Goal: Information Seeking & Learning: Learn about a topic

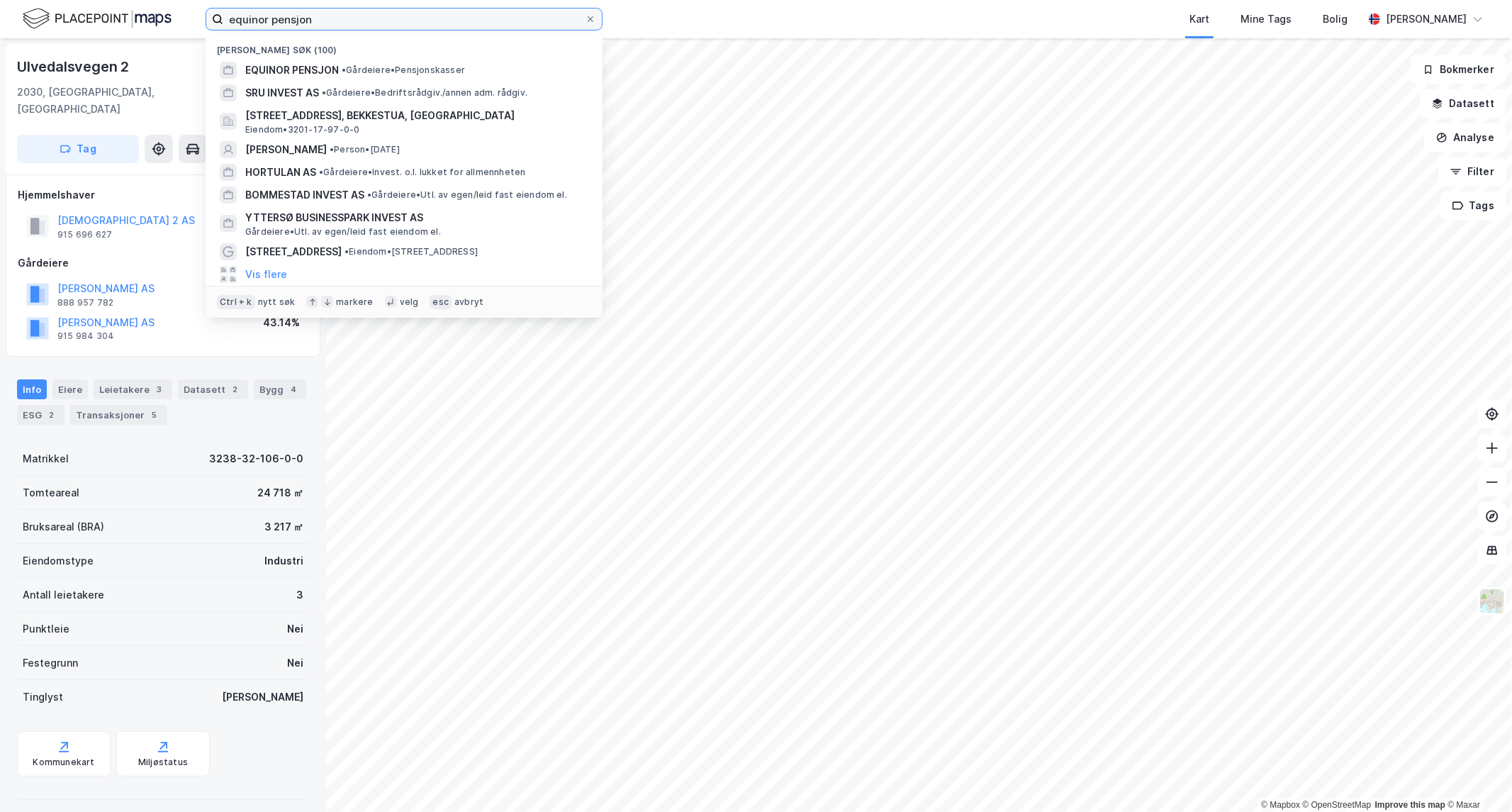
drag, startPoint x: 351, startPoint y: 23, endPoint x: -822, endPoint y: 61, distance: 1173.6
click at [0, 61] on html "equinor pensjon Nylige søk (100) EQUINOR PENSJON • Gårdeiere • Pensjonskasser S…" at bounding box center [756, 406] width 1512 height 812
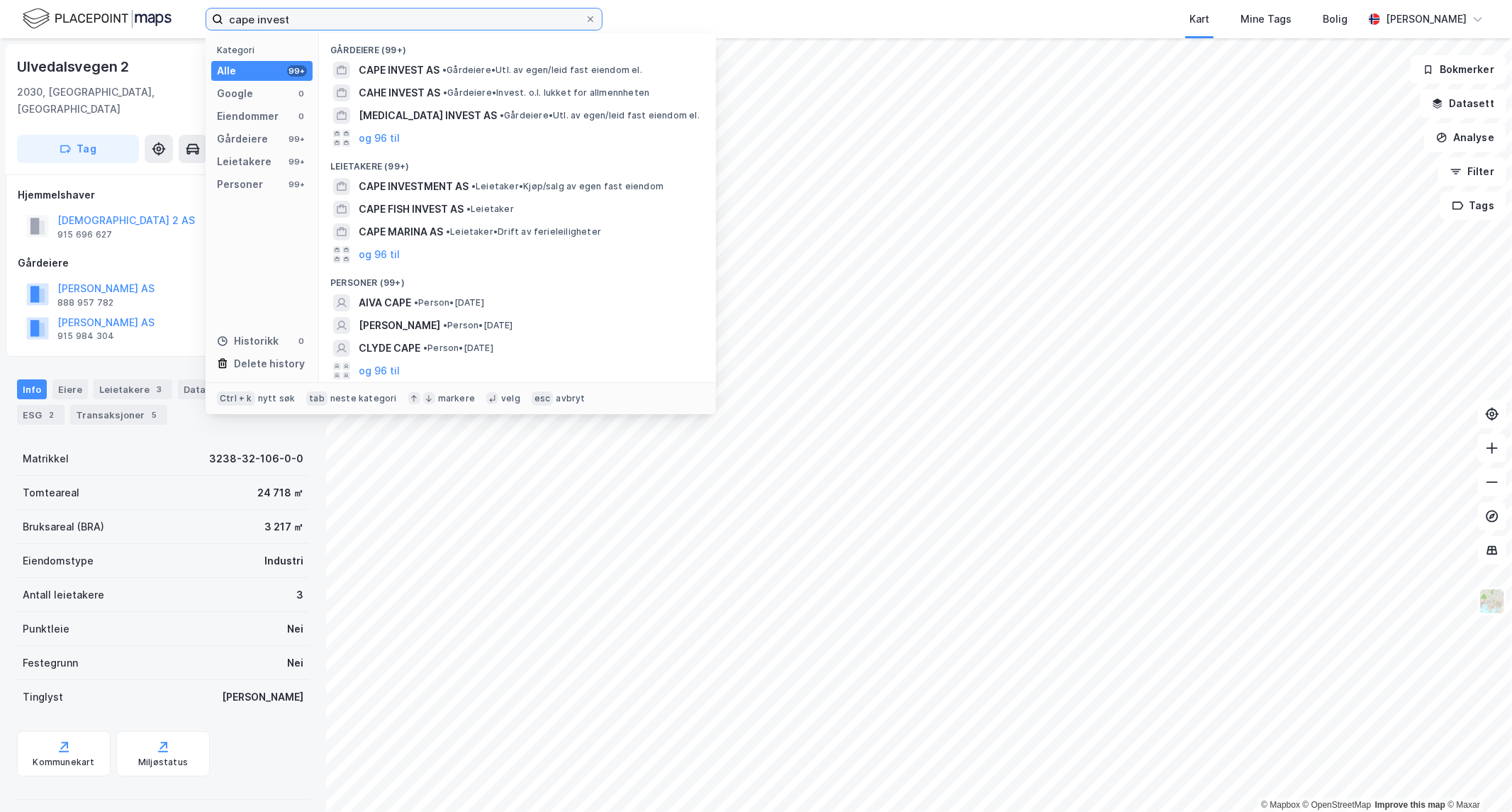
type input "cape invest"
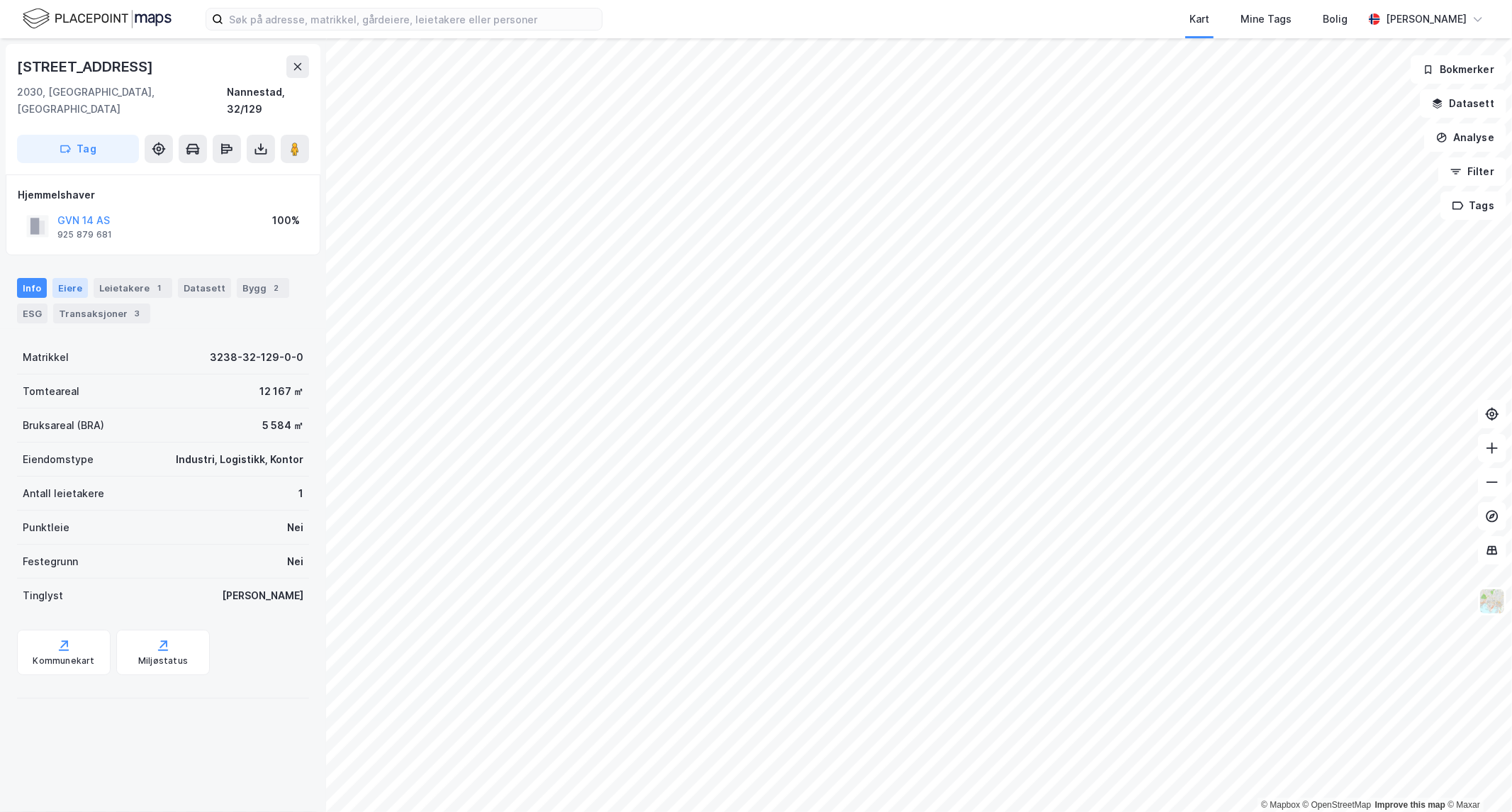
click at [61, 278] on div "Eiere" at bounding box center [70, 287] width 36 height 20
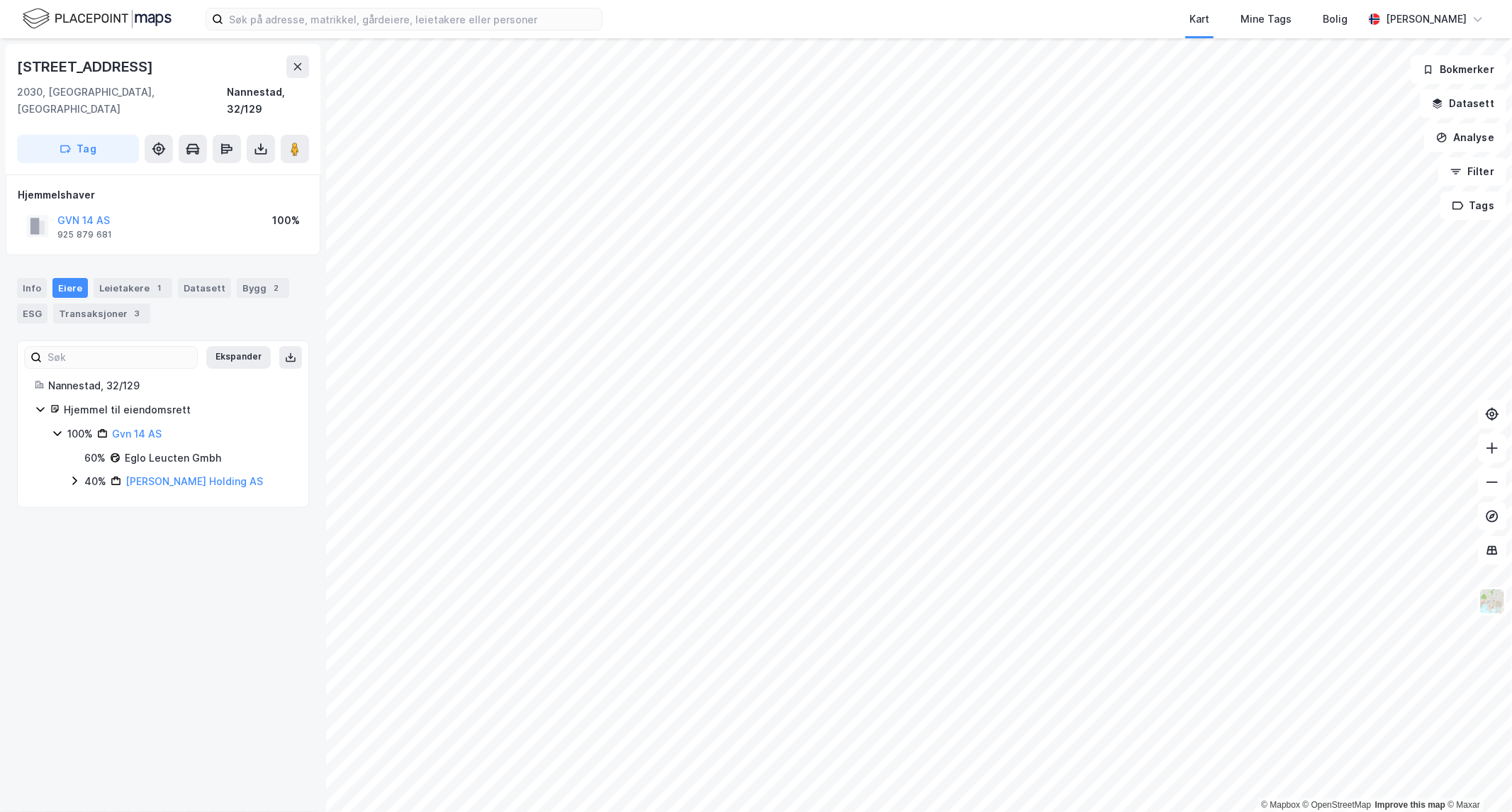
click at [72, 475] on icon at bounding box center [75, 481] width 12 height 12
click at [28, 278] on div "Info" at bounding box center [31, 287] width 30 height 20
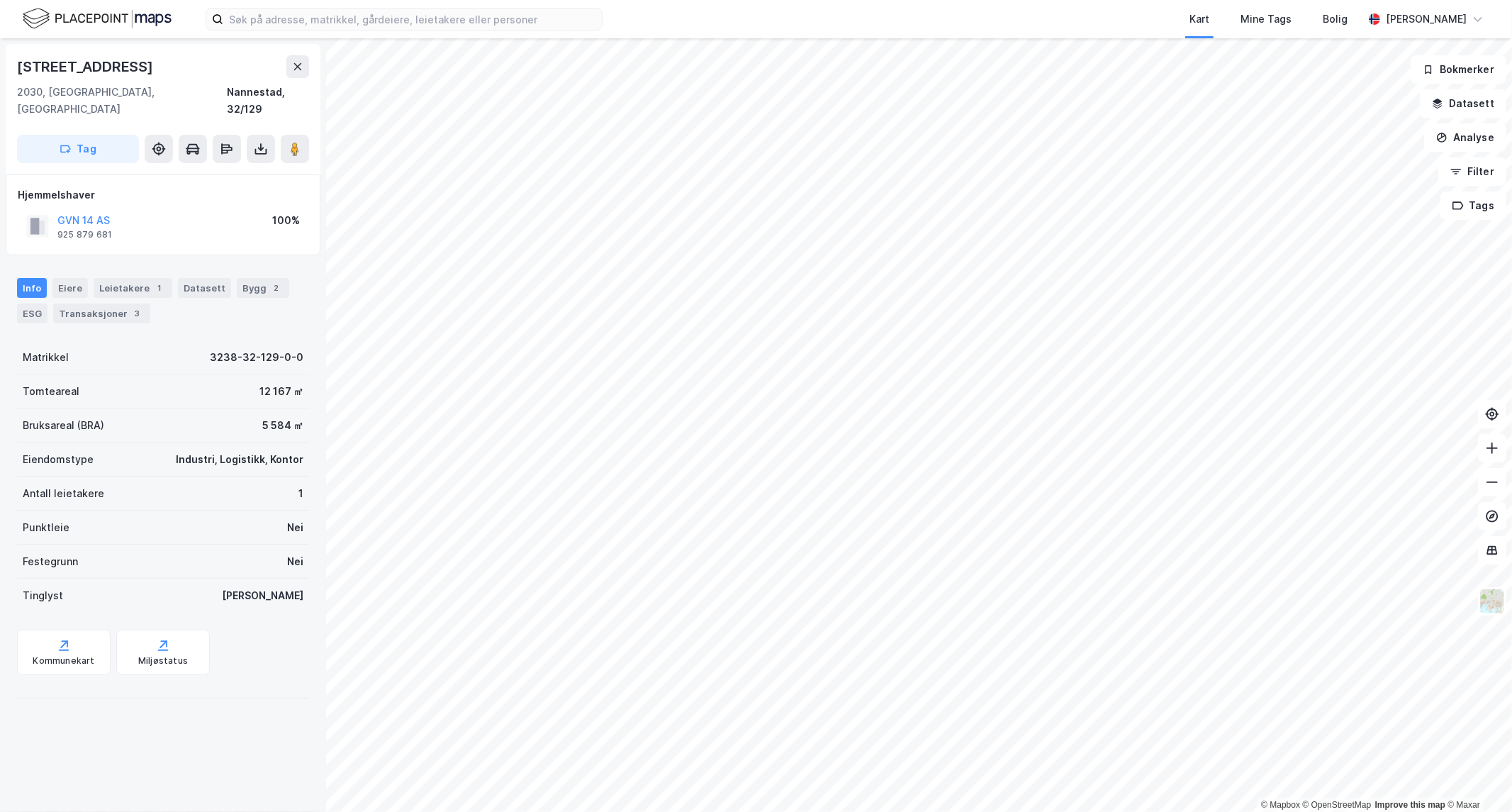
click at [143, 713] on div "Gardermovegen 95b 2030, [GEOGRAPHIC_DATA], [GEOGRAPHIC_DATA], 32/129 Tag Hjemme…" at bounding box center [163, 425] width 326 height 774
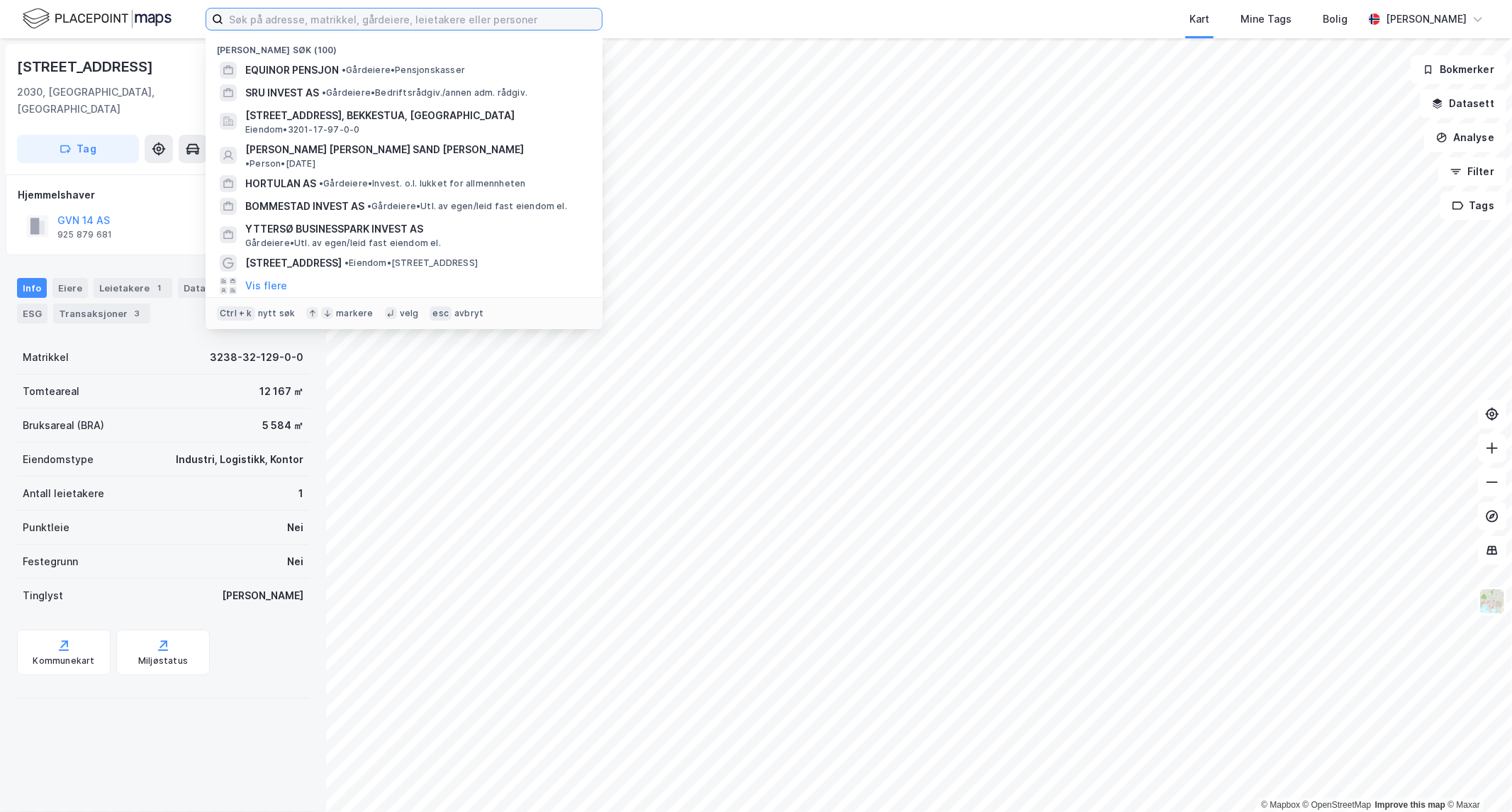
click at [383, 23] on input at bounding box center [413, 19] width 378 height 21
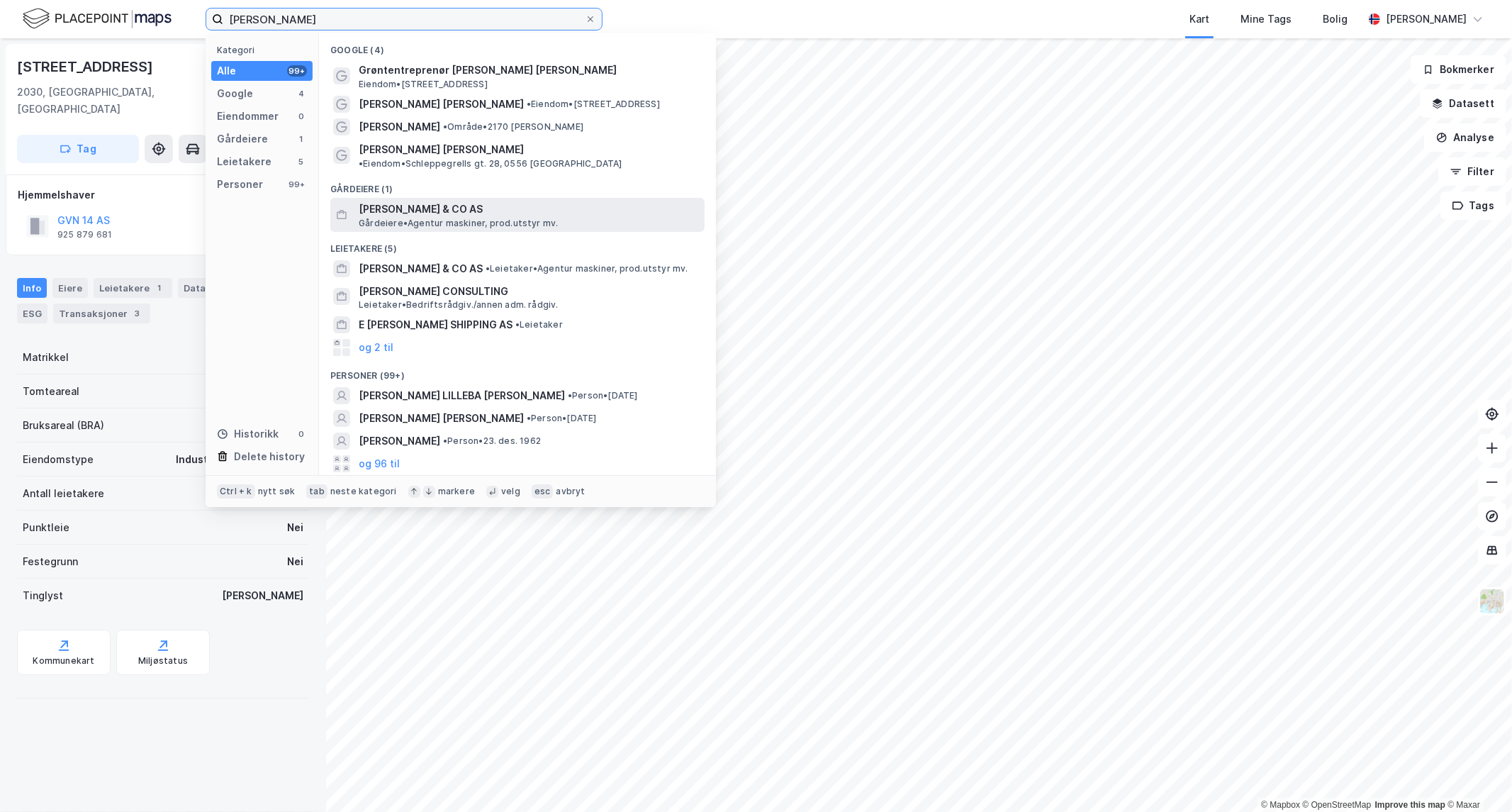
type input "[PERSON_NAME]"
click at [427, 201] on span "[PERSON_NAME] & CO AS" at bounding box center [529, 209] width 340 height 17
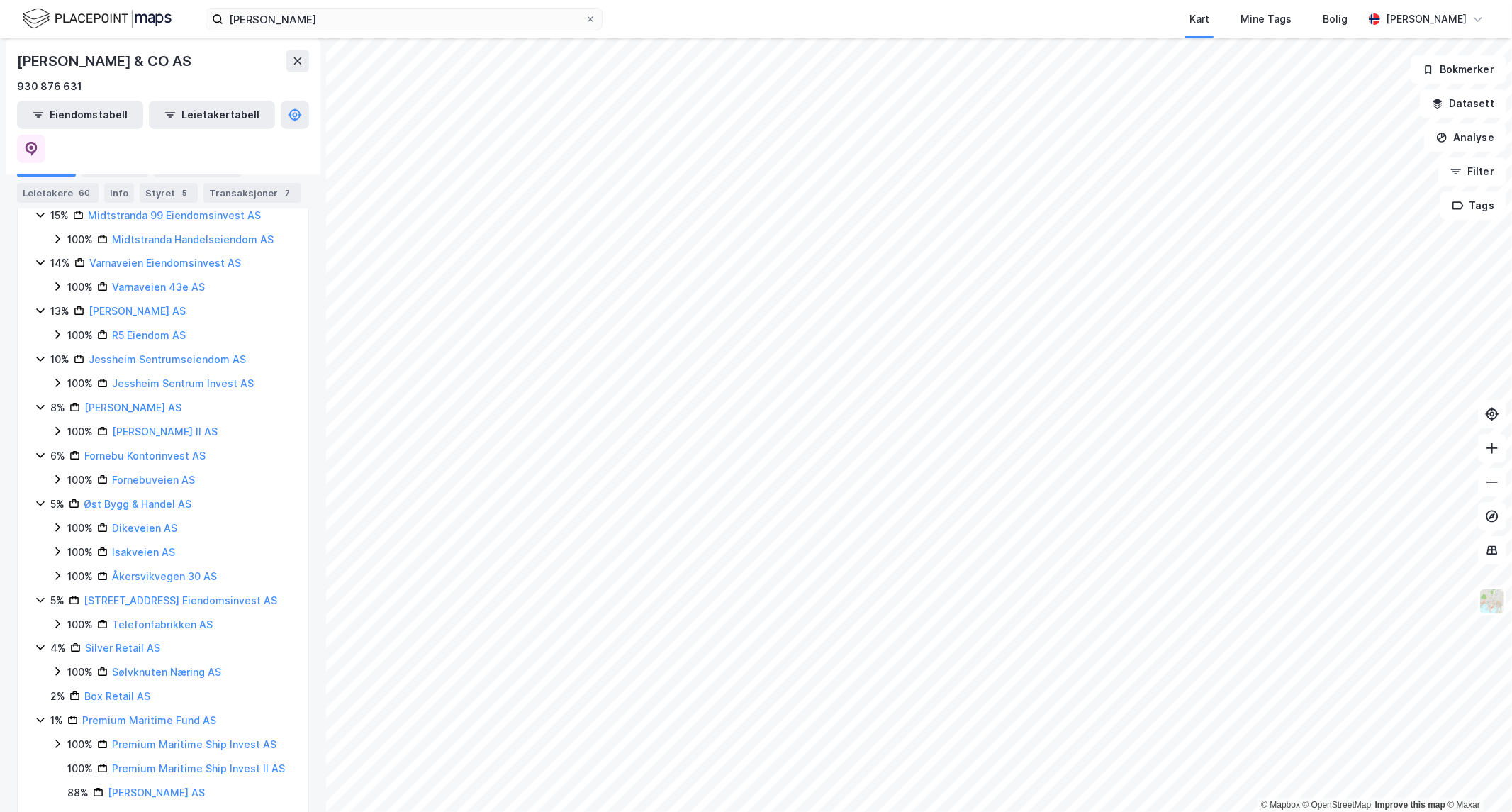
scroll to position [293, 0]
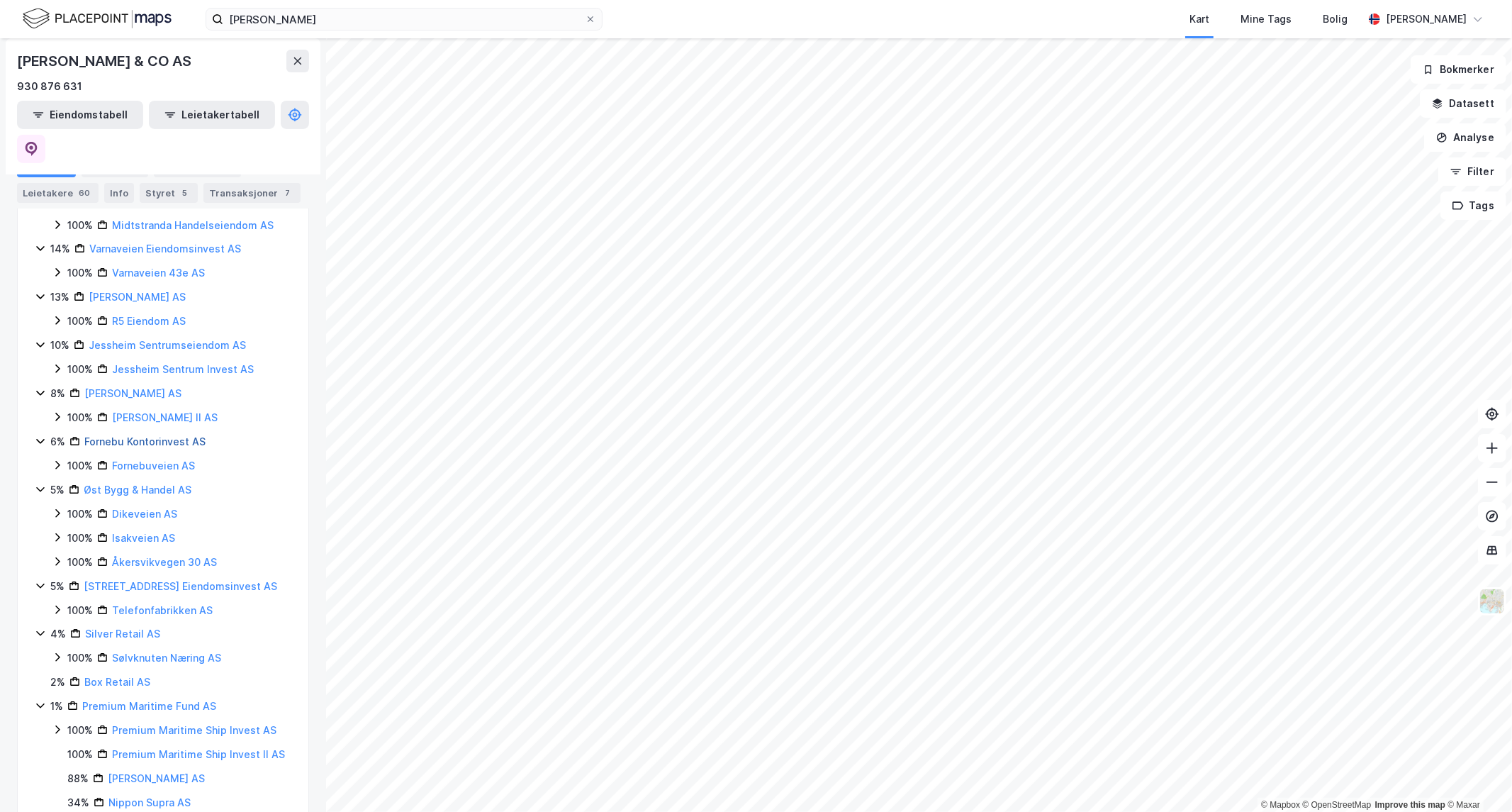
click at [160, 436] on link "Fornebu Kontorinvest AS" at bounding box center [145, 441] width 121 height 12
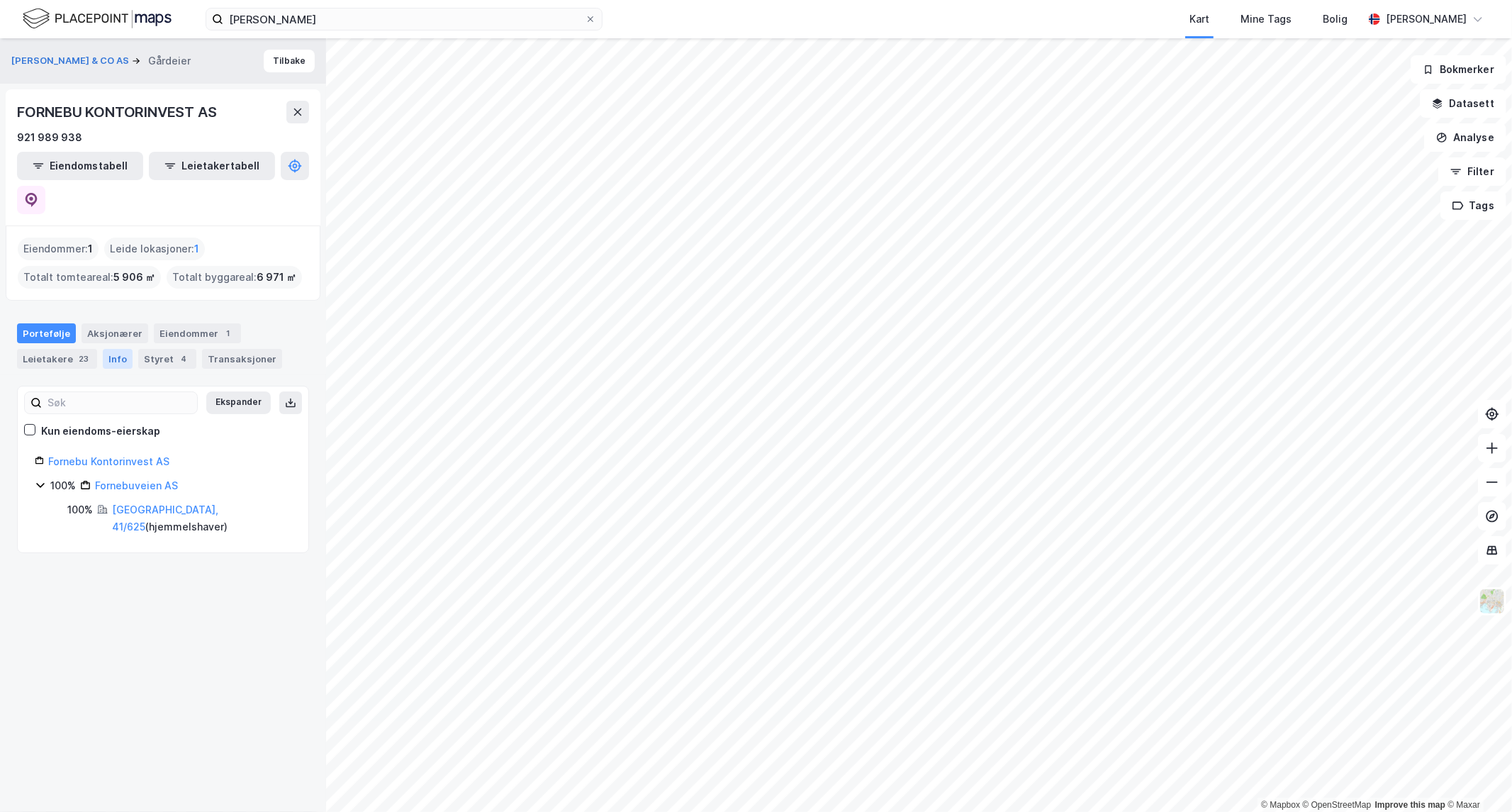
click at [110, 349] on div "Info" at bounding box center [118, 359] width 30 height 20
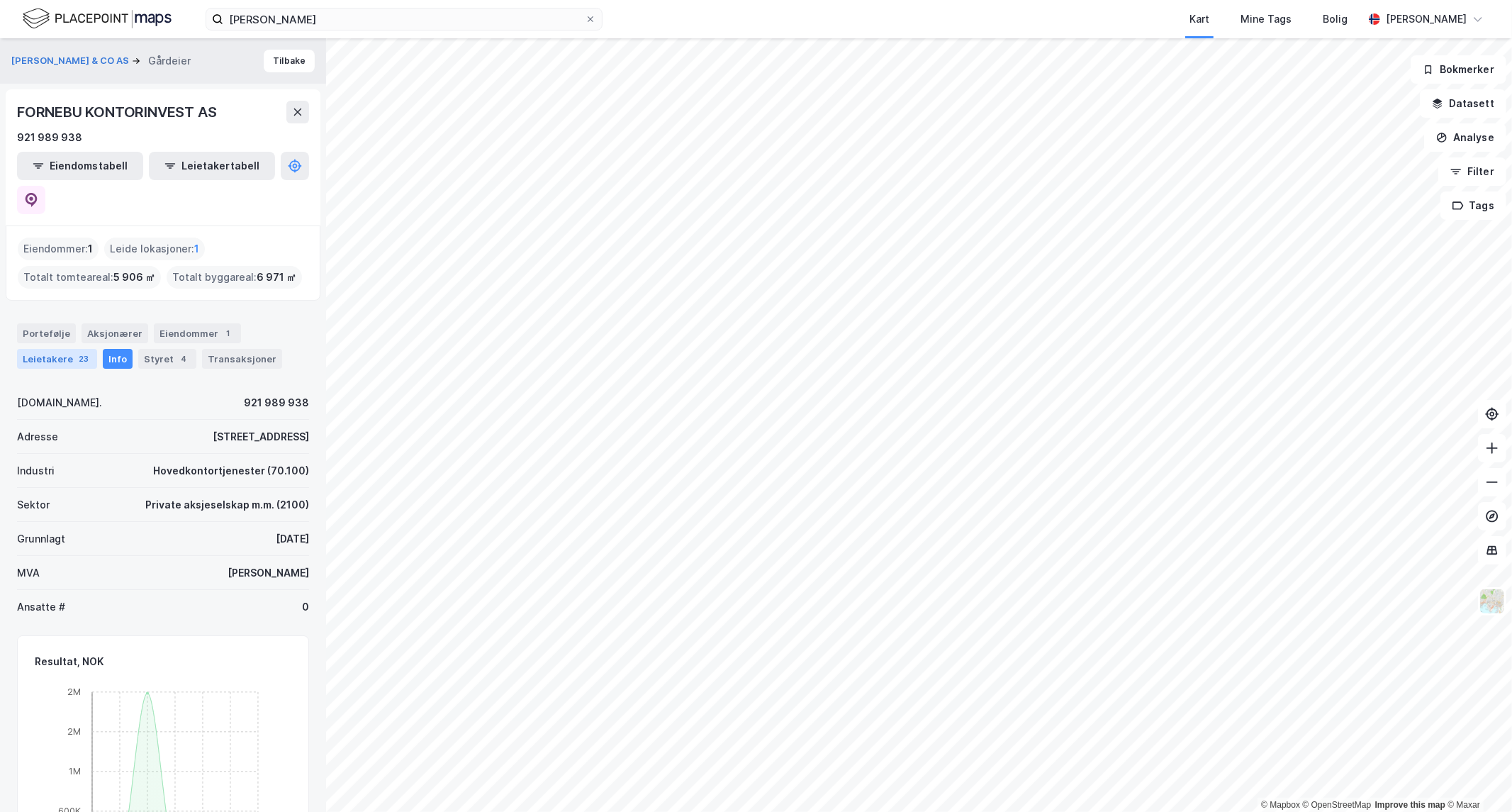
click at [43, 349] on div "Leietakere 23" at bounding box center [57, 359] width 80 height 20
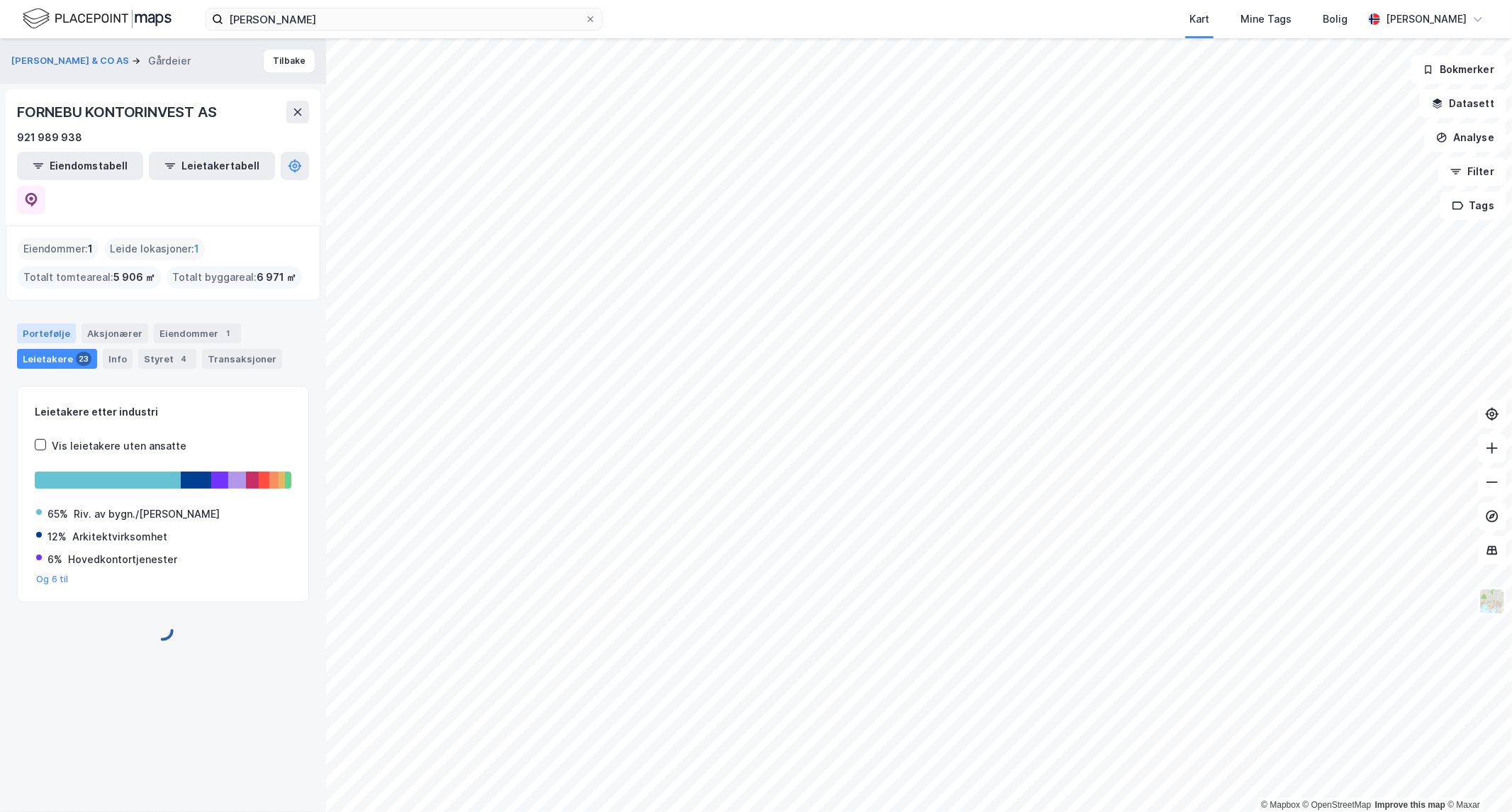
click at [36, 324] on div "Portefølje" at bounding box center [46, 333] width 59 height 20
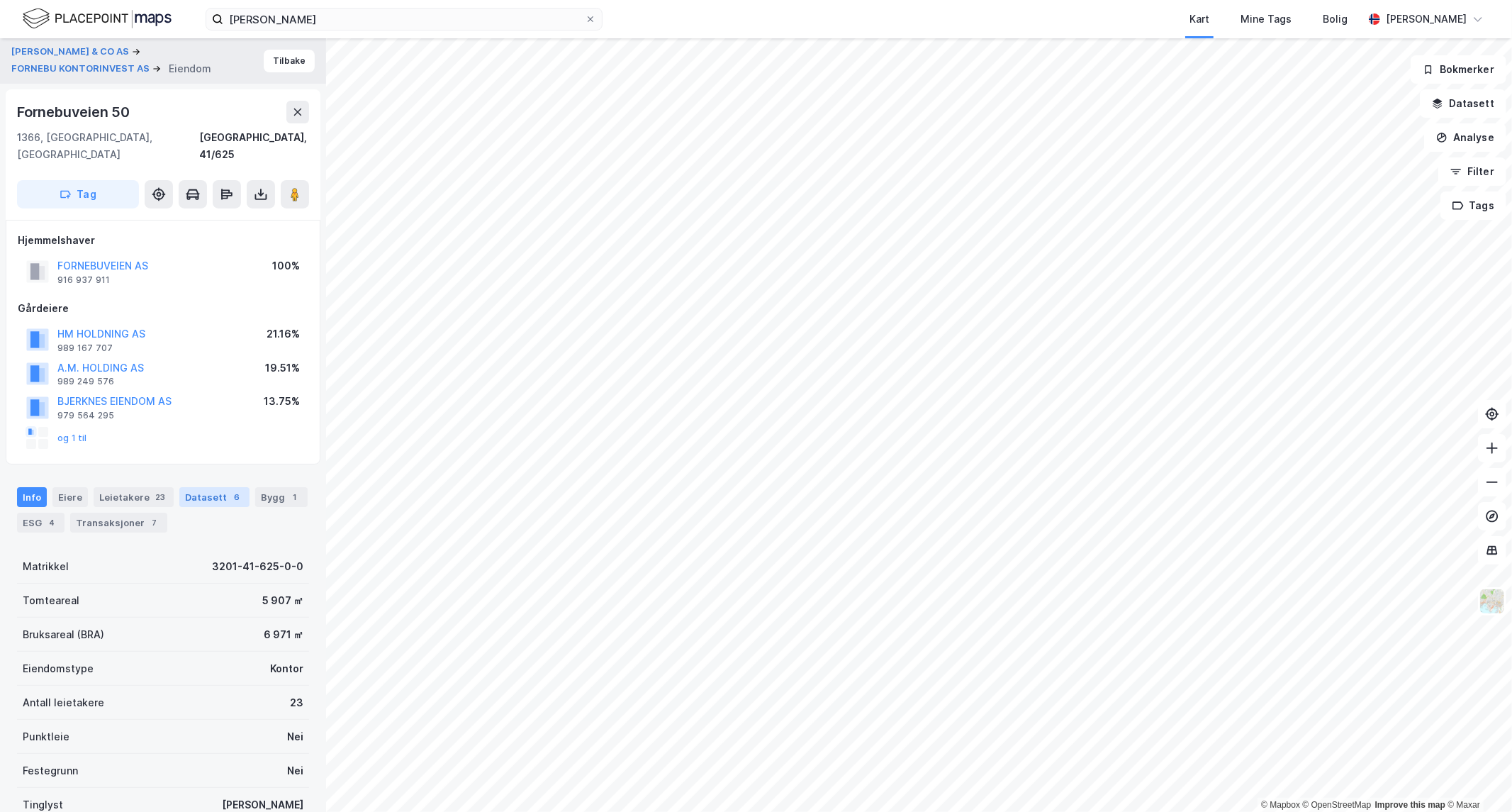
click at [199, 487] on div "Datasett 6" at bounding box center [215, 497] width 70 height 20
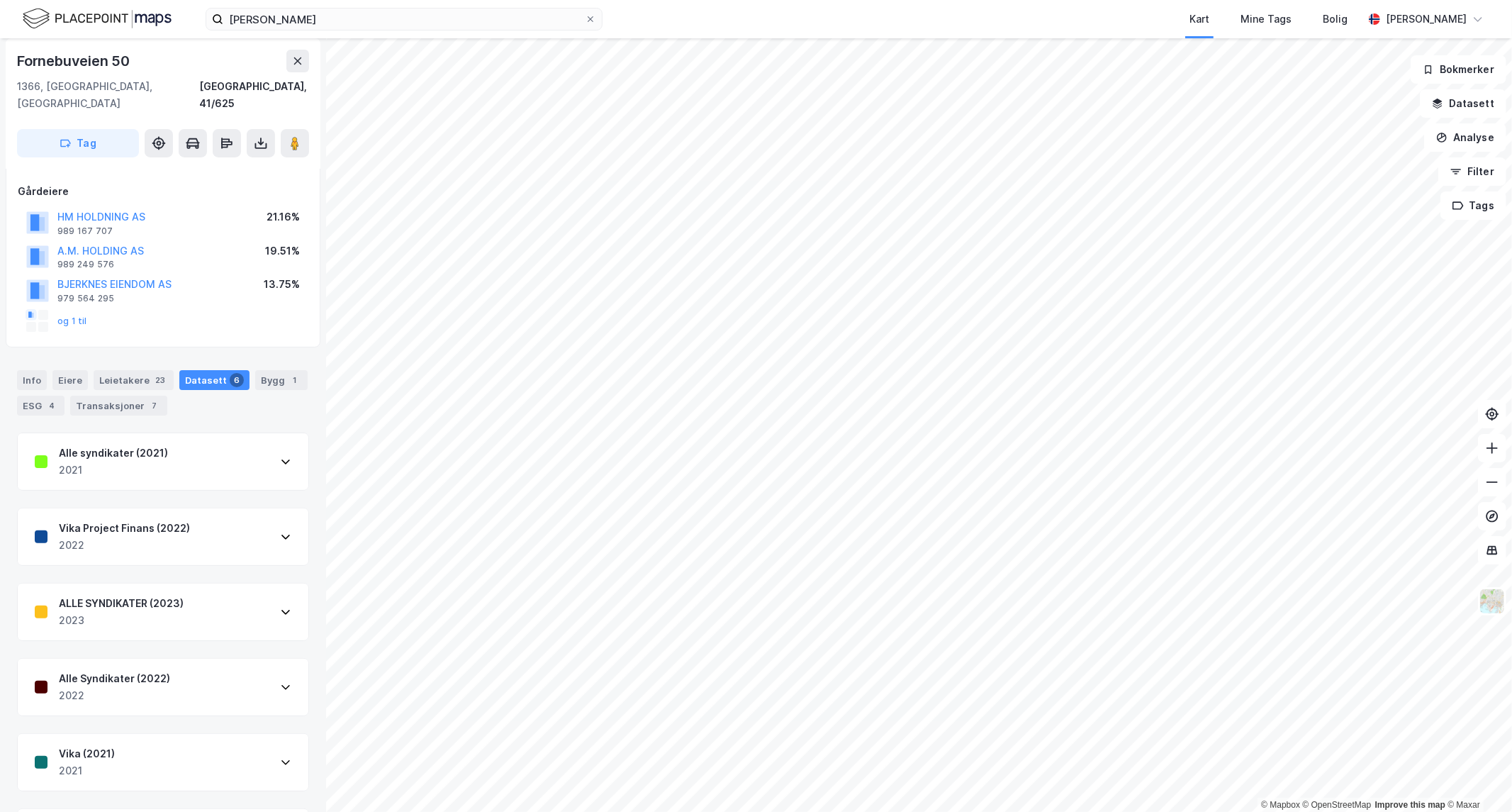
scroll to position [172, 0]
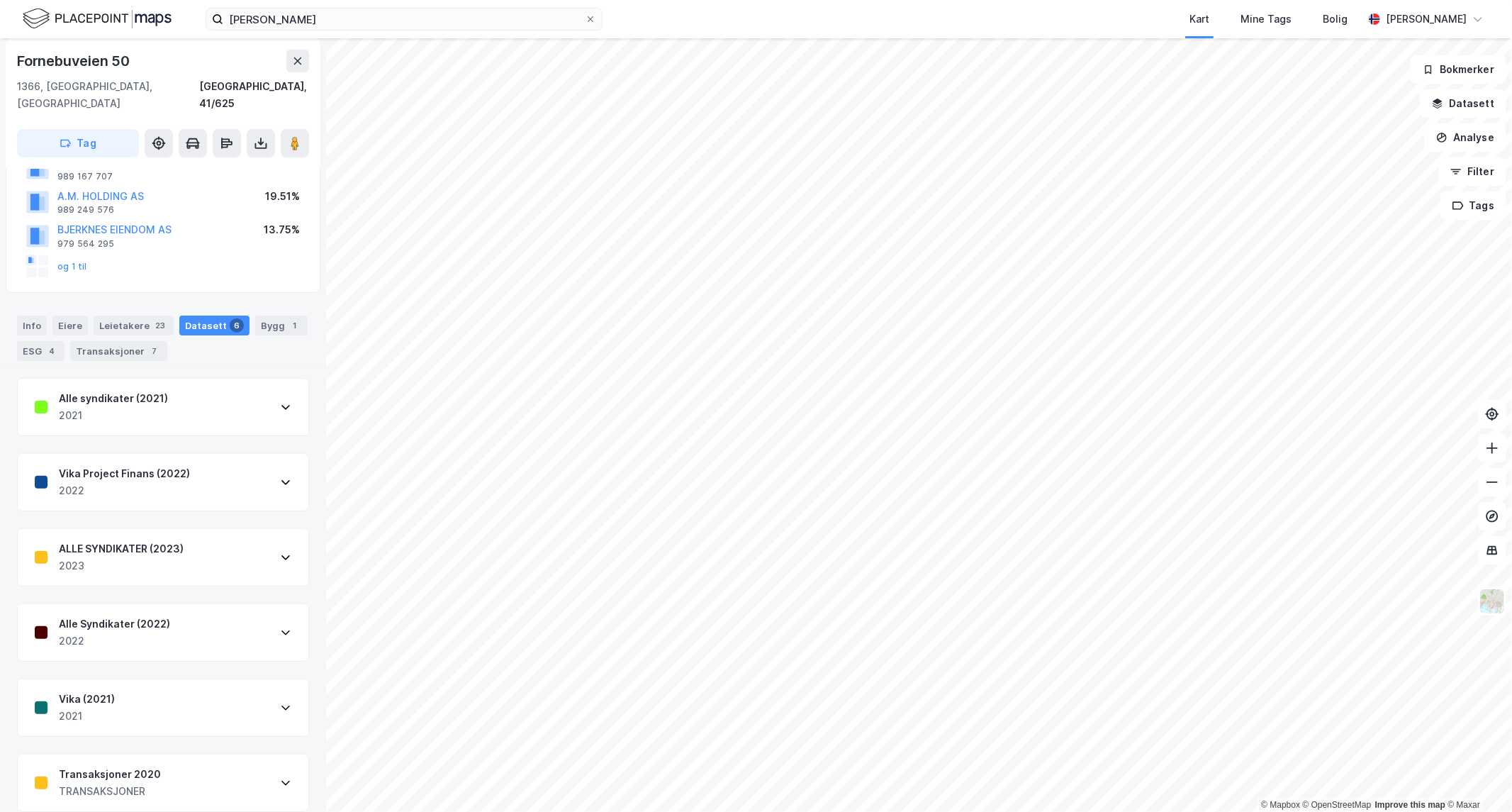
drag, startPoint x: 194, startPoint y: 629, endPoint x: 182, endPoint y: 632, distance: 12.4
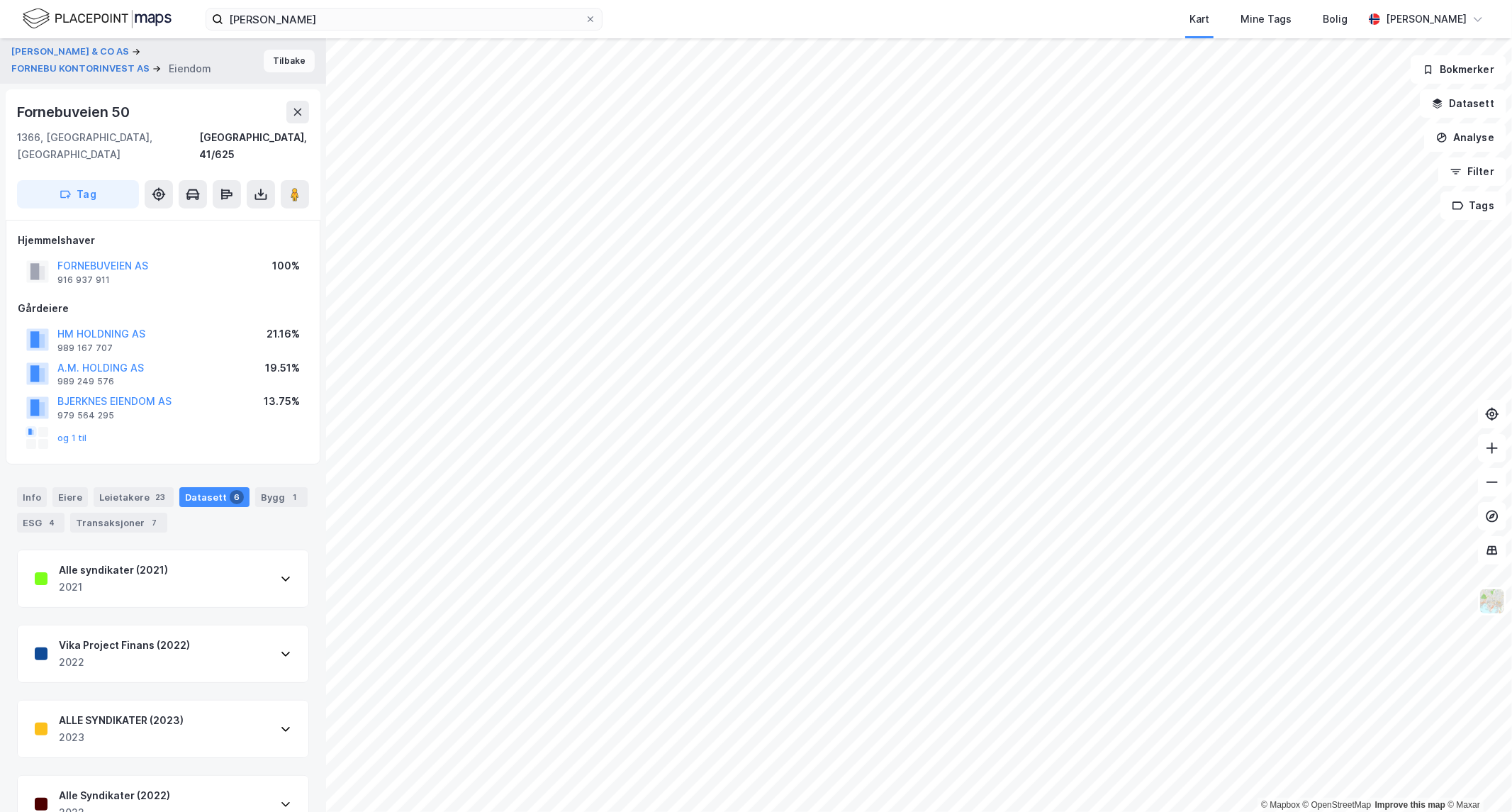
click at [266, 58] on button "Tilbake" at bounding box center [289, 61] width 51 height 23
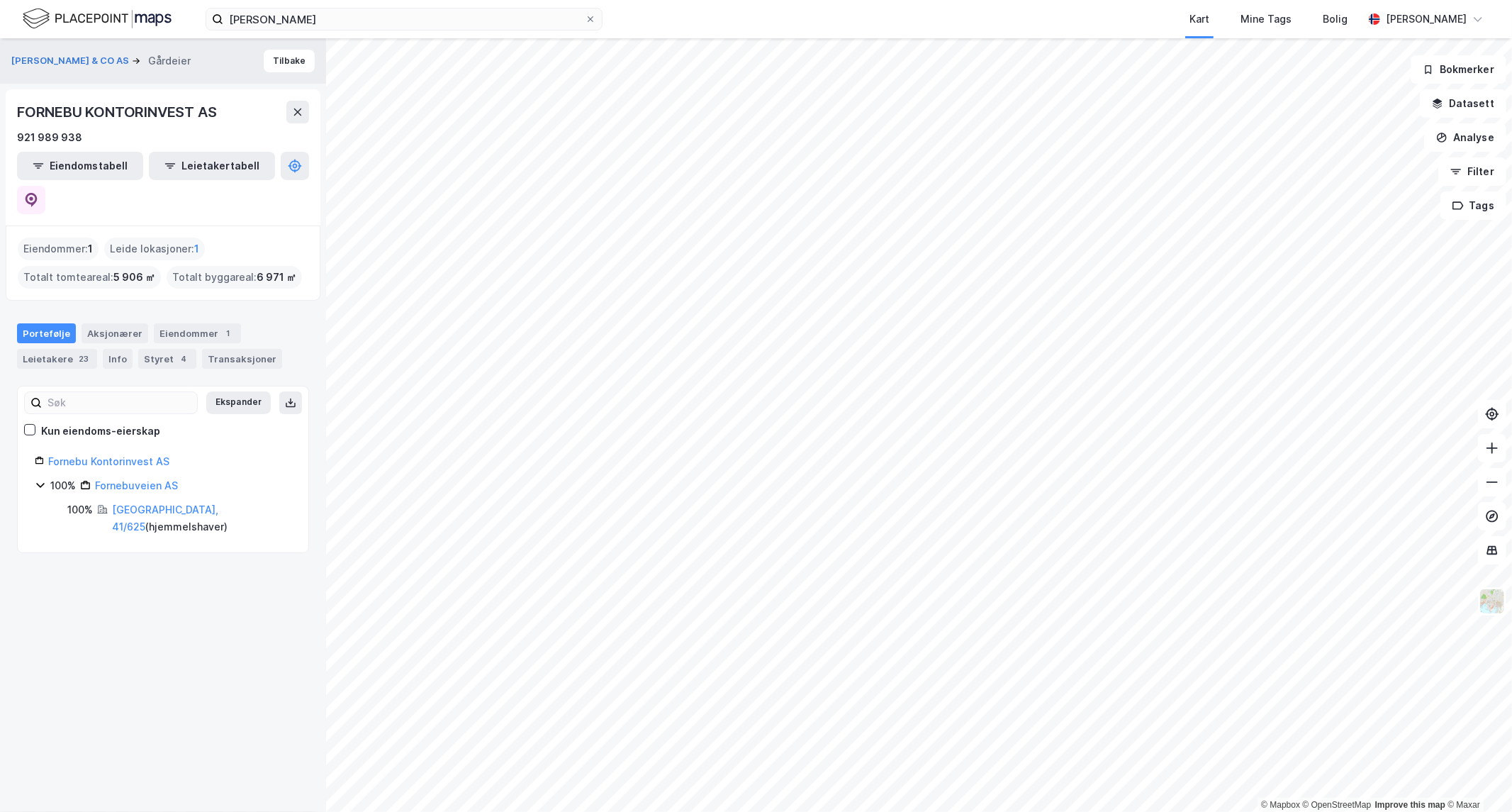
click at [278, 61] on button "Tilbake" at bounding box center [289, 61] width 51 height 23
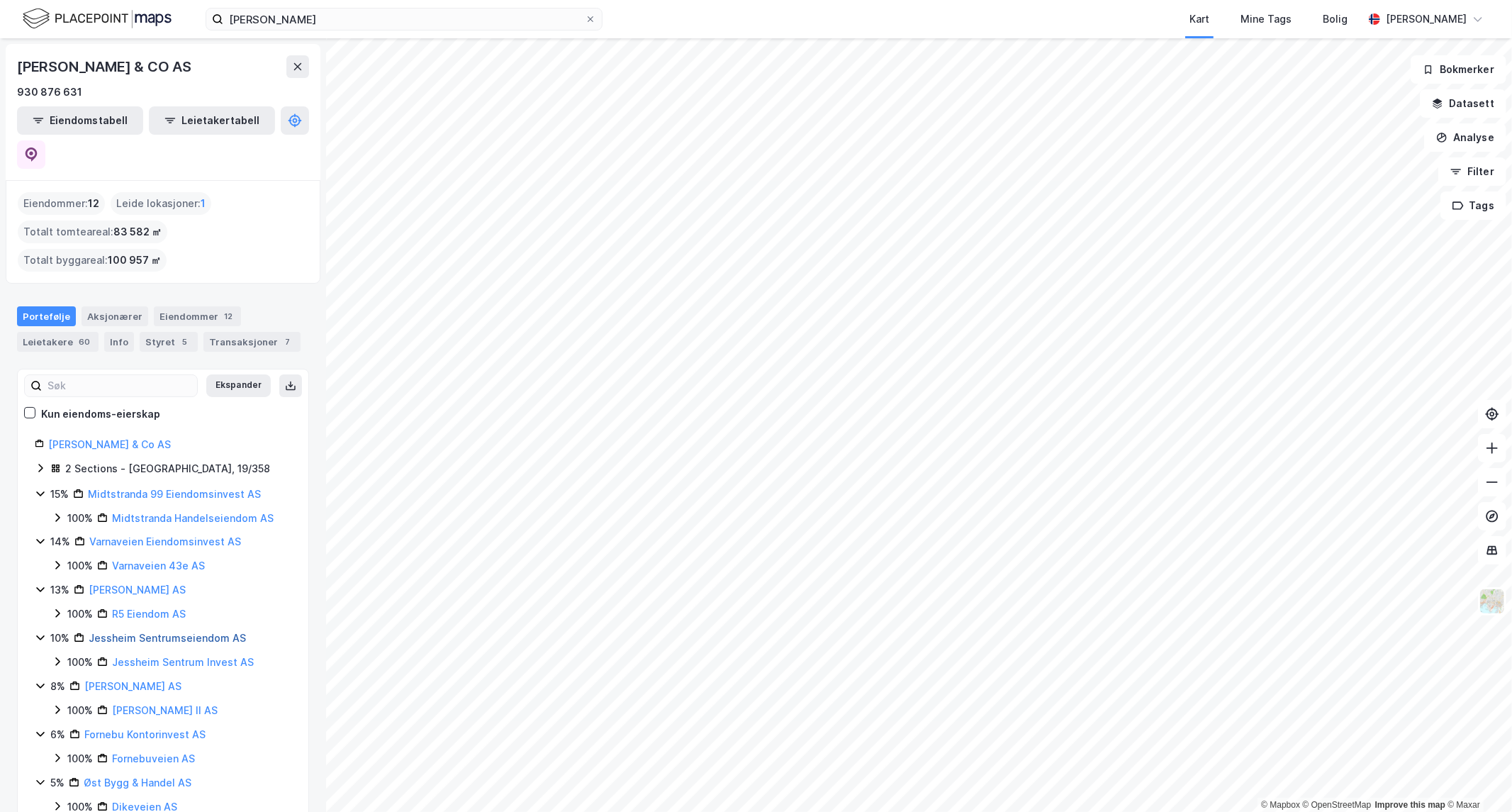
click at [153, 632] on link "Jessheim Sentrumseiendom AS" at bounding box center [167, 638] width 157 height 12
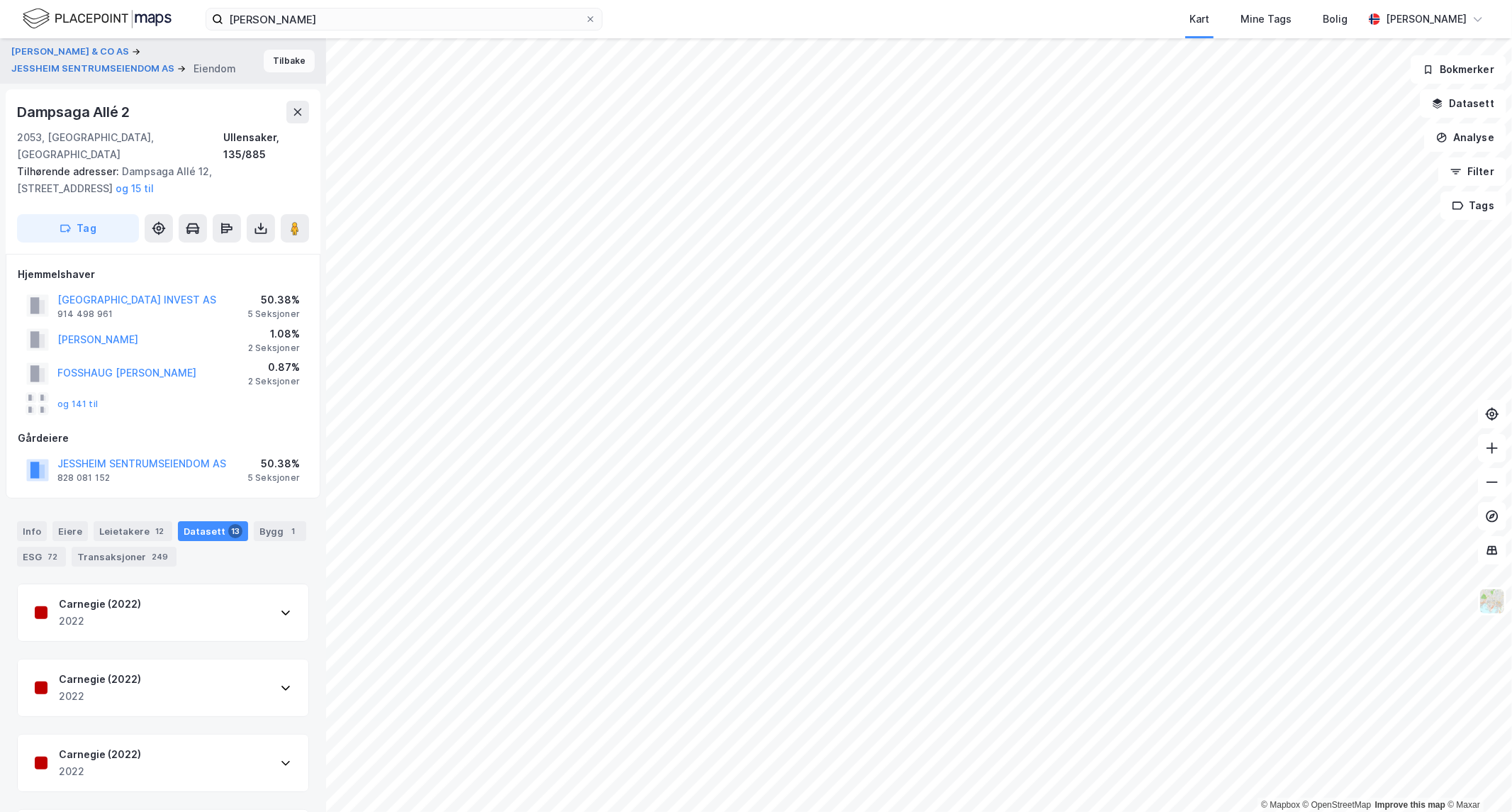
click at [267, 53] on button "Tilbake" at bounding box center [289, 61] width 51 height 23
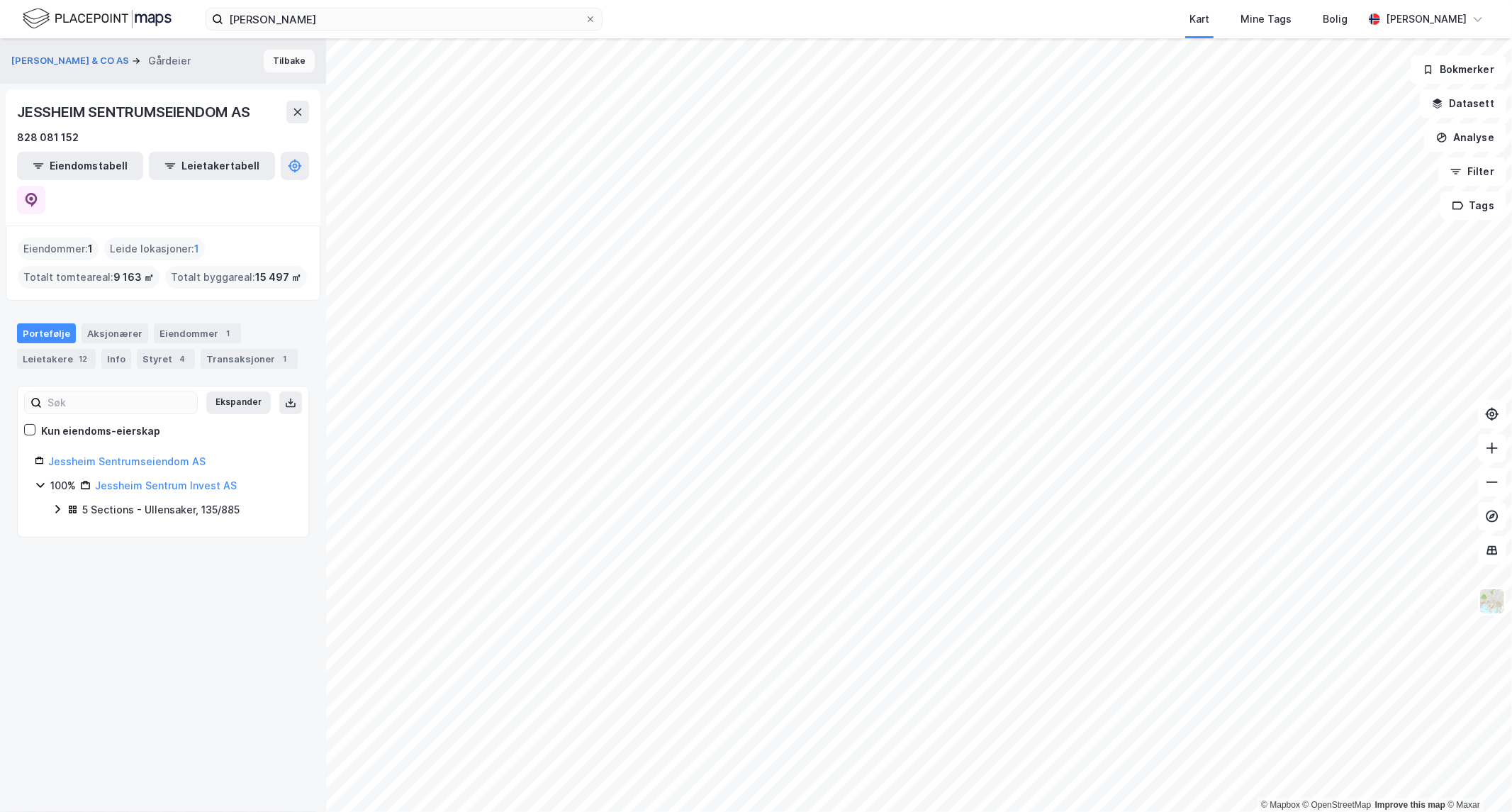
click at [278, 52] on button "Tilbake" at bounding box center [289, 61] width 51 height 23
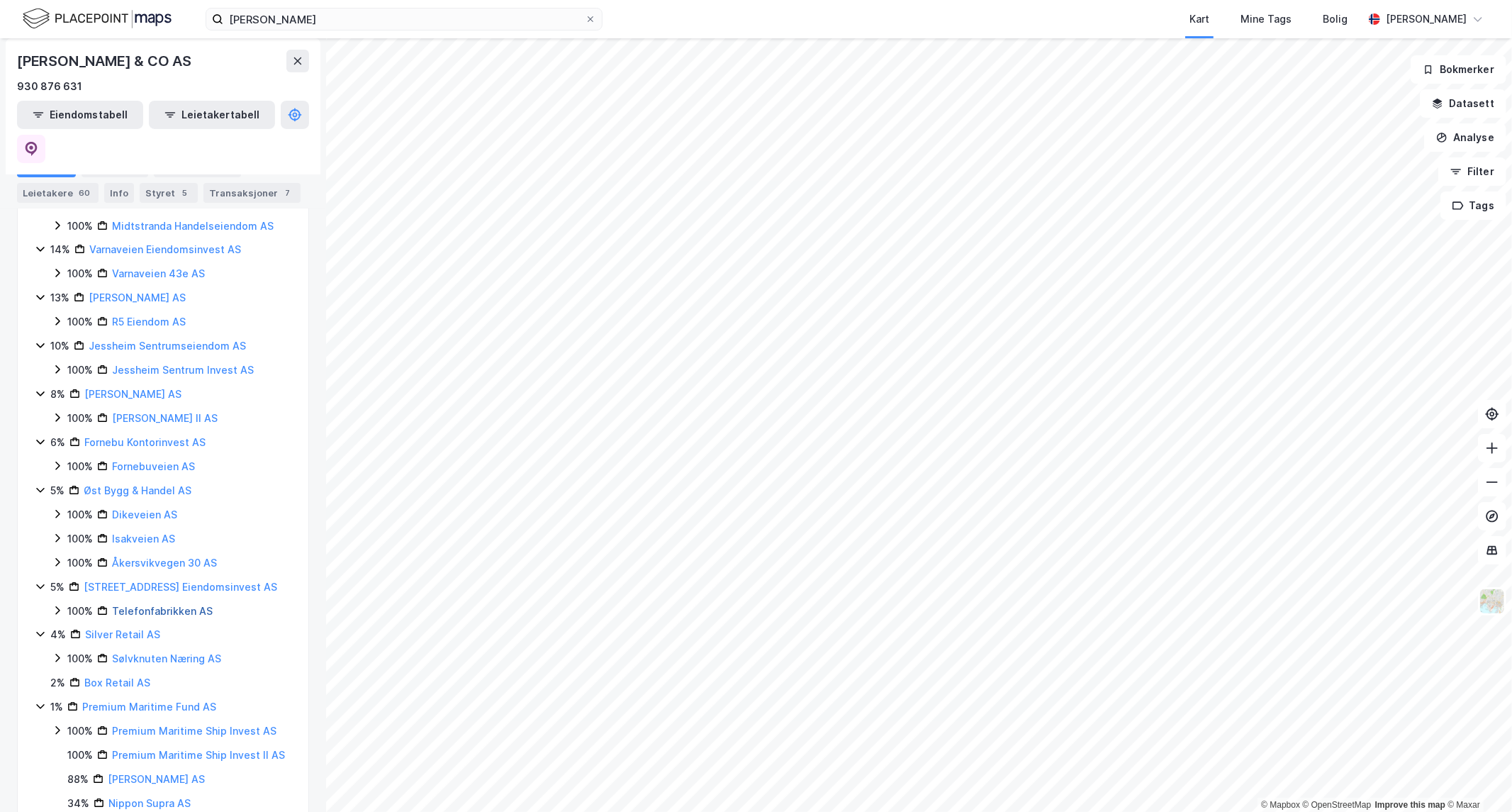
scroll to position [293, 0]
click at [129, 580] on link "[STREET_ADDRESS] Eiendomsinvest AS" at bounding box center [180, 586] width 194 height 12
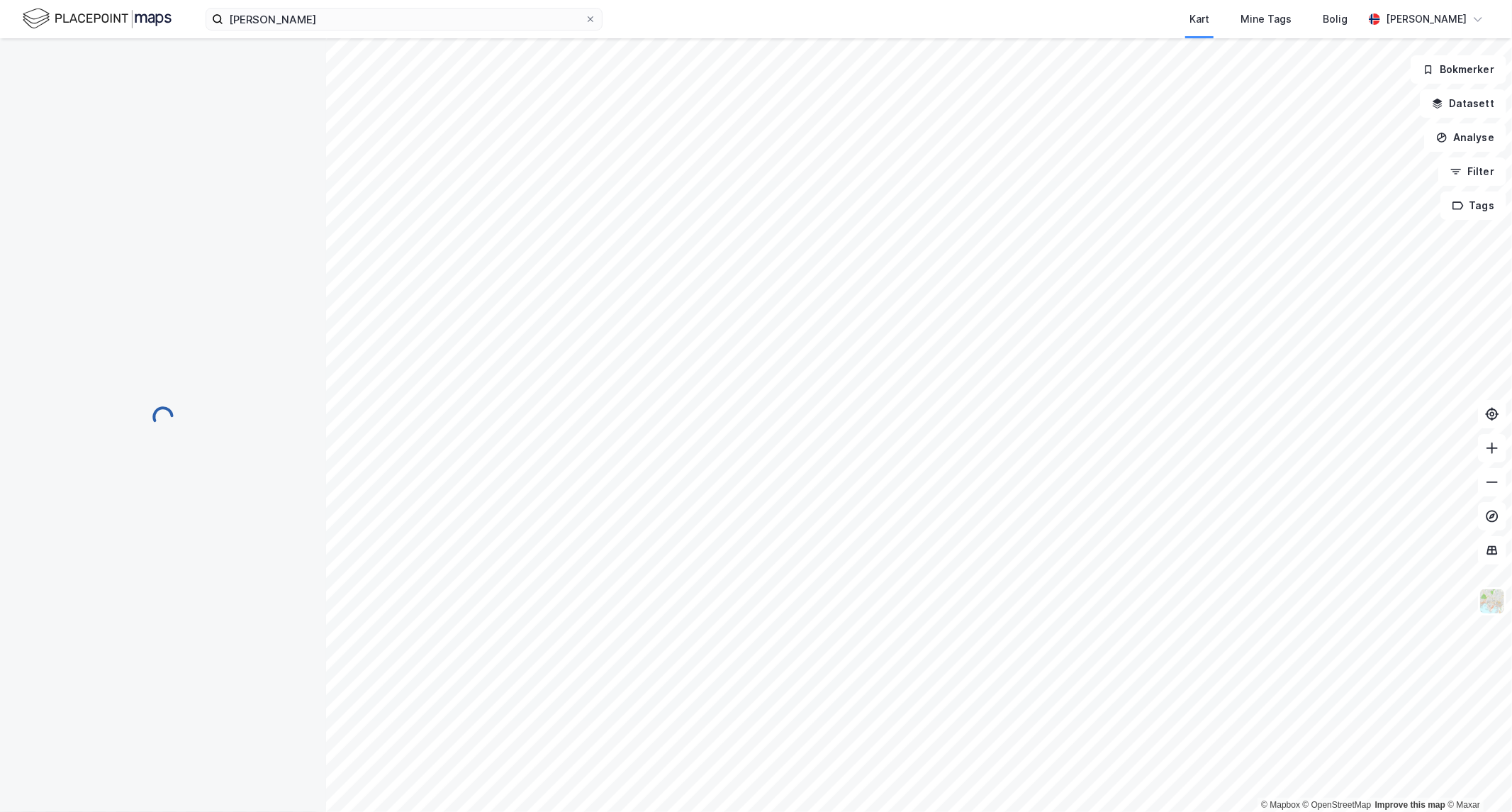
scroll to position [0, 0]
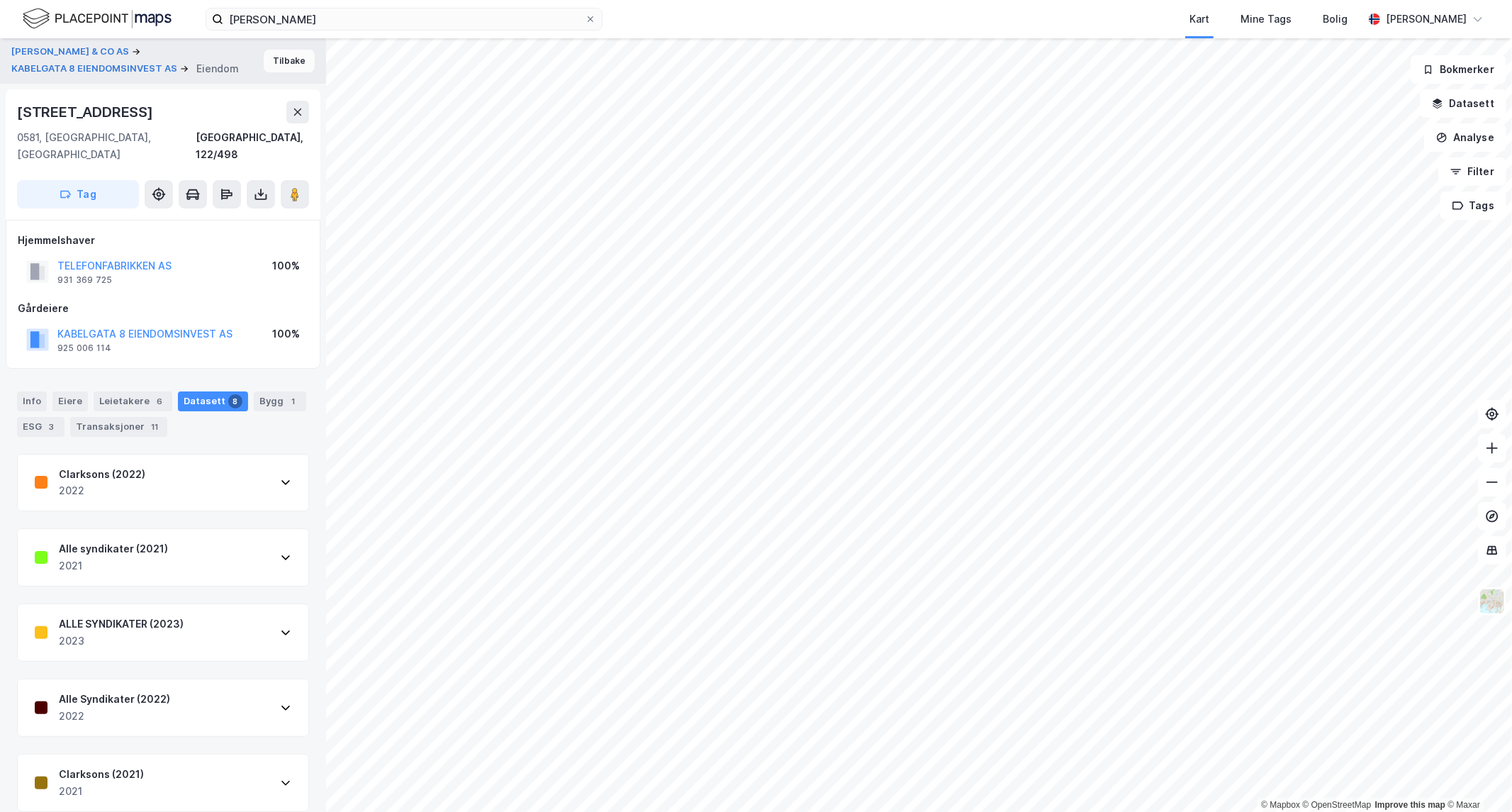
click at [272, 58] on button "Tilbake" at bounding box center [289, 61] width 51 height 23
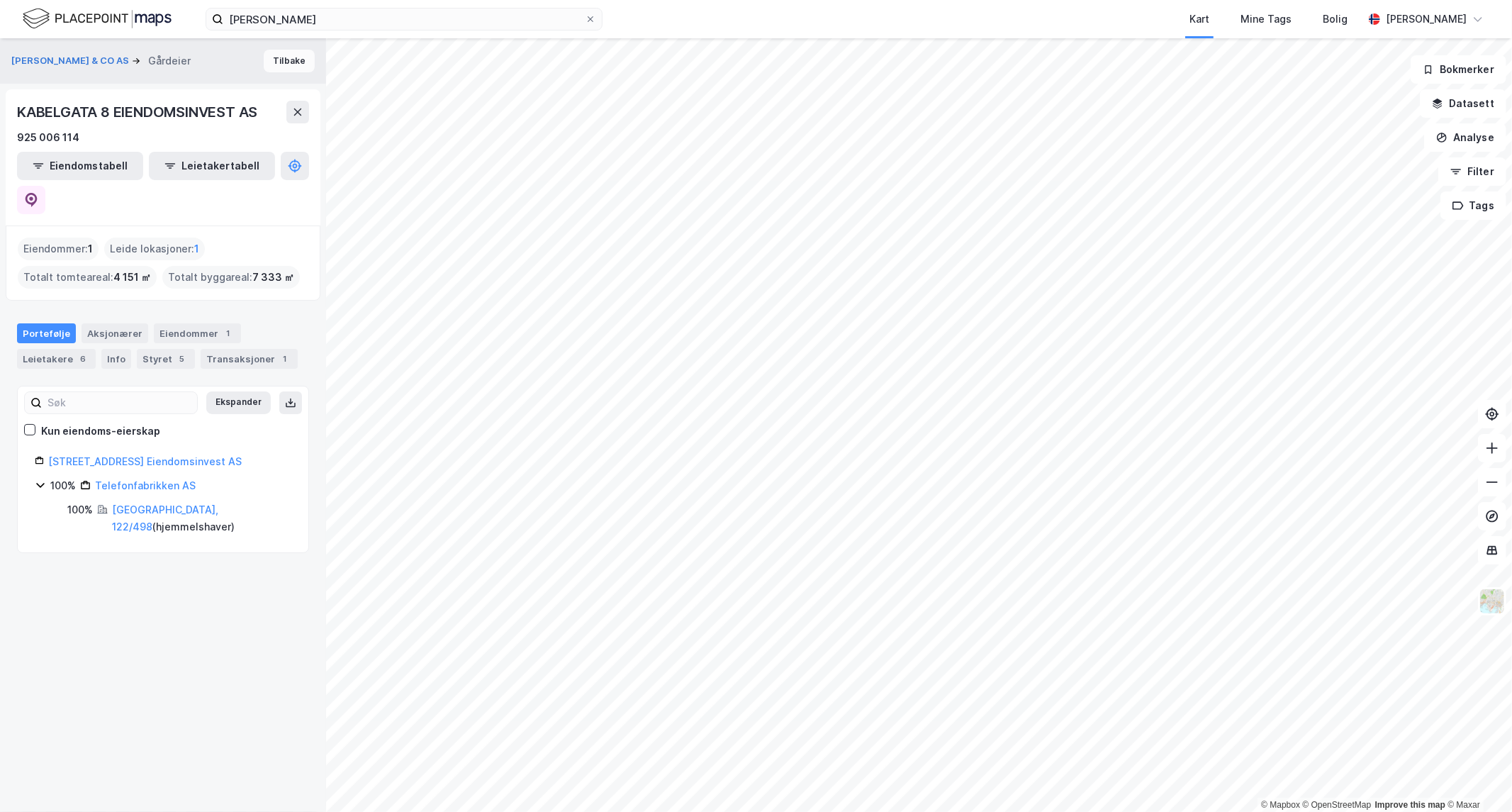
click at [272, 64] on button "Tilbake" at bounding box center [289, 61] width 51 height 23
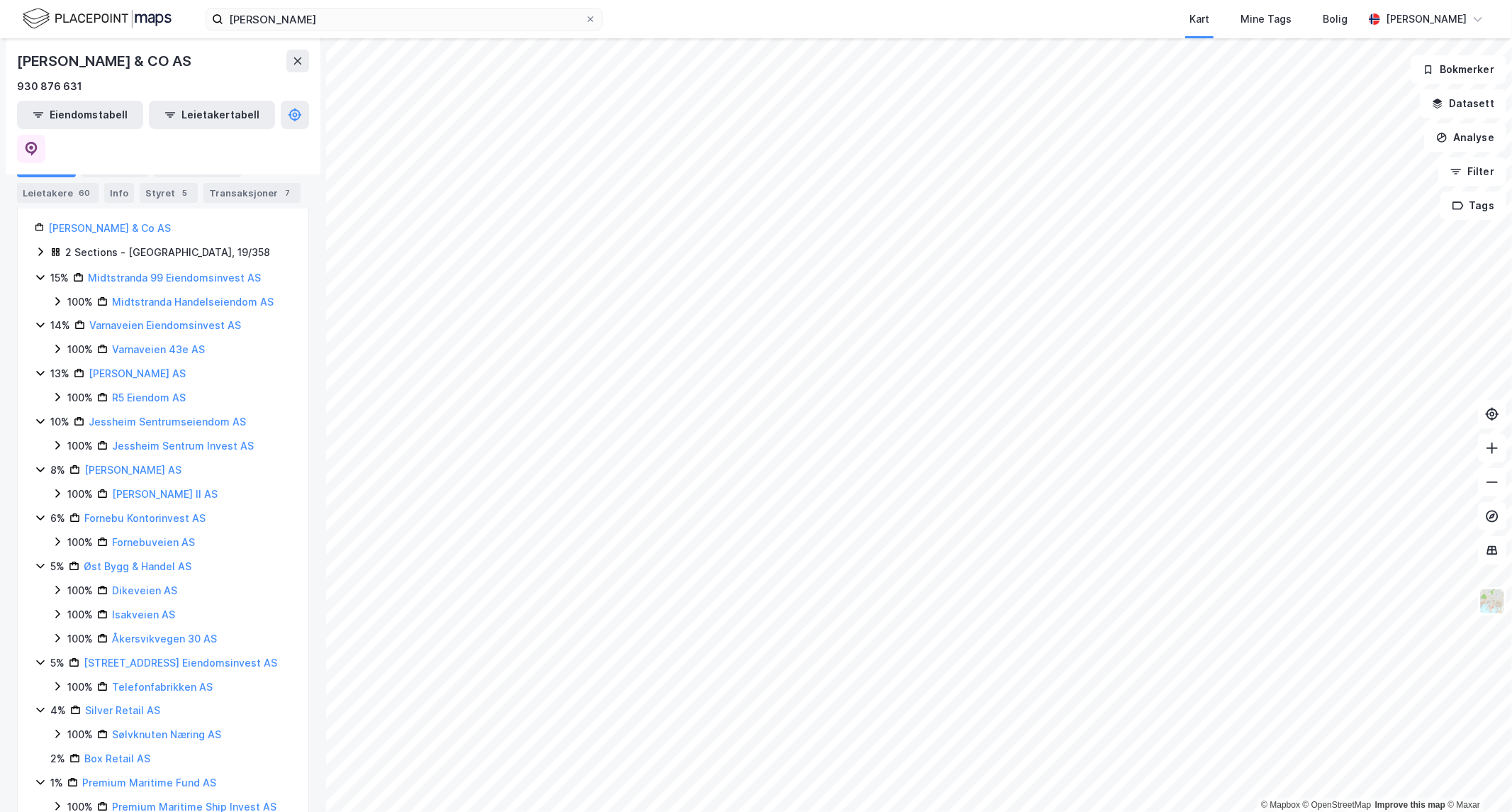
scroll to position [293, 0]
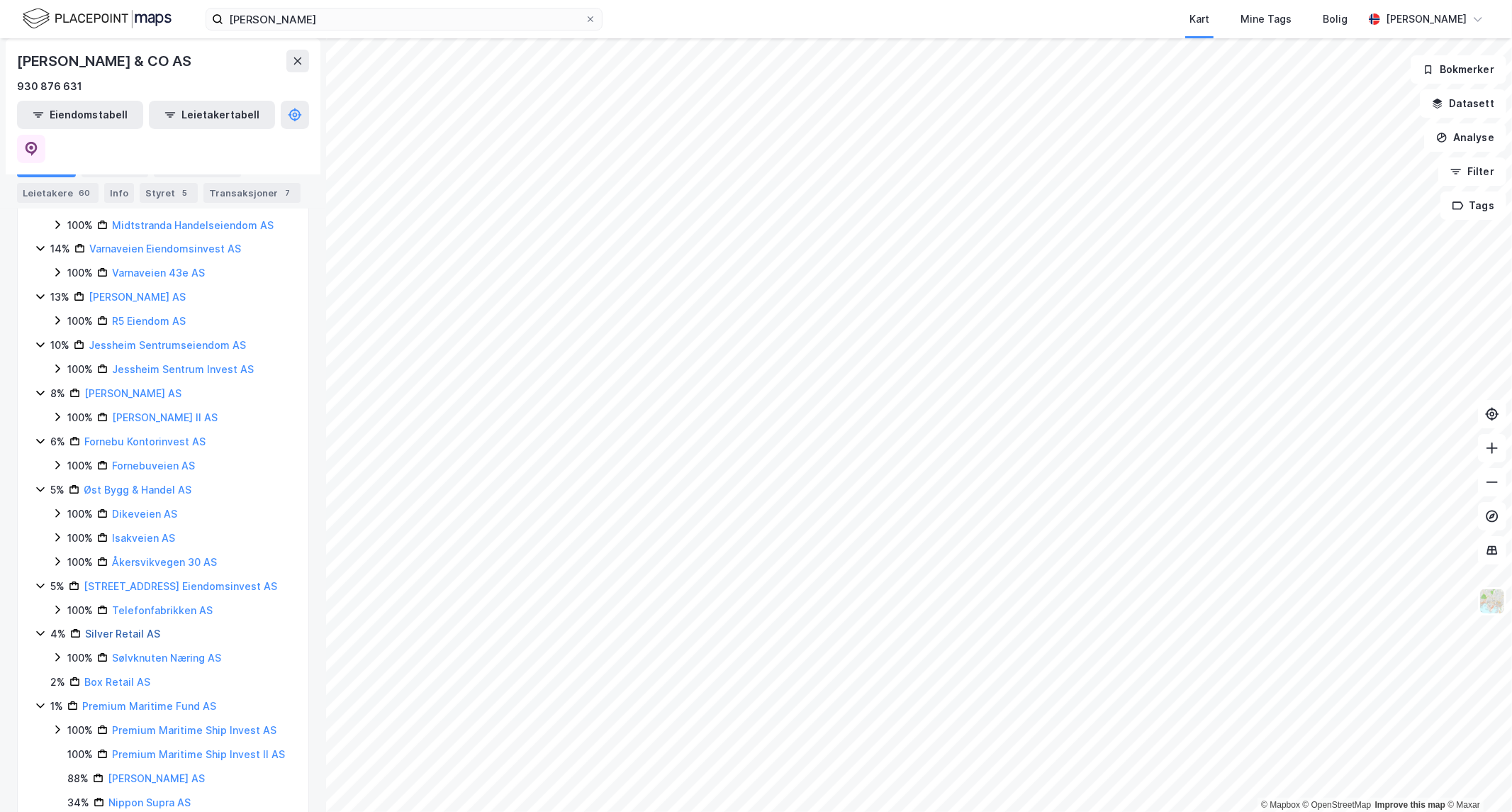
click at [107, 628] on link "Silver Retail AS" at bounding box center [122, 634] width 75 height 12
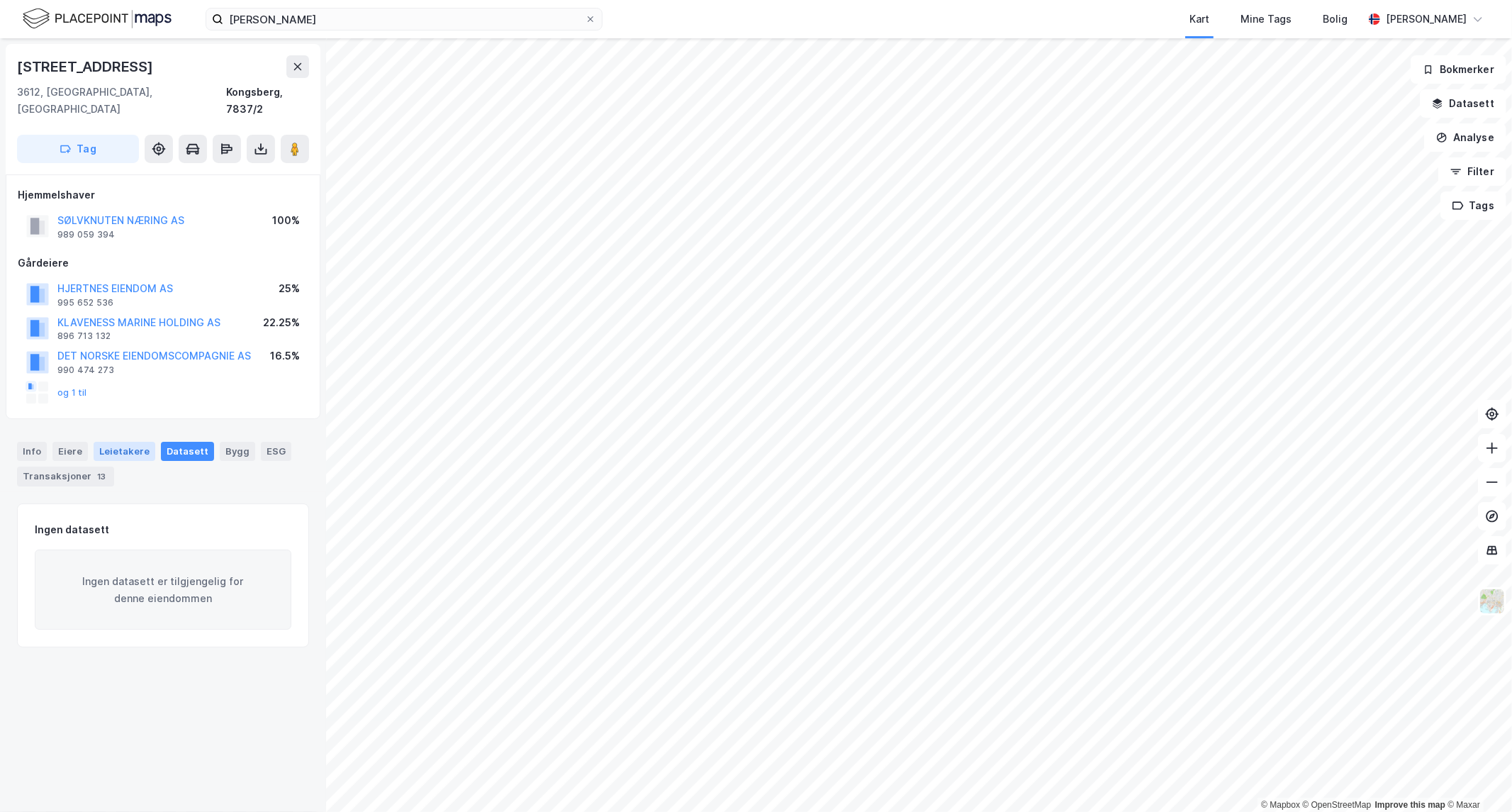
click at [113, 442] on div "Leietakere" at bounding box center [124, 451] width 61 height 18
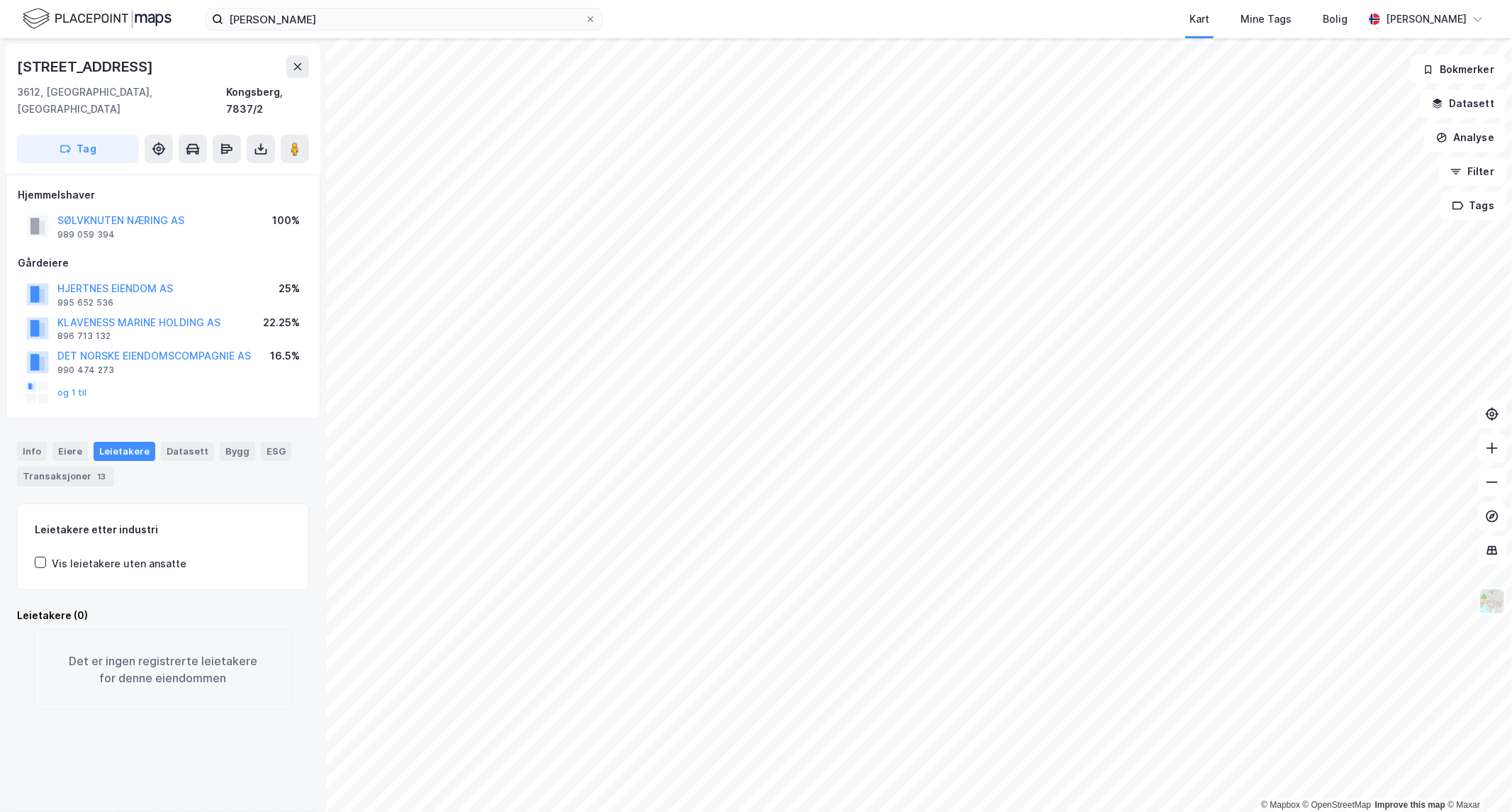
drag, startPoint x: 75, startPoint y: 455, endPoint x: 79, endPoint y: 444, distance: 11.7
click at [75, 467] on div "Transaksjoner 13" at bounding box center [65, 477] width 97 height 20
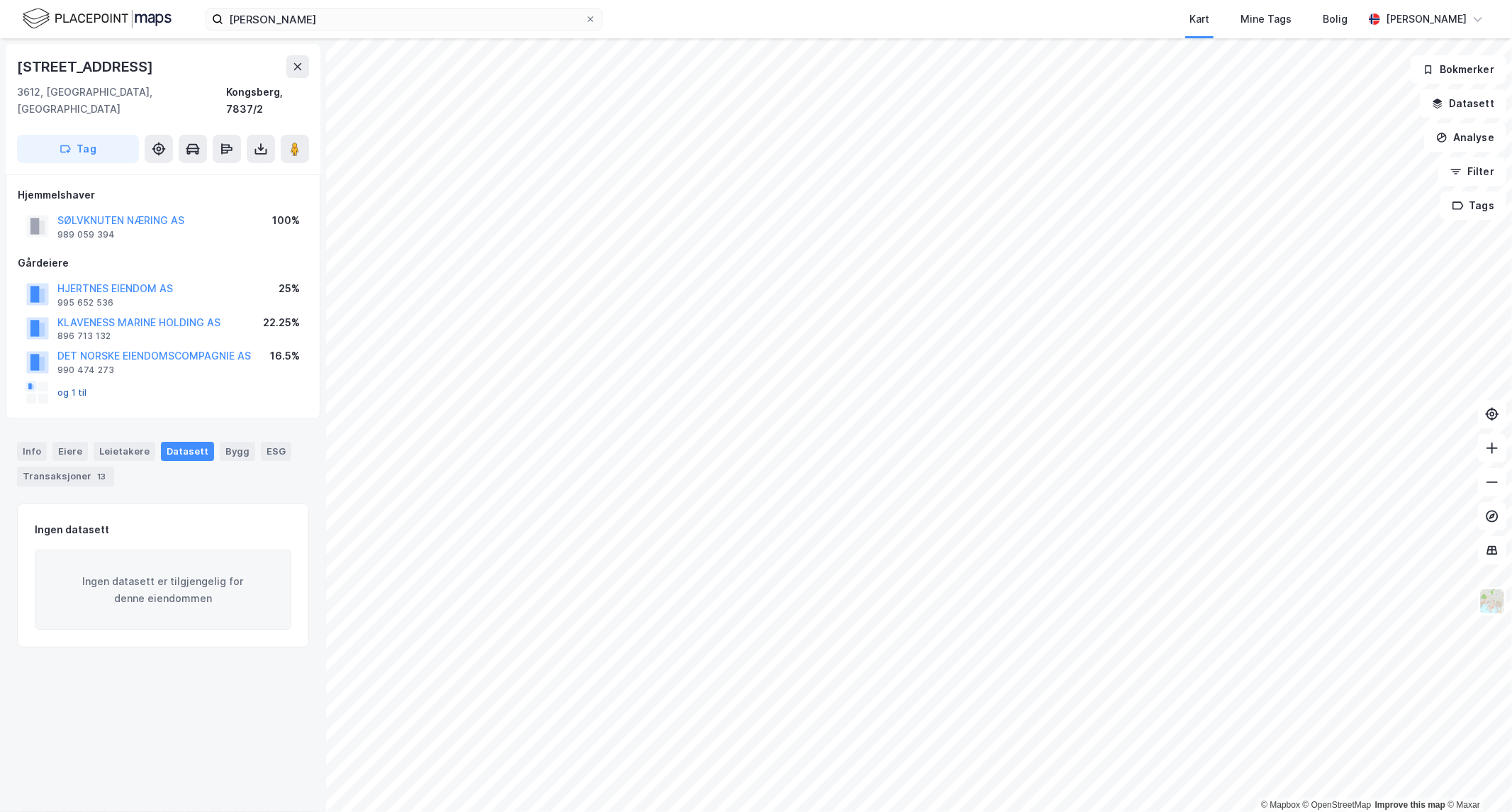
click at [0, 0] on button "og 1 til" at bounding box center [0, 0] width 0 height 0
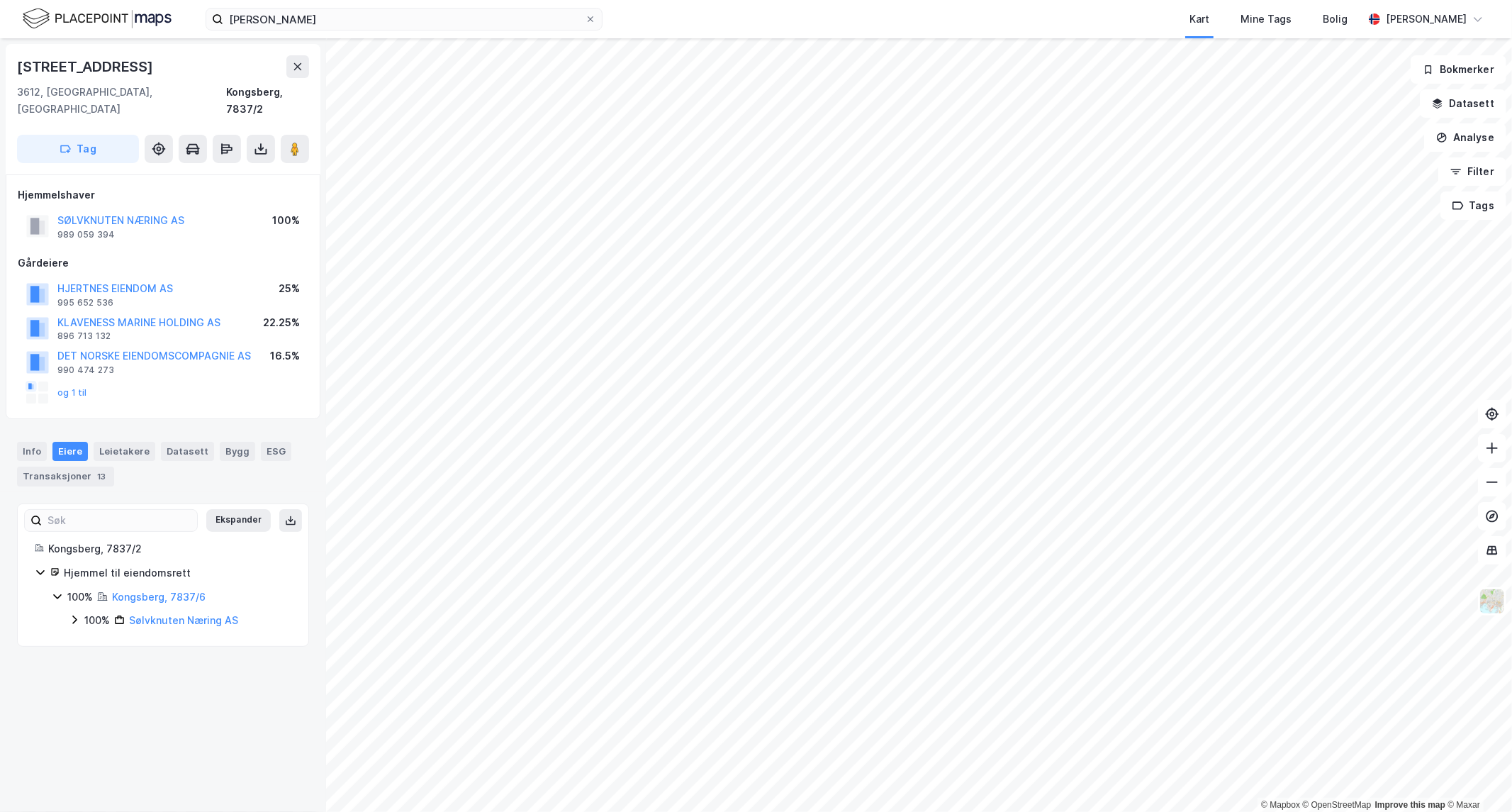
click at [69, 442] on div "Eiere" at bounding box center [70, 451] width 36 height 18
click at [69, 615] on icon at bounding box center [75, 621] width 12 height 12
click at [93, 640] on icon at bounding box center [91, 645] width 4 height 9
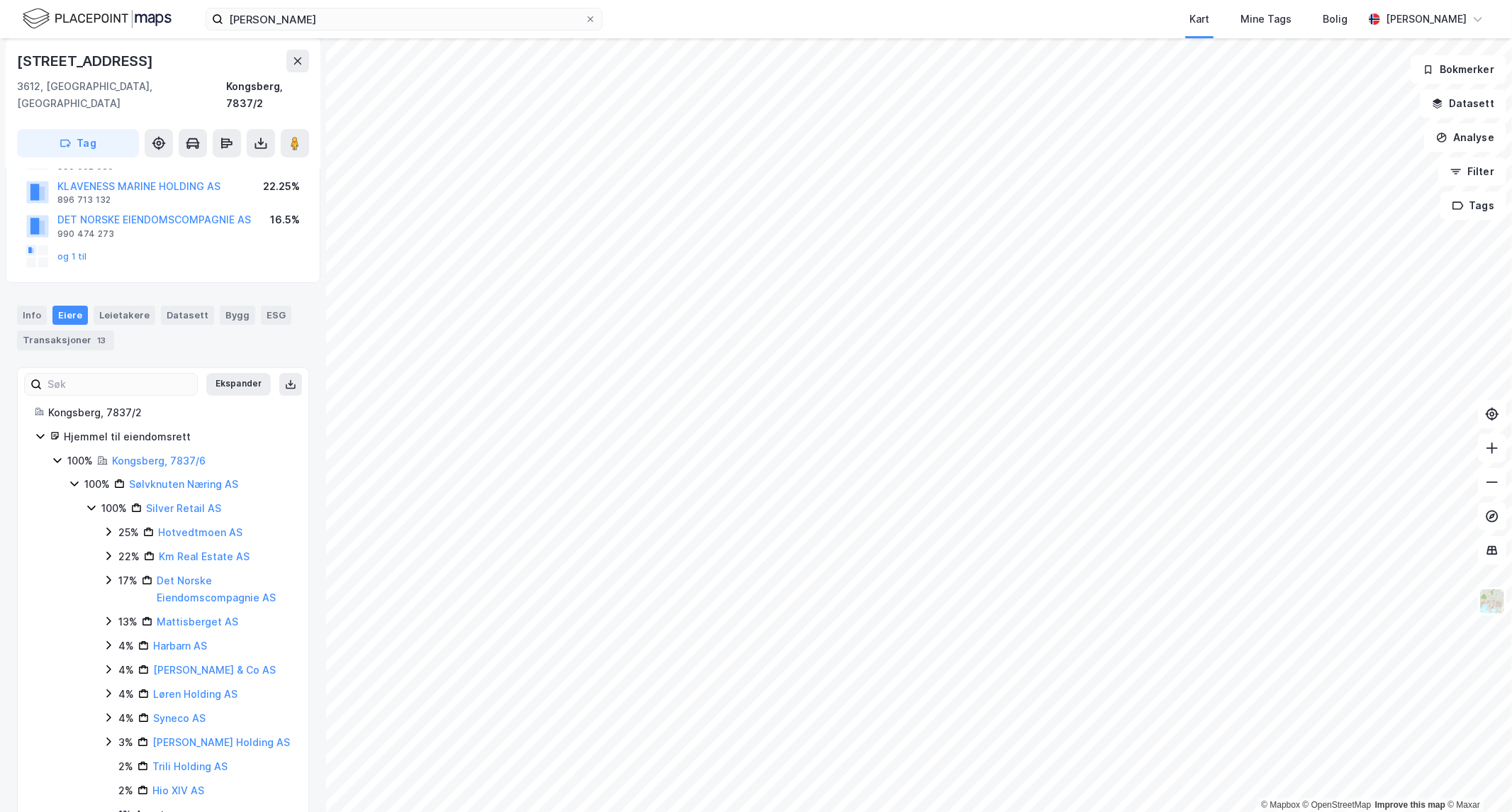
scroll to position [165, 0]
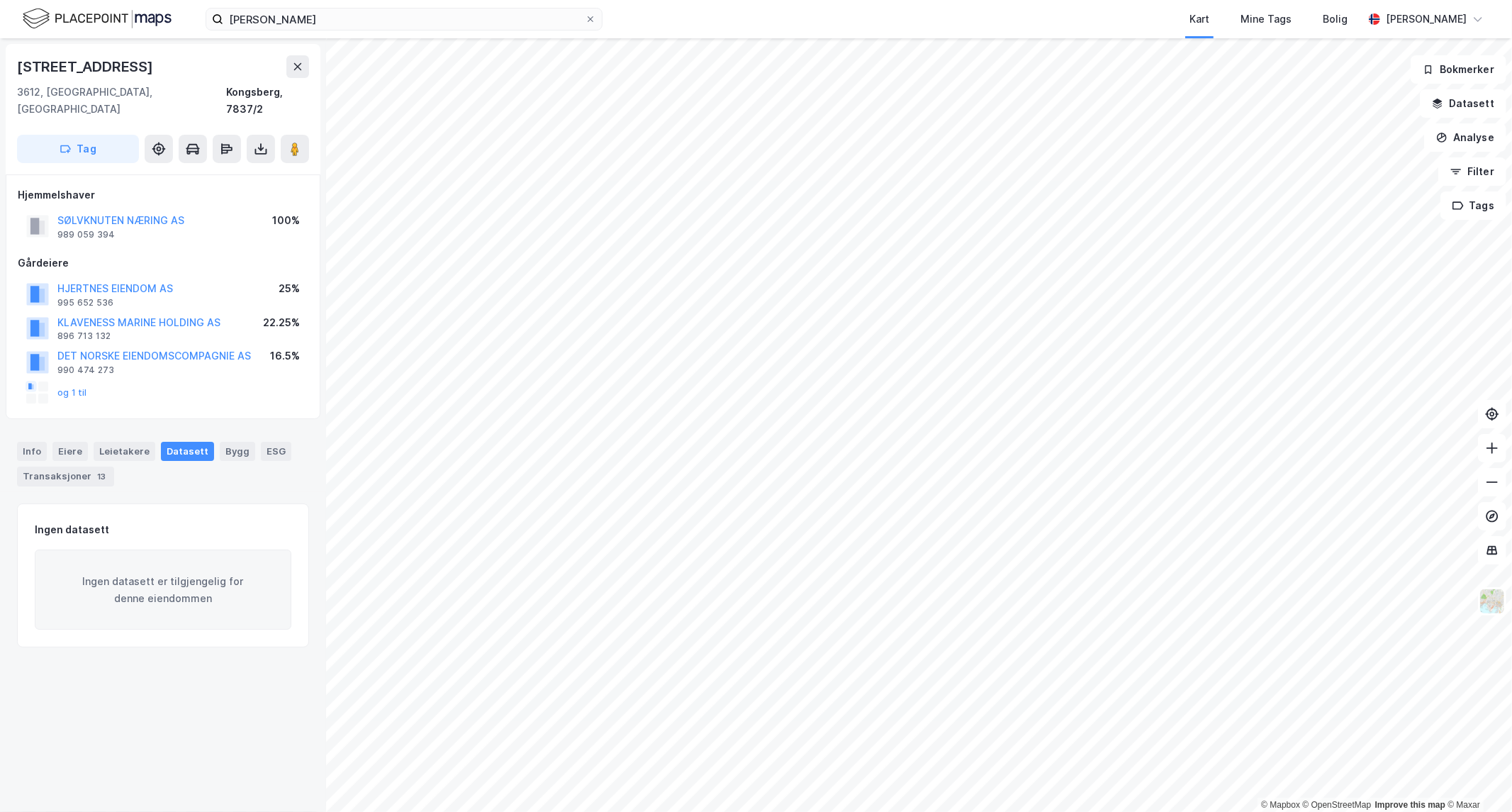
click at [170, 76] on div "[STREET_ADDRESS]" at bounding box center [163, 67] width 292 height 23
drag, startPoint x: 170, startPoint y: 76, endPoint x: 154, endPoint y: 69, distance: 17.5
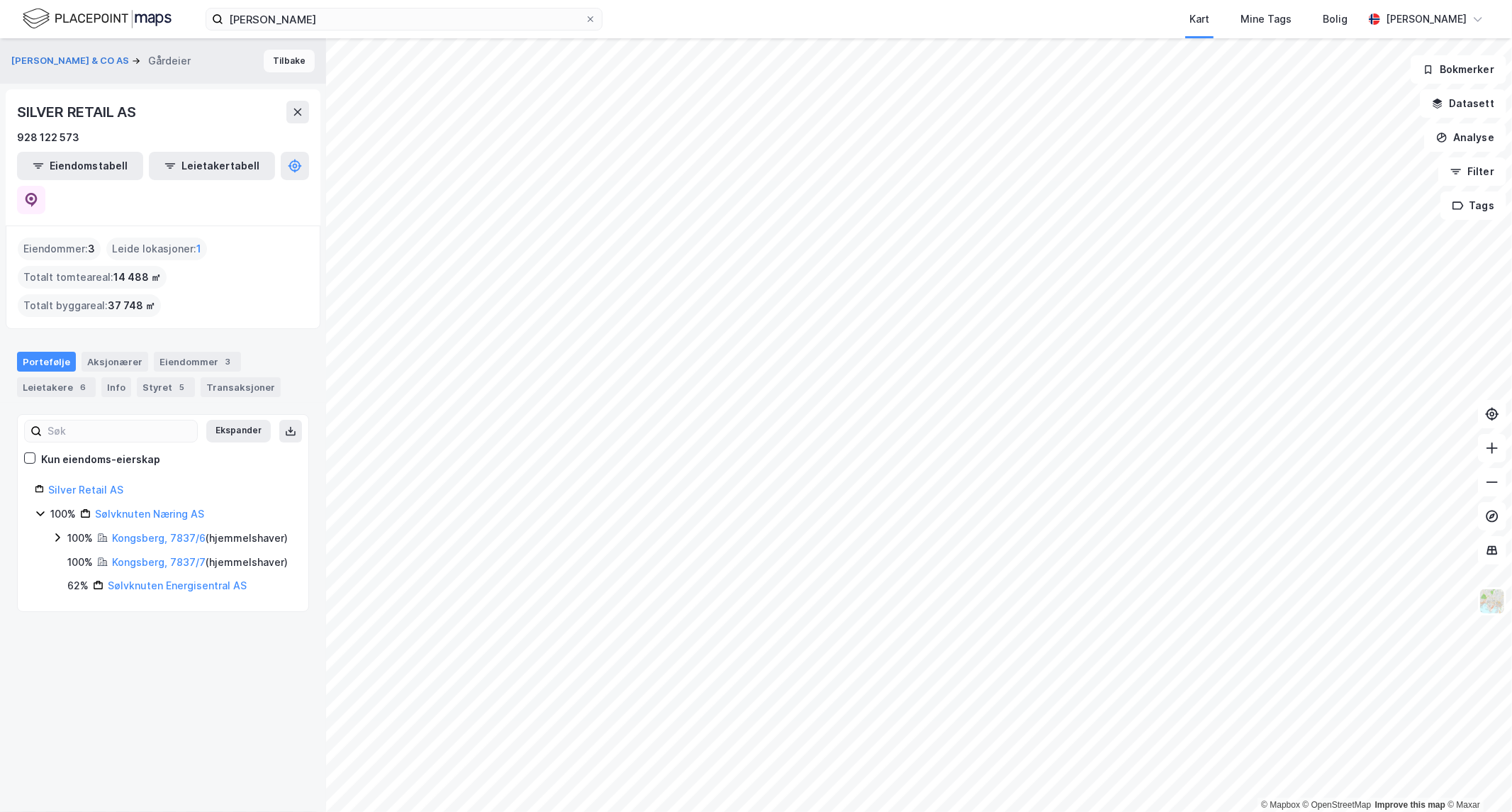
click at [278, 64] on button "Tilbake" at bounding box center [289, 61] width 51 height 23
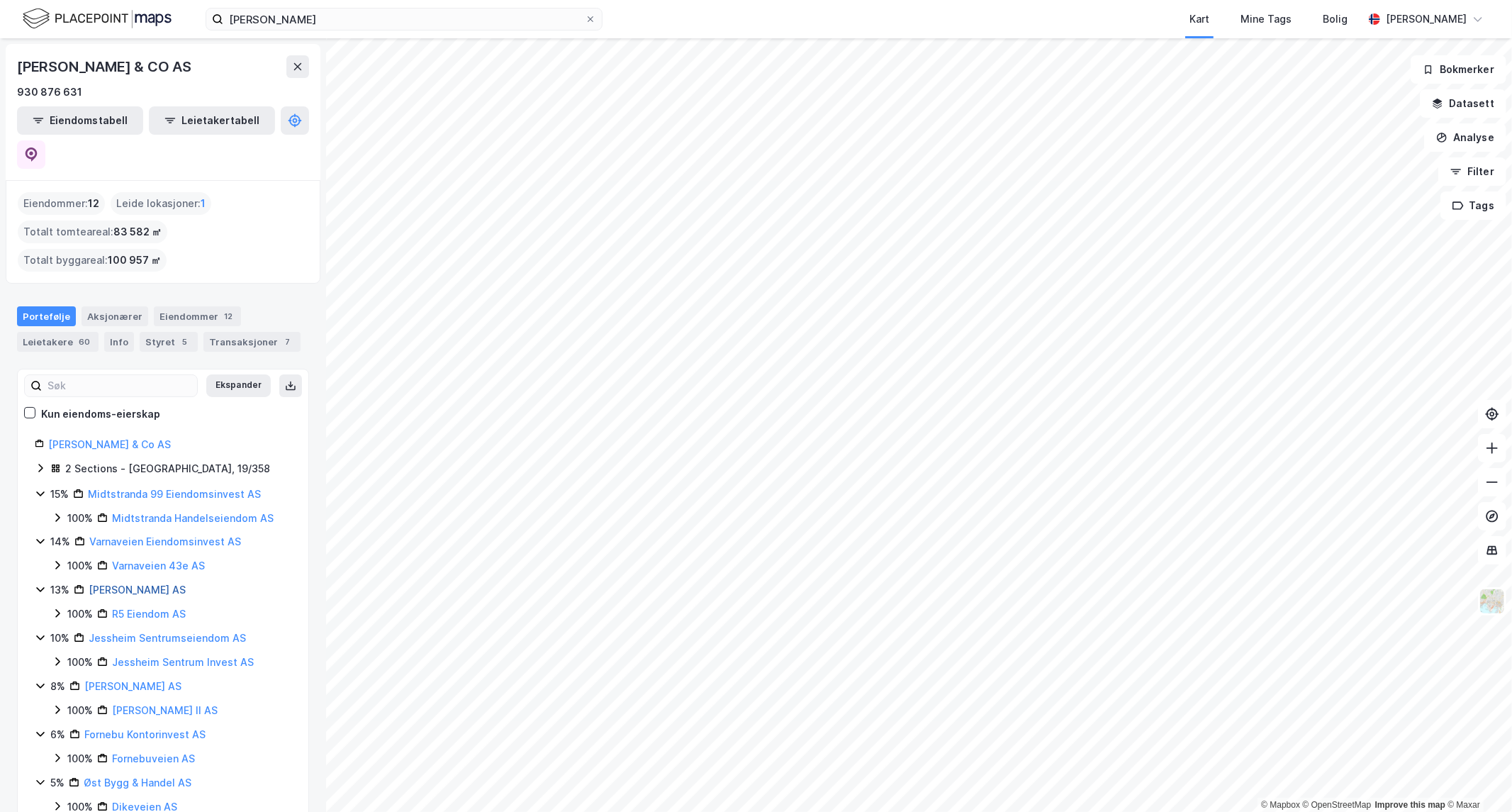
click at [119, 584] on link "[PERSON_NAME] AS" at bounding box center [137, 590] width 97 height 12
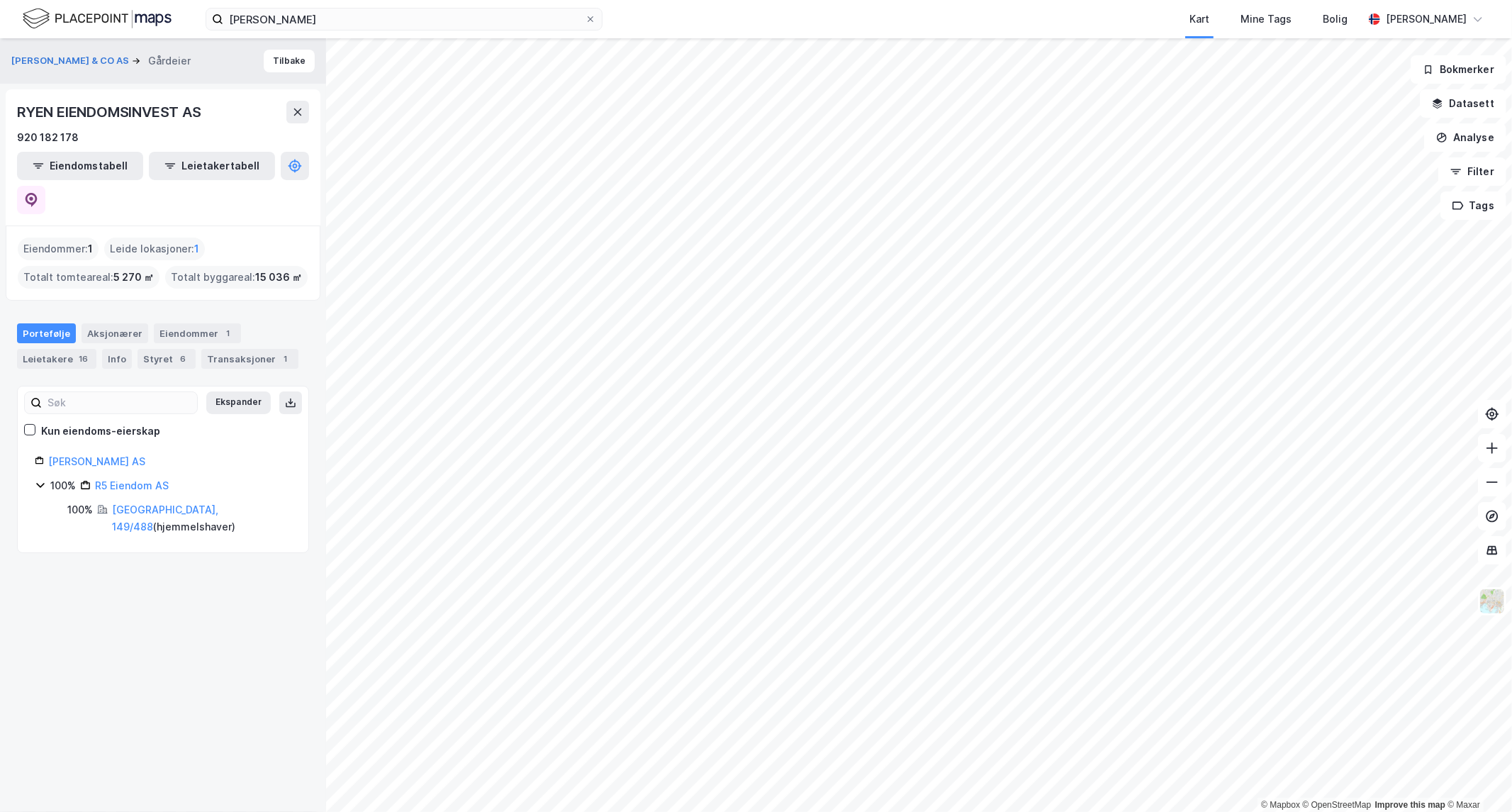
click at [130, 501] on div "[GEOGRAPHIC_DATA], 149/488 ( hjemmelshaver )" at bounding box center [202, 518] width 180 height 34
click at [131, 479] on link "R5 Eiendom AS" at bounding box center [131, 485] width 74 height 12
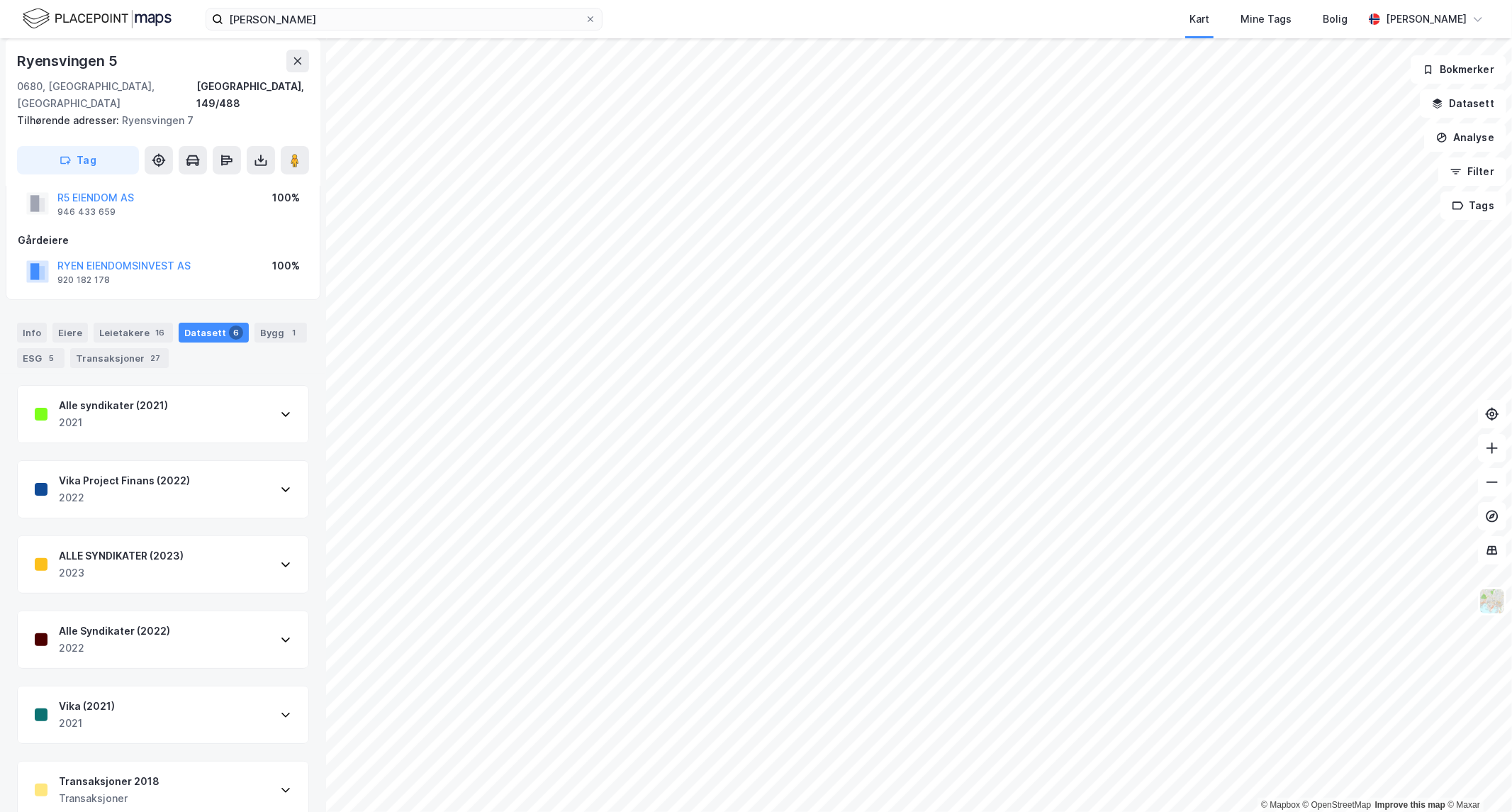
scroll to position [92, 0]
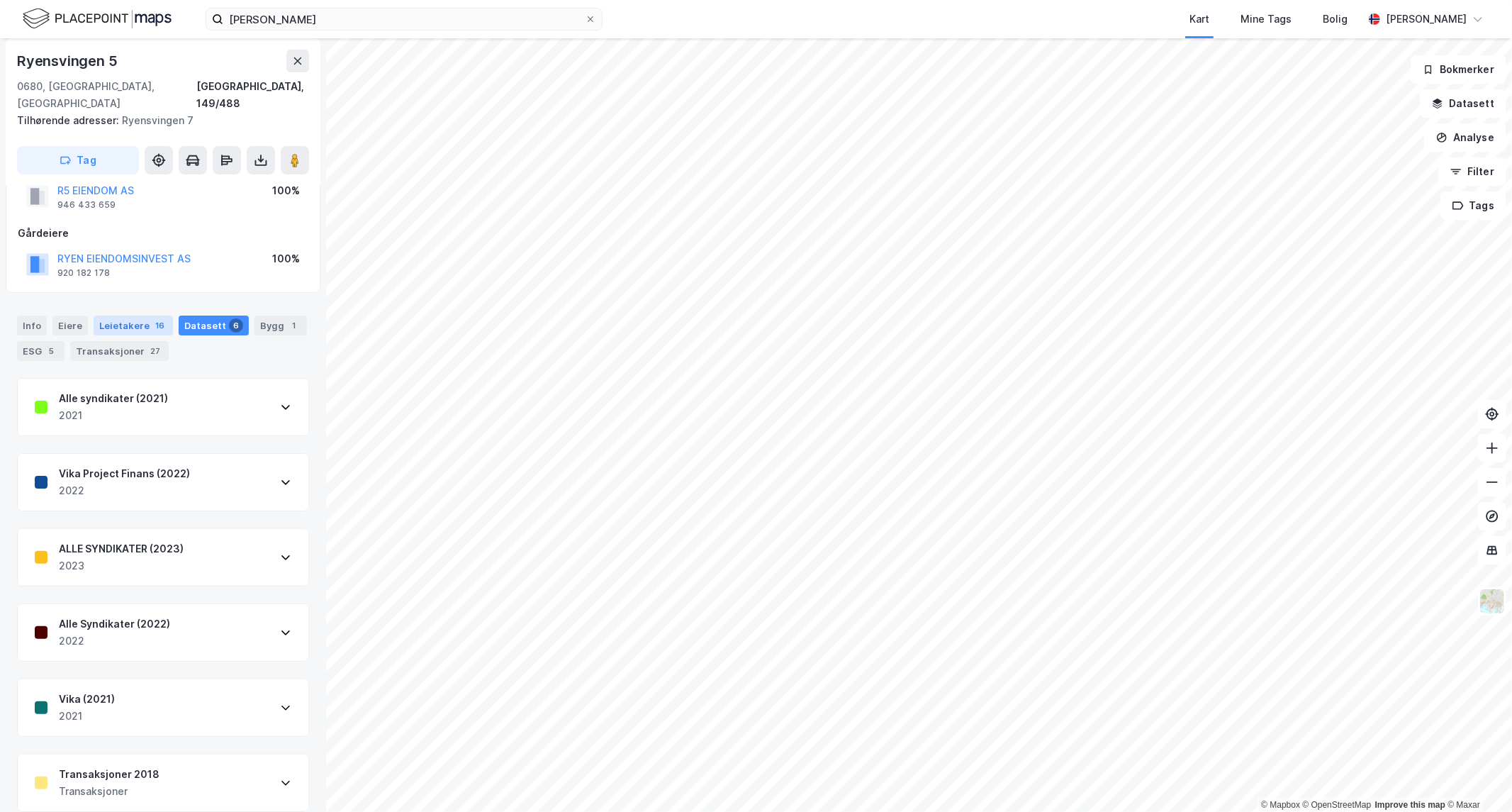
click at [110, 316] on div "Leietakere 16" at bounding box center [133, 325] width 80 height 20
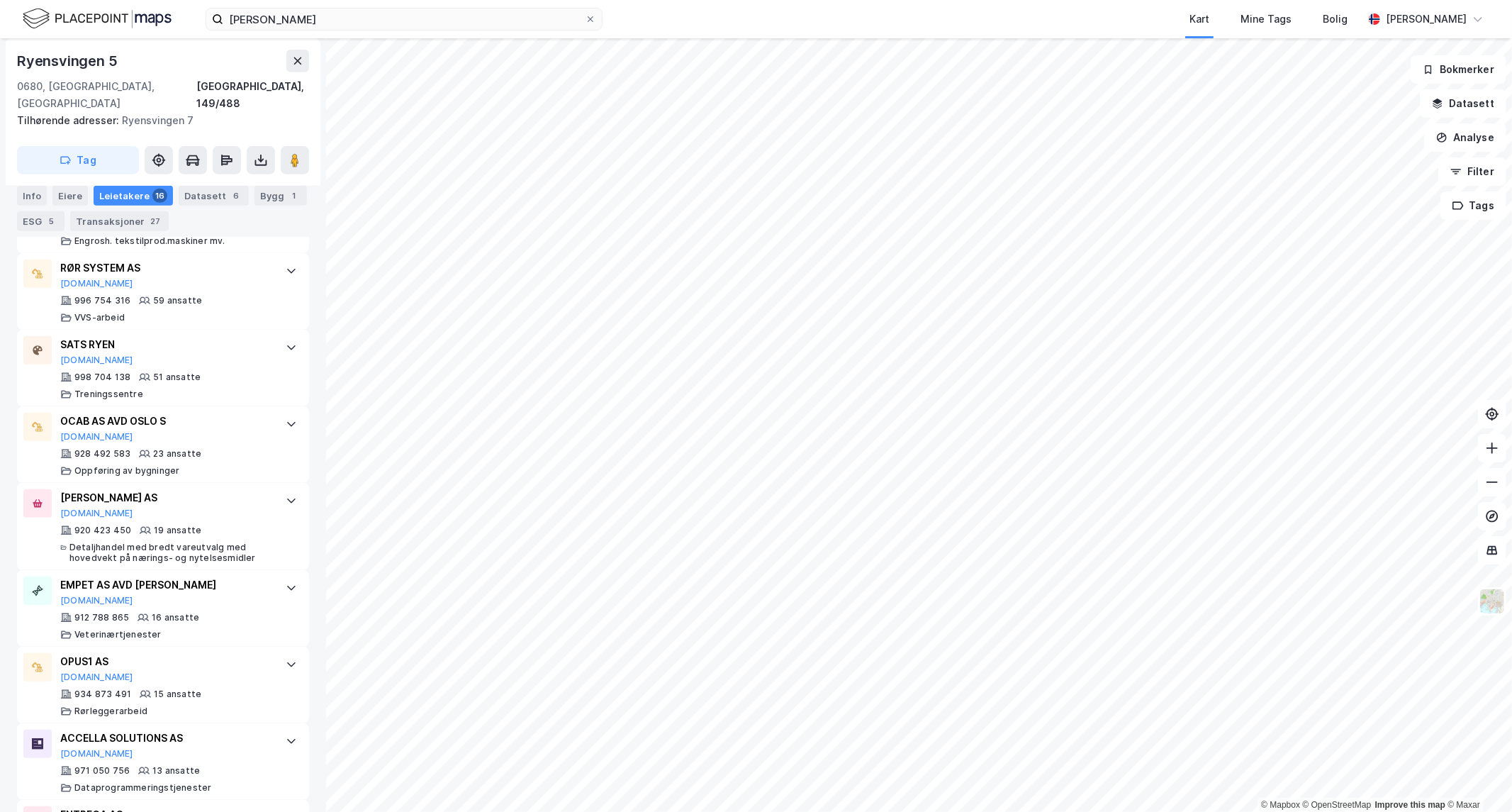
scroll to position [551, 0]
drag, startPoint x: 151, startPoint y: 543, endPoint x: 158, endPoint y: 533, distance: 12.2
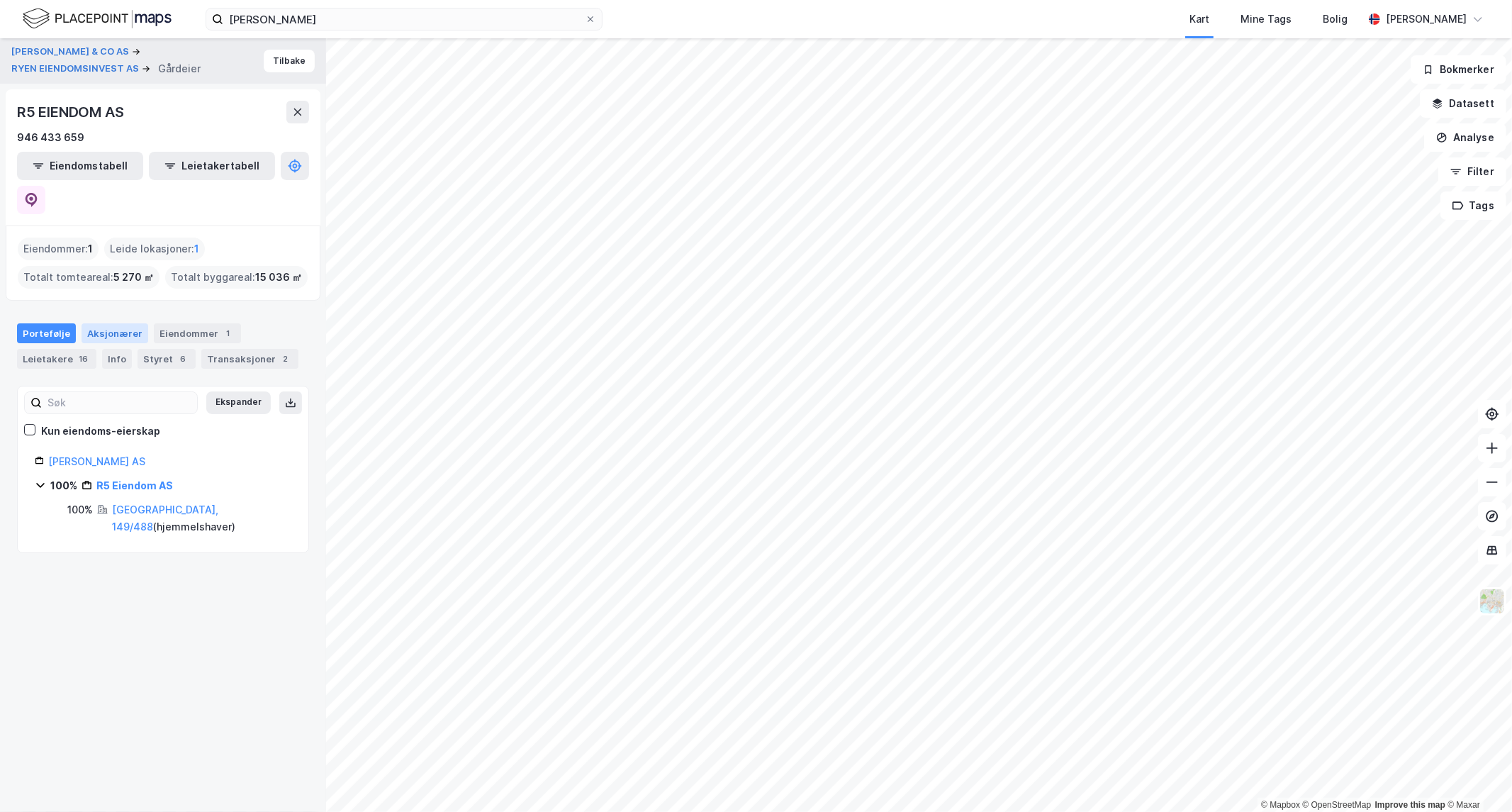
click at [100, 324] on div "Aksjonærer" at bounding box center [115, 333] width 66 height 20
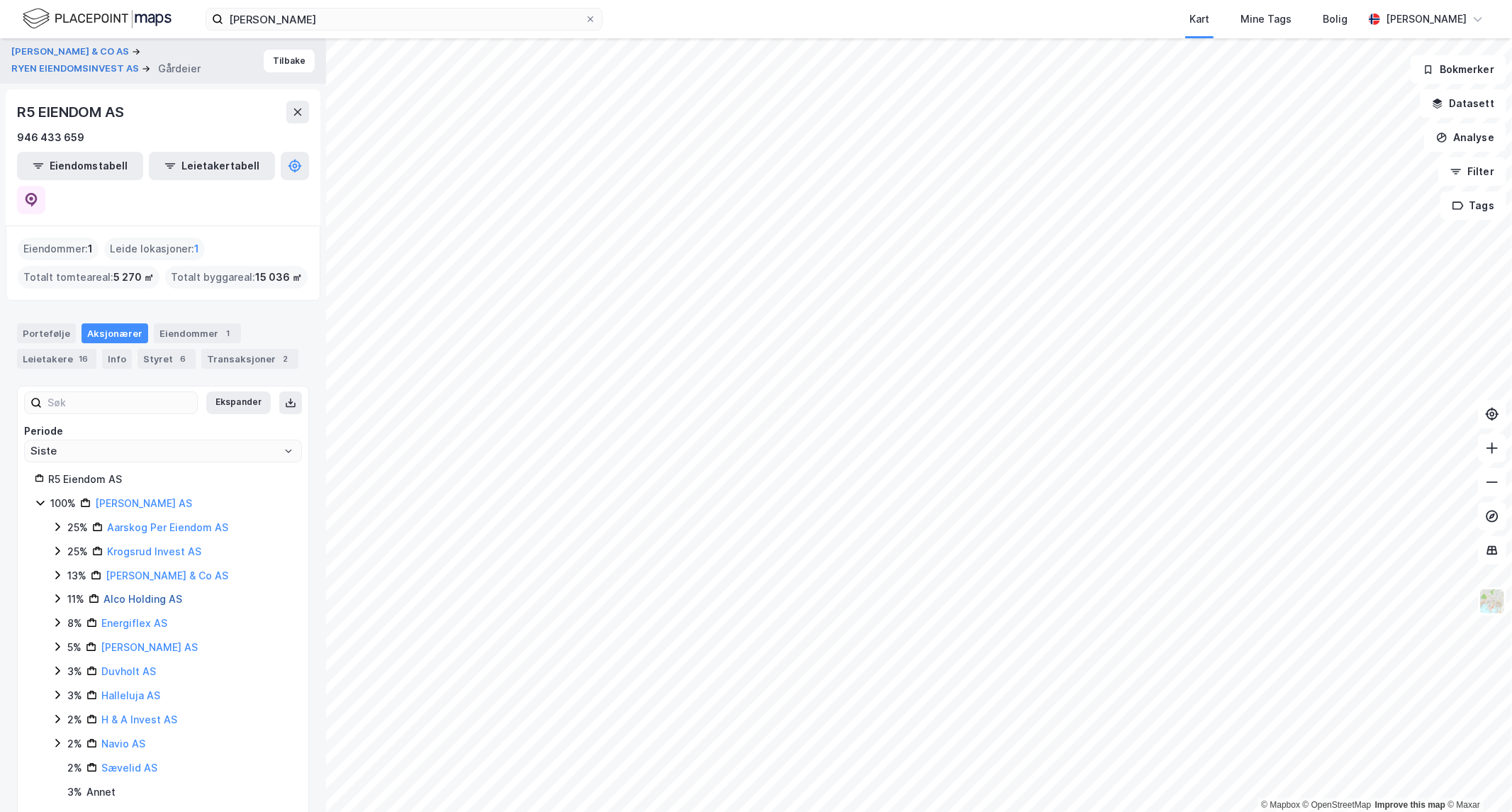
drag, startPoint x: 184, startPoint y: 550, endPoint x: 161, endPoint y: 564, distance: 26.9
click at [272, 57] on button "Tilbake" at bounding box center [289, 61] width 51 height 23
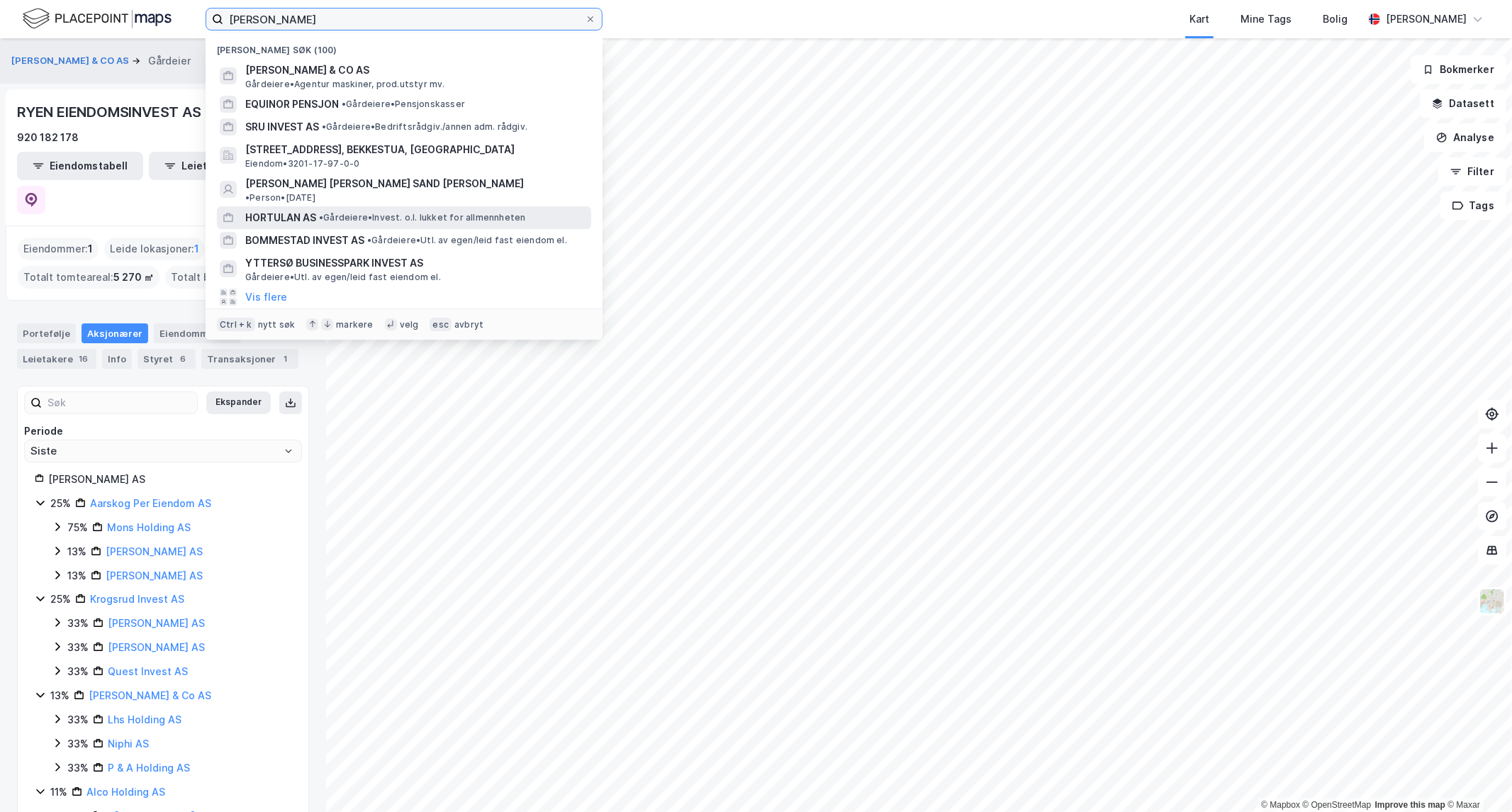
drag, startPoint x: 396, startPoint y: 18, endPoint x: 409, endPoint y: 196, distance: 178.5
click at [0, 89] on html "[PERSON_NAME] søk (100) [PERSON_NAME] & CO AS Gårdeiere • Agentur maskiner, pro…" at bounding box center [756, 406] width 1512 height 812
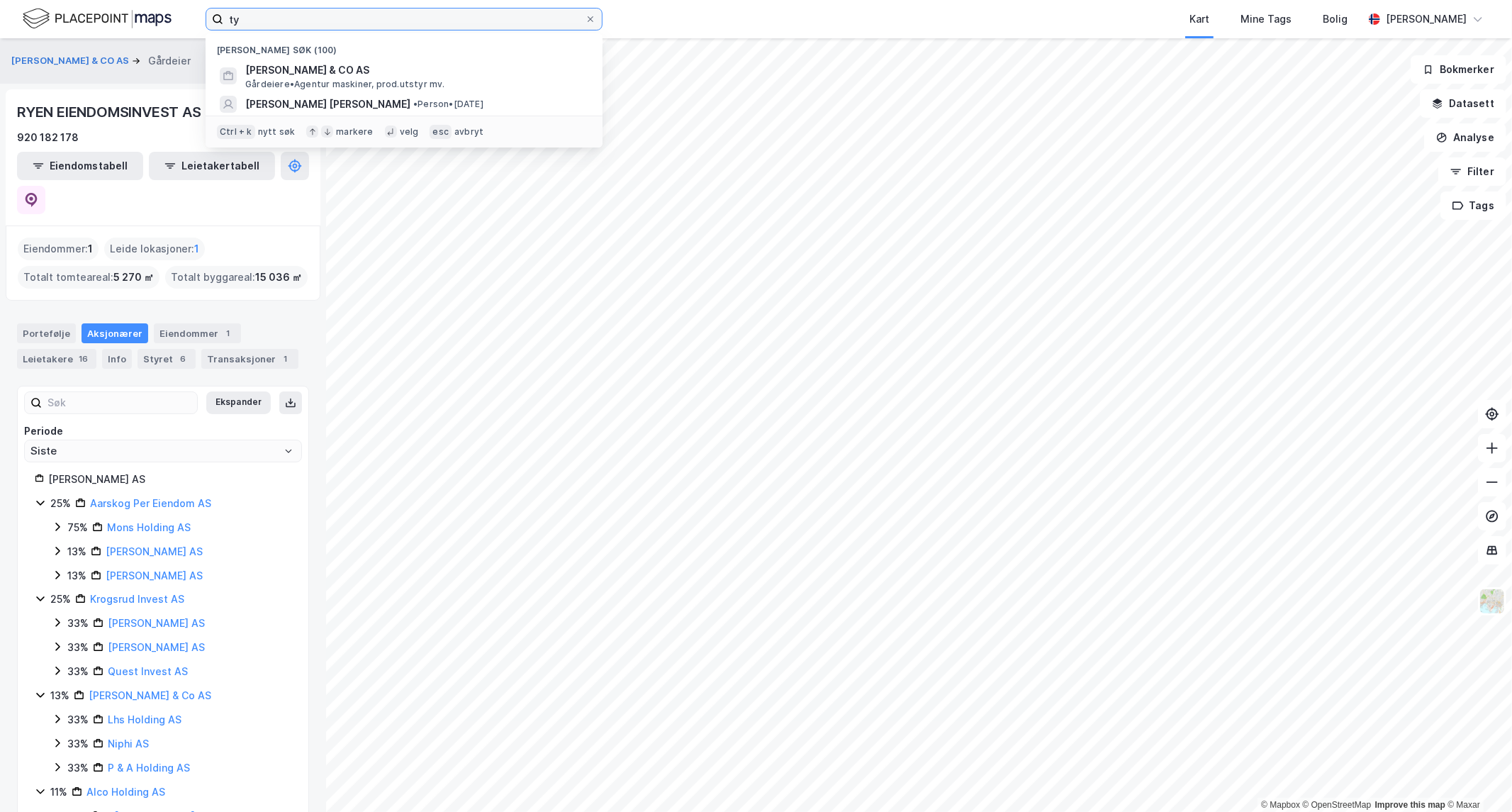
type input "t"
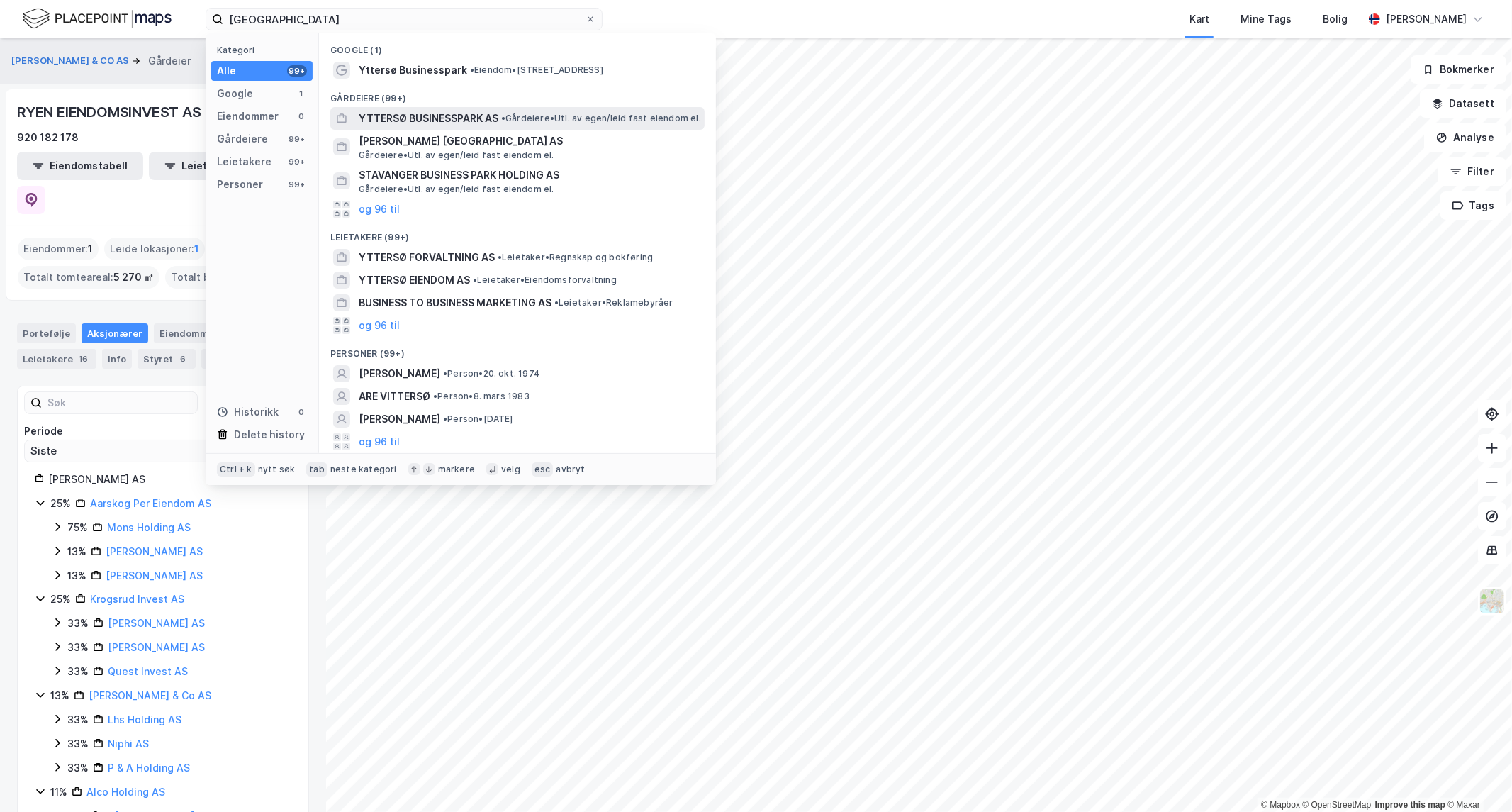
click at [402, 113] on span "YTTERSØ BUSINESSPARK AS" at bounding box center [428, 118] width 140 height 17
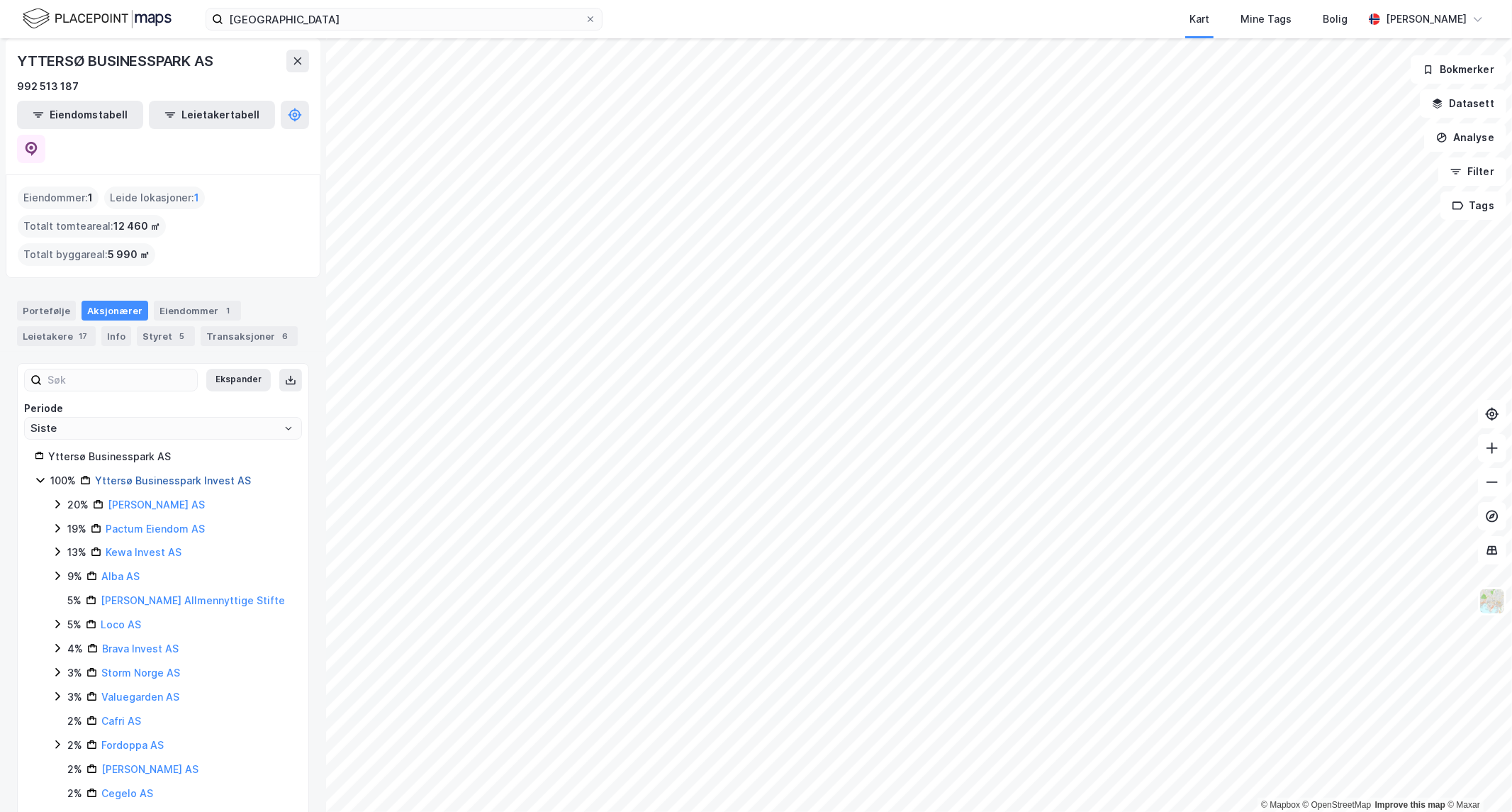
scroll to position [7, 0]
click at [31, 325] on div "Leietakere 17" at bounding box center [56, 335] width 79 height 20
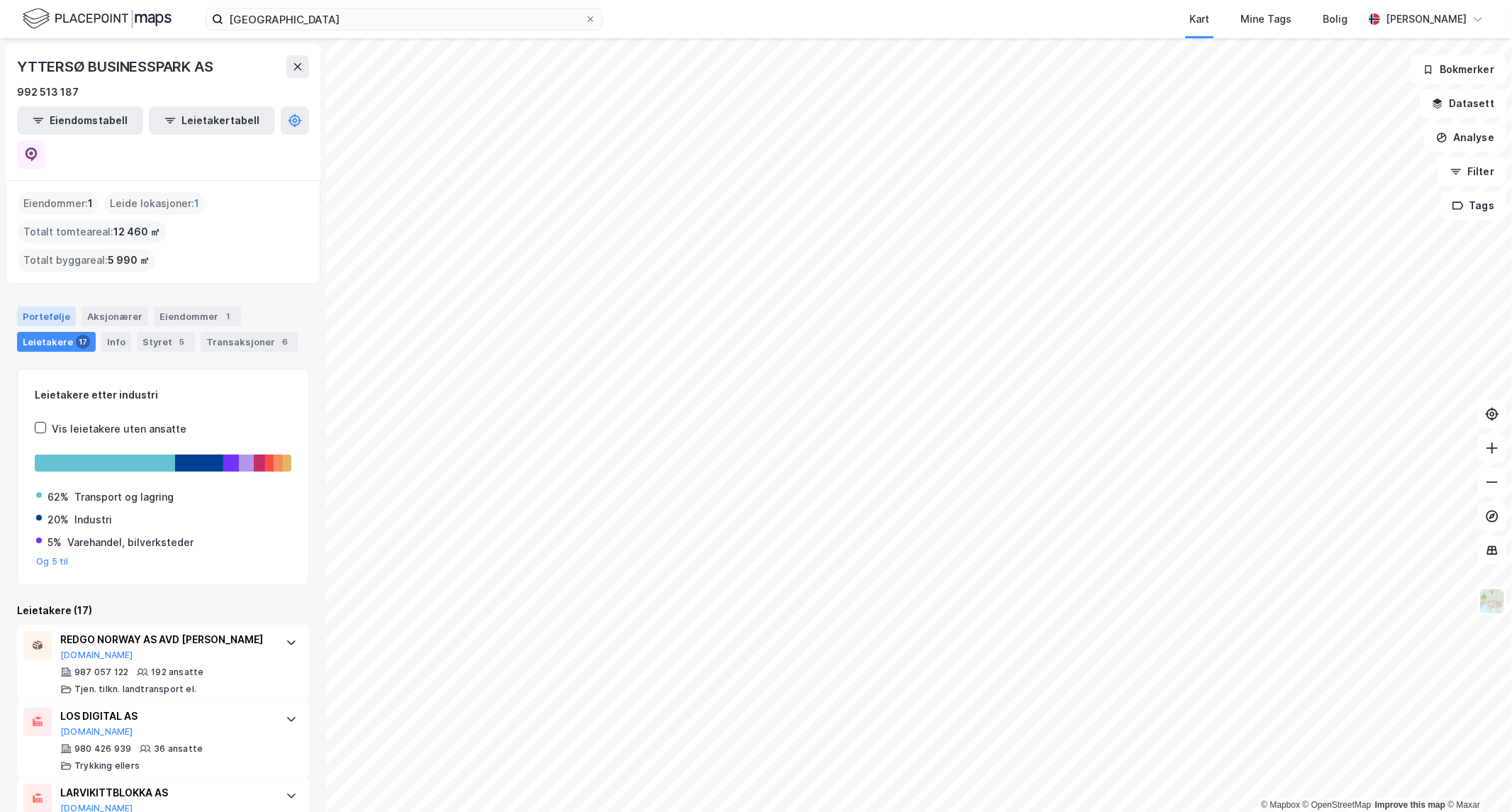
click at [25, 306] on div "Portefølje" at bounding box center [46, 316] width 59 height 20
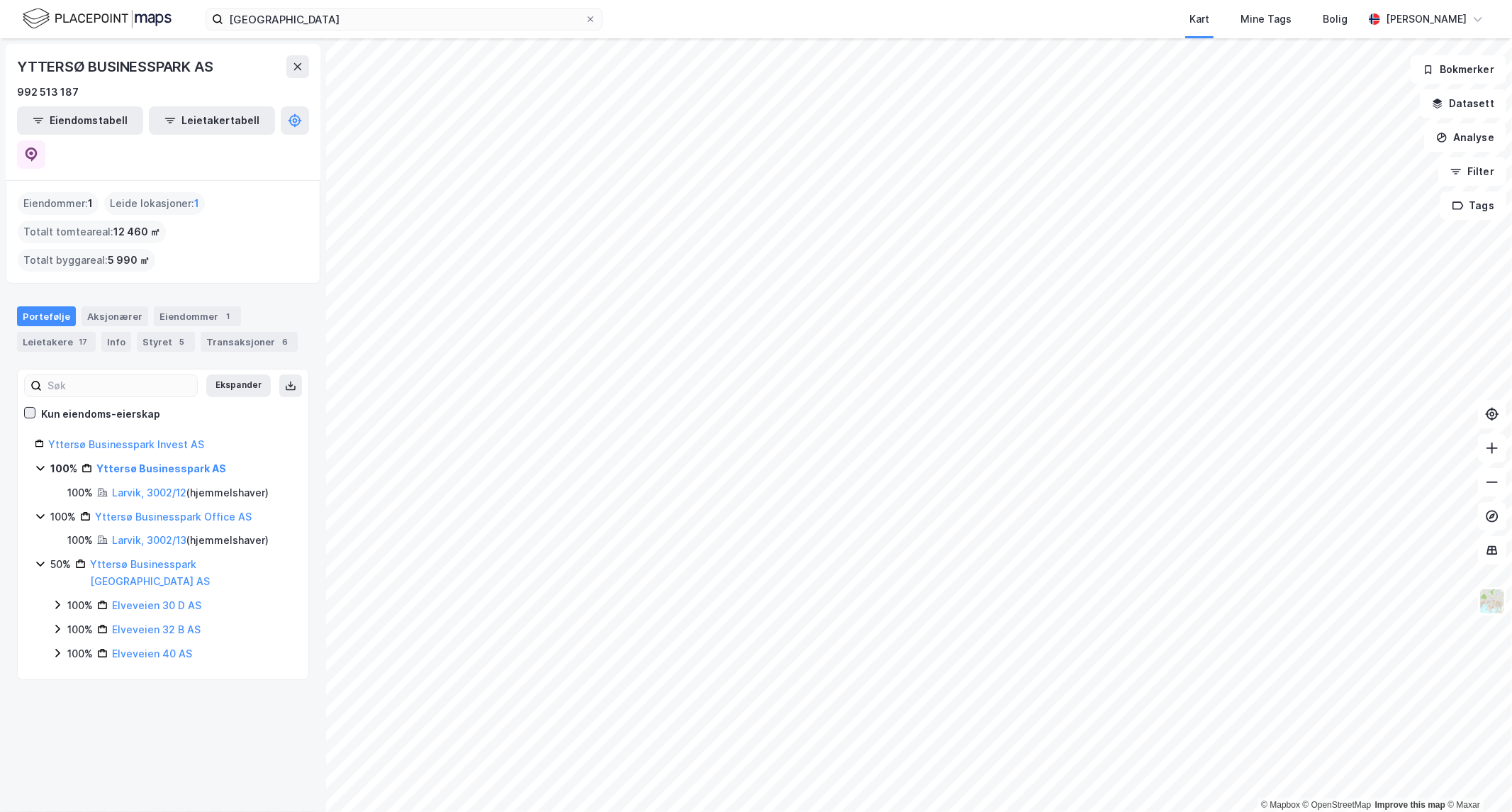
click at [26, 408] on icon at bounding box center [30, 413] width 10 height 10
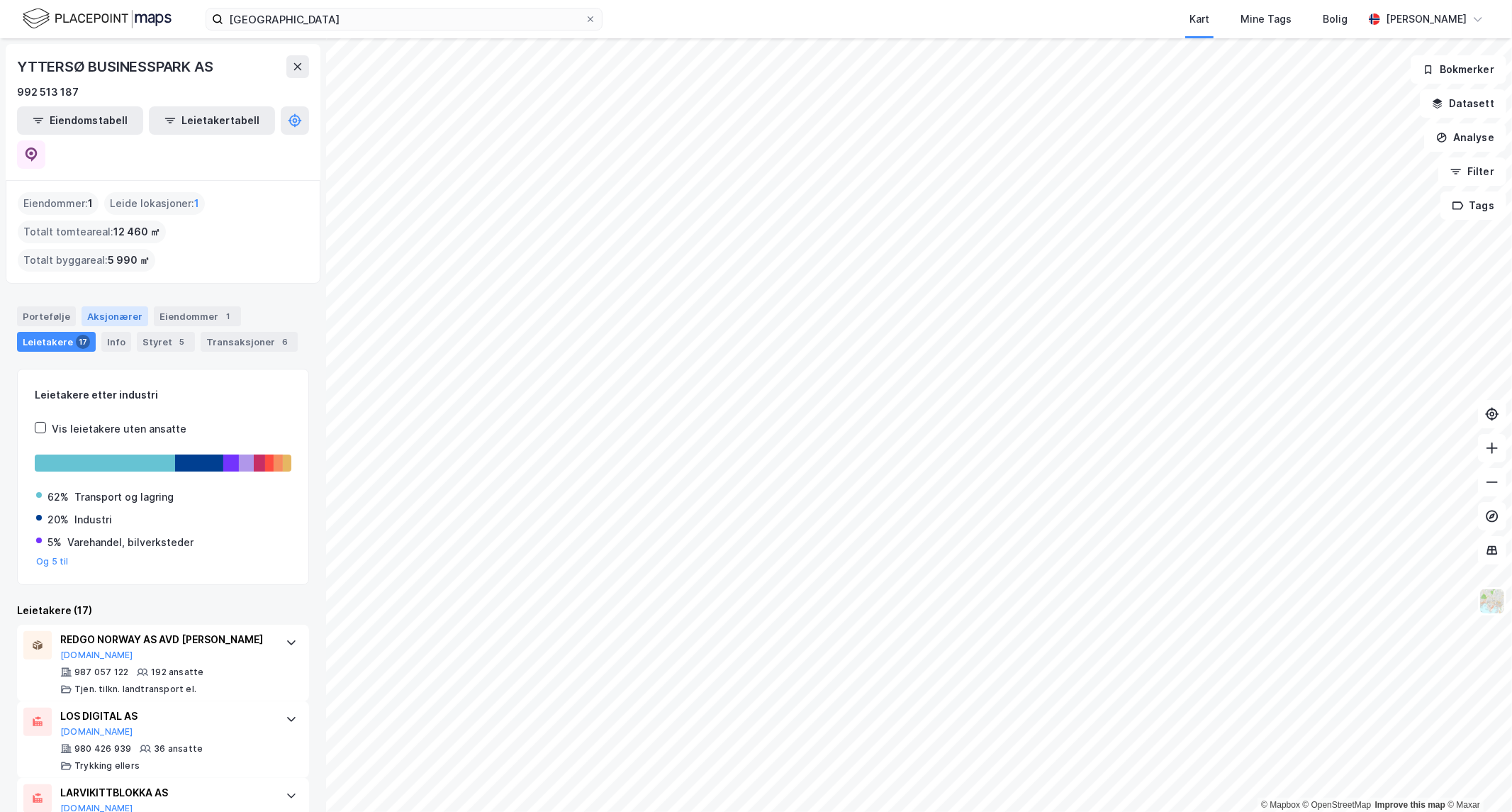
click at [121, 306] on div "Aksjonærer" at bounding box center [115, 316] width 66 height 20
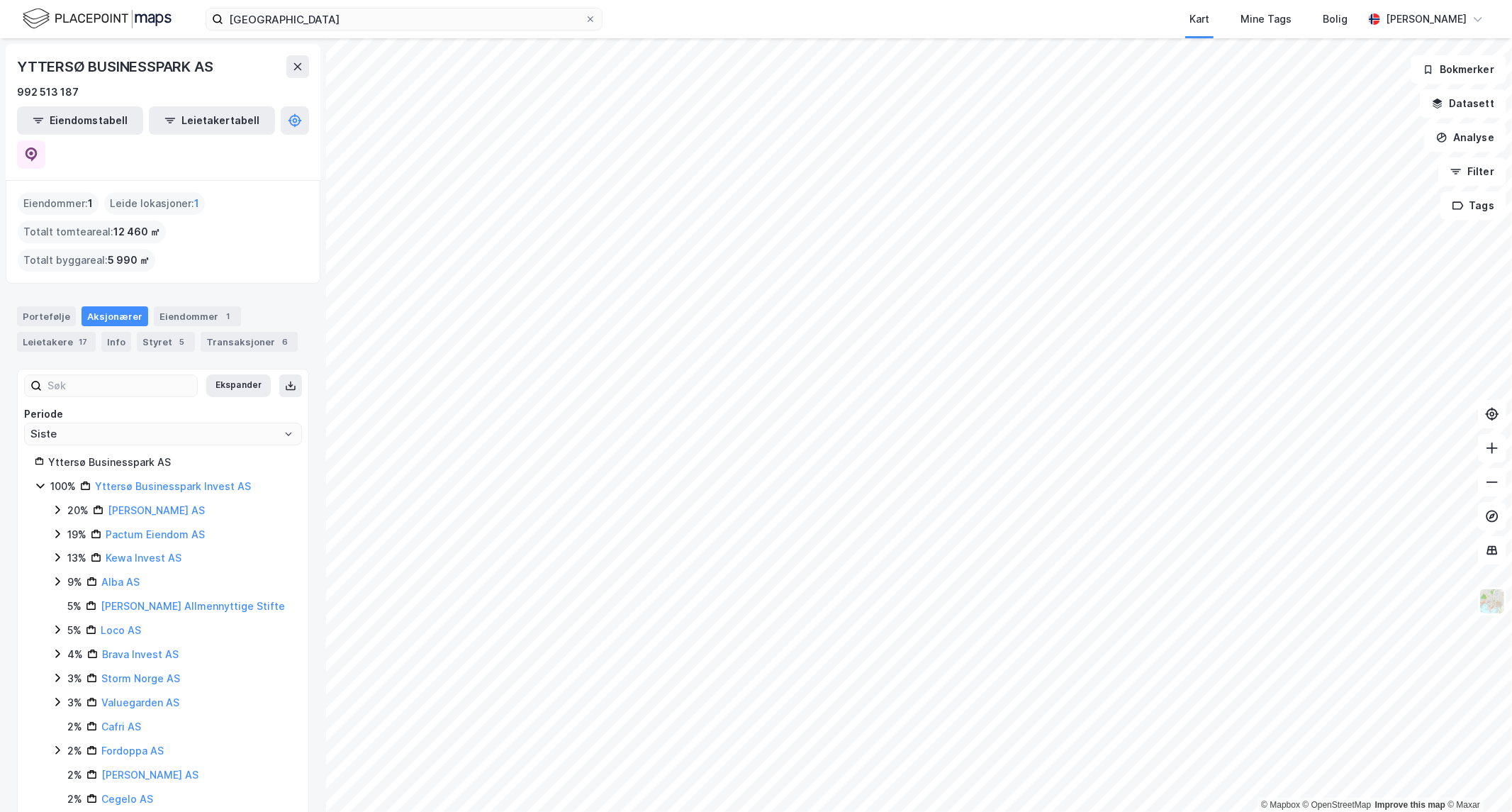
scroll to position [112, 0]
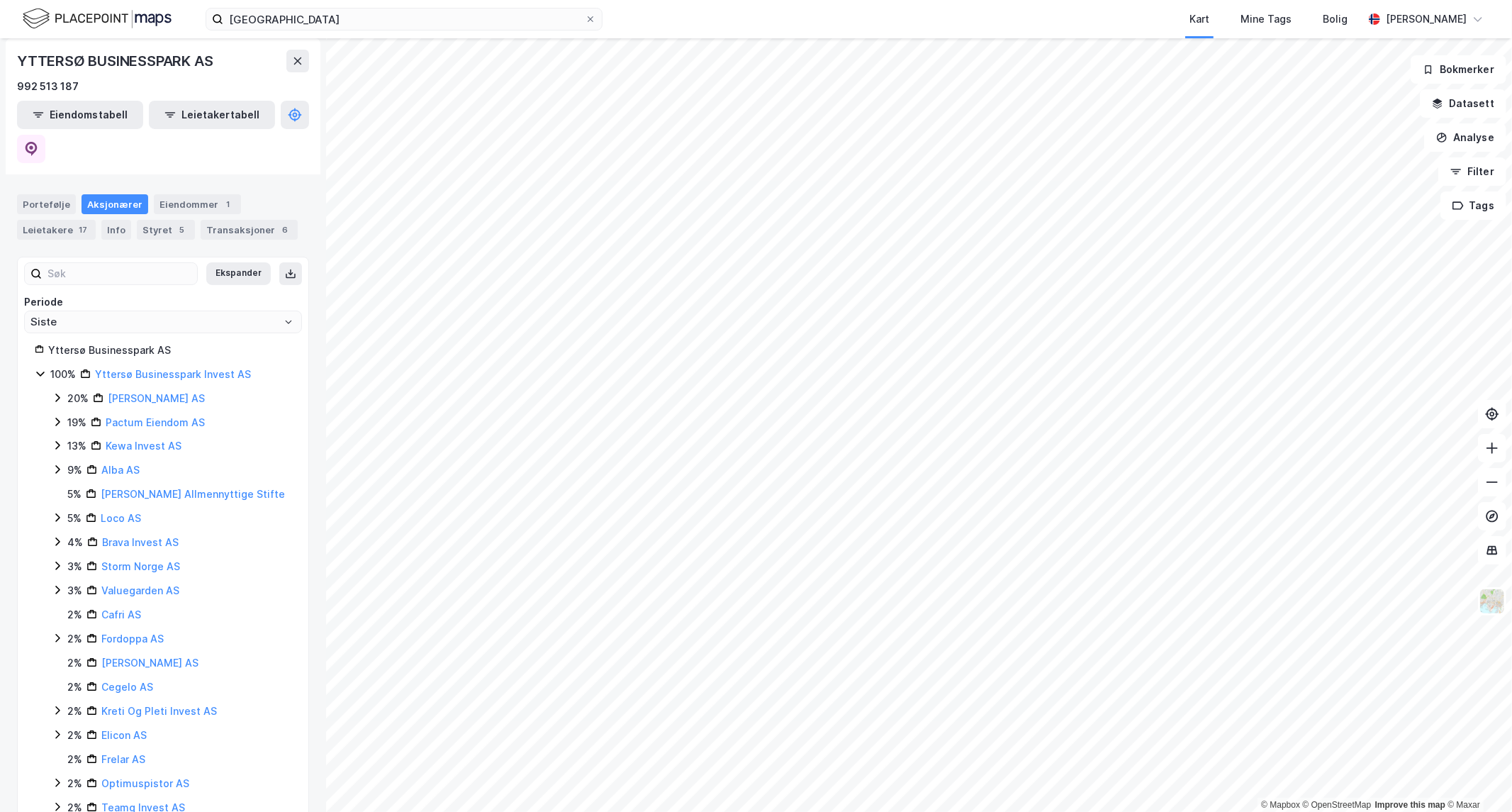
click at [126, 390] on div "[PERSON_NAME] AS" at bounding box center [156, 398] width 97 height 17
click at [150, 392] on link "[PERSON_NAME] AS" at bounding box center [156, 398] width 97 height 12
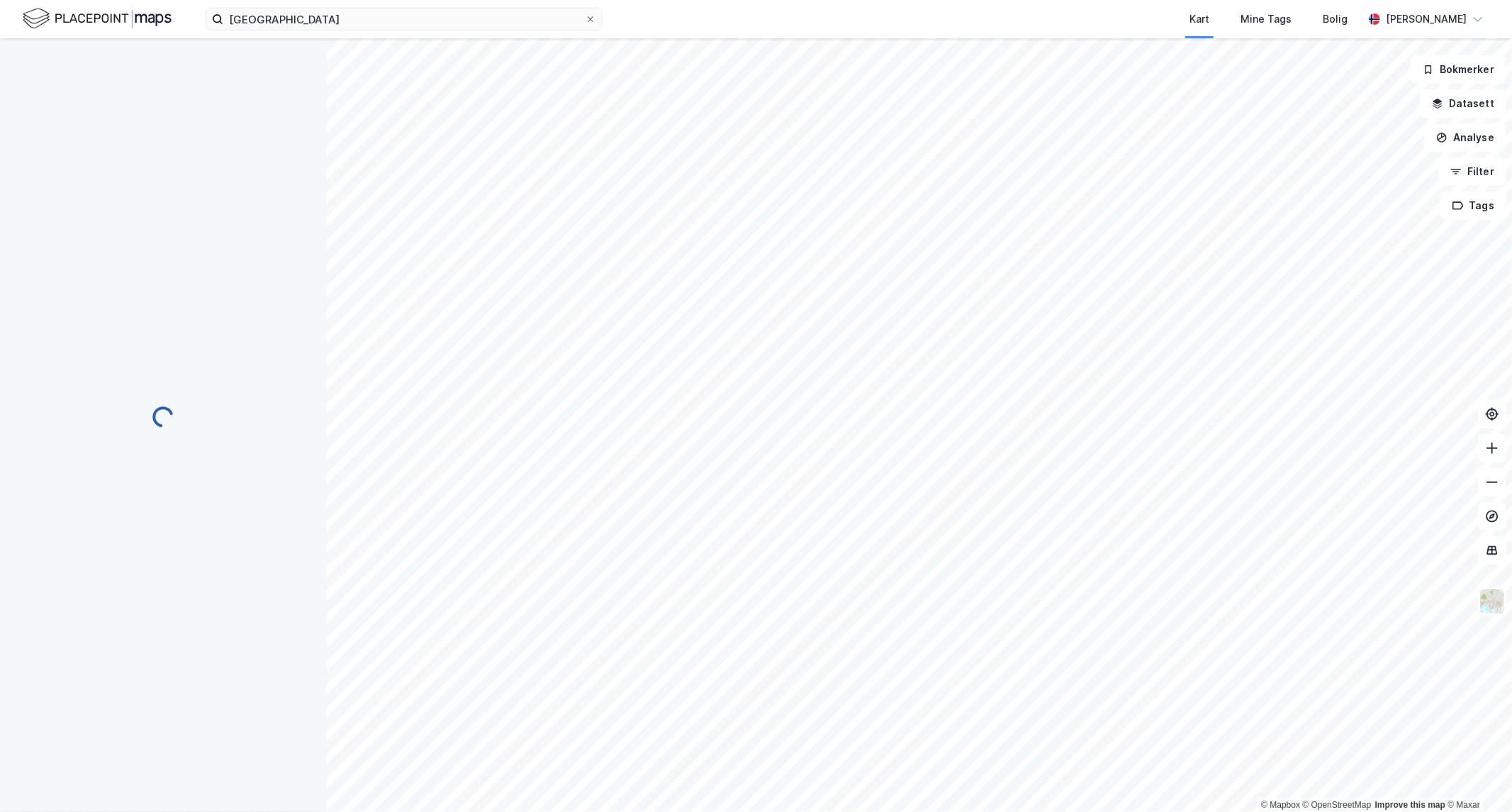
scroll to position [0, 0]
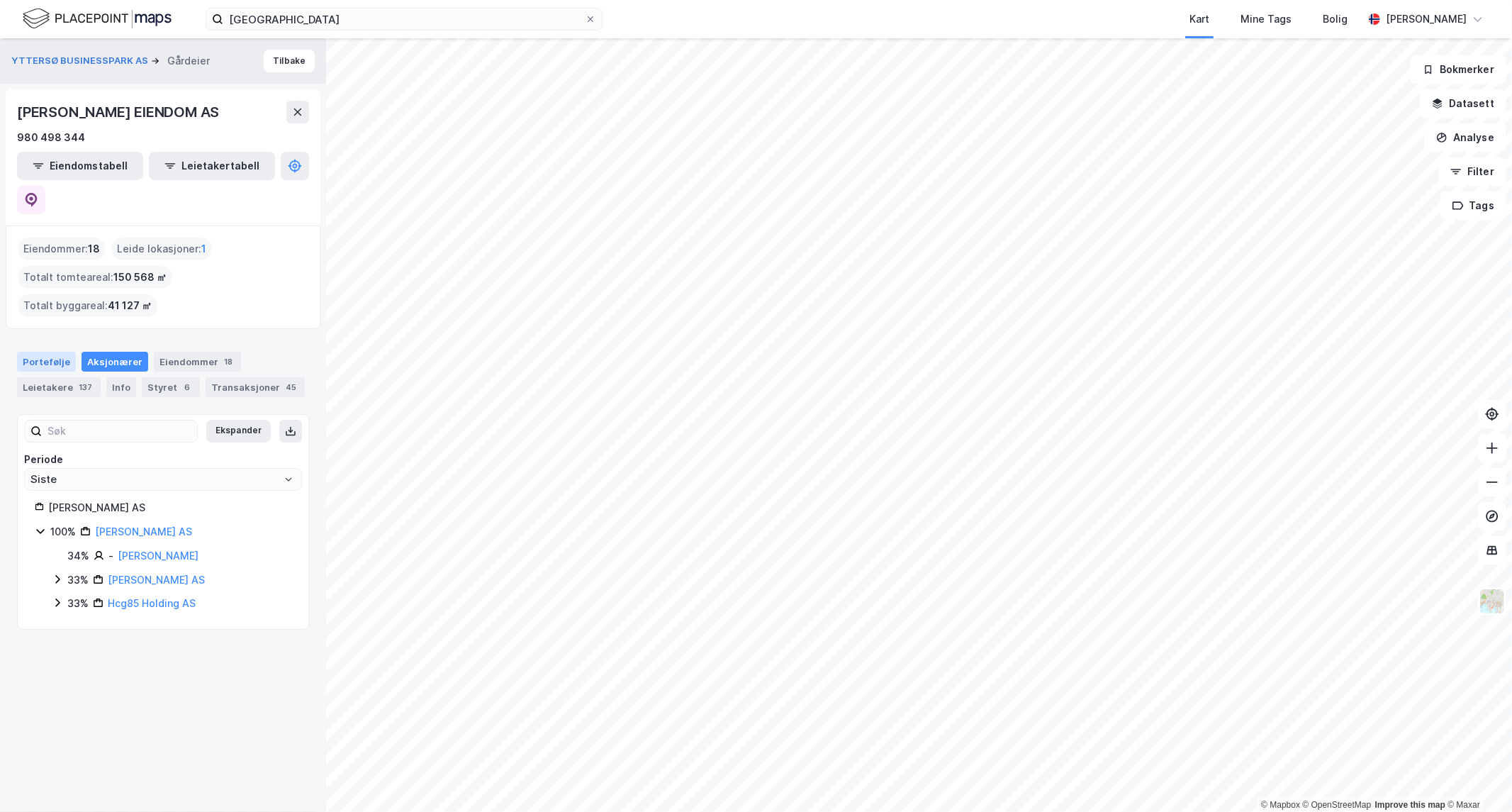
click at [38, 352] on div "Portefølje" at bounding box center [46, 361] width 59 height 20
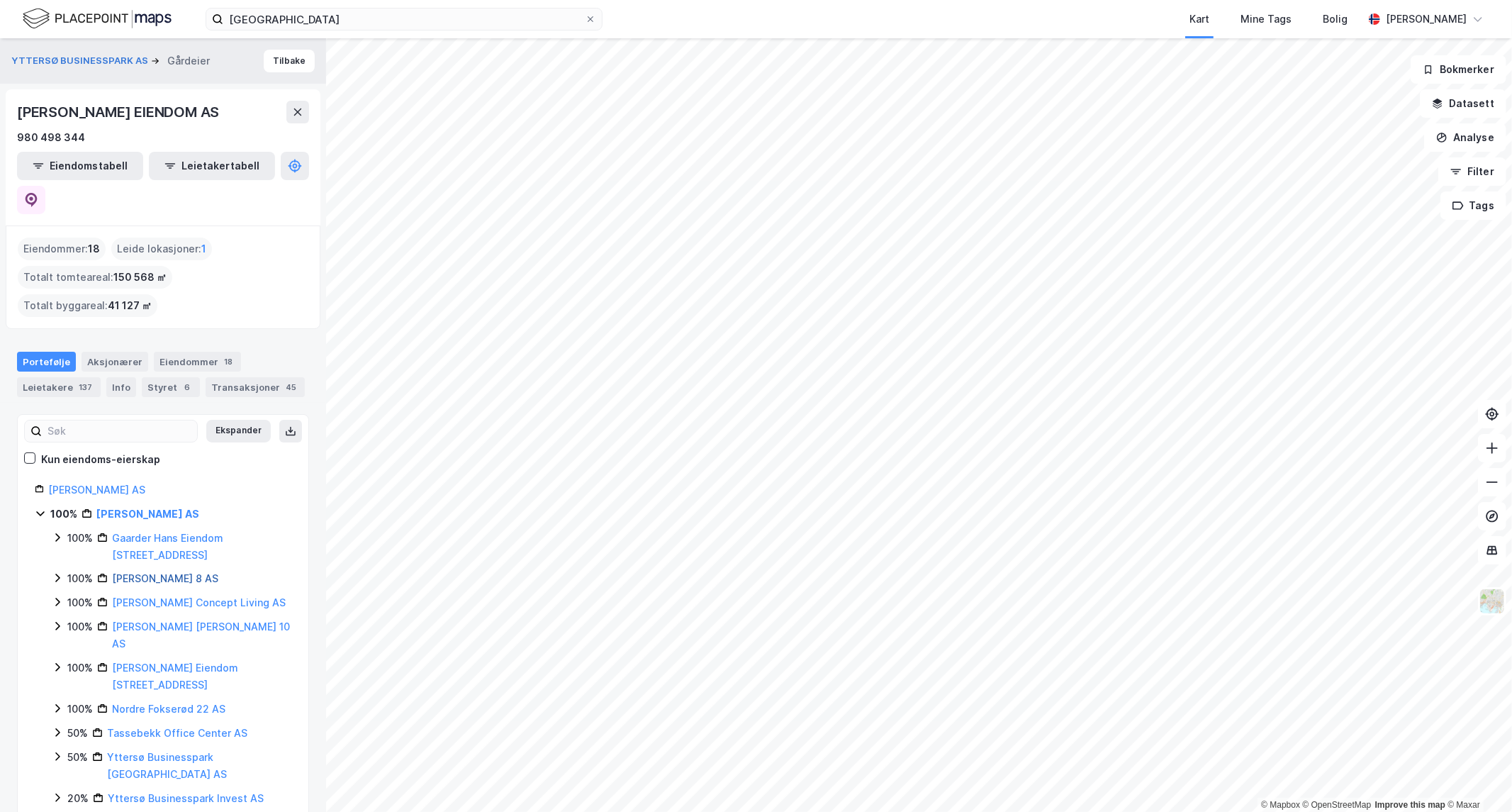
click at [194, 572] on link "[PERSON_NAME] 8 AS" at bounding box center [165, 578] width 107 height 12
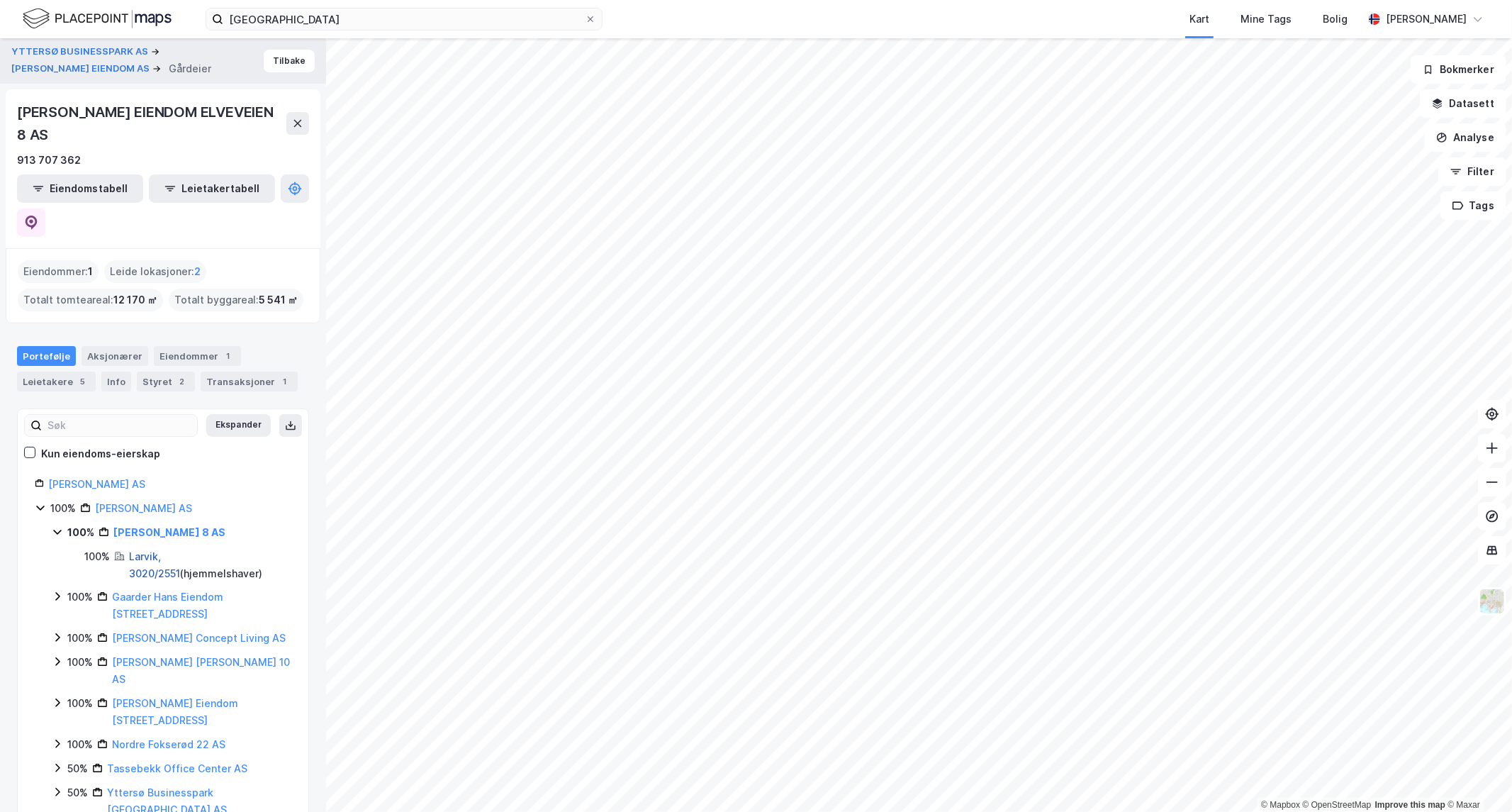
click at [131, 550] on link "Larvik, 3020/2551" at bounding box center [155, 565] width 51 height 29
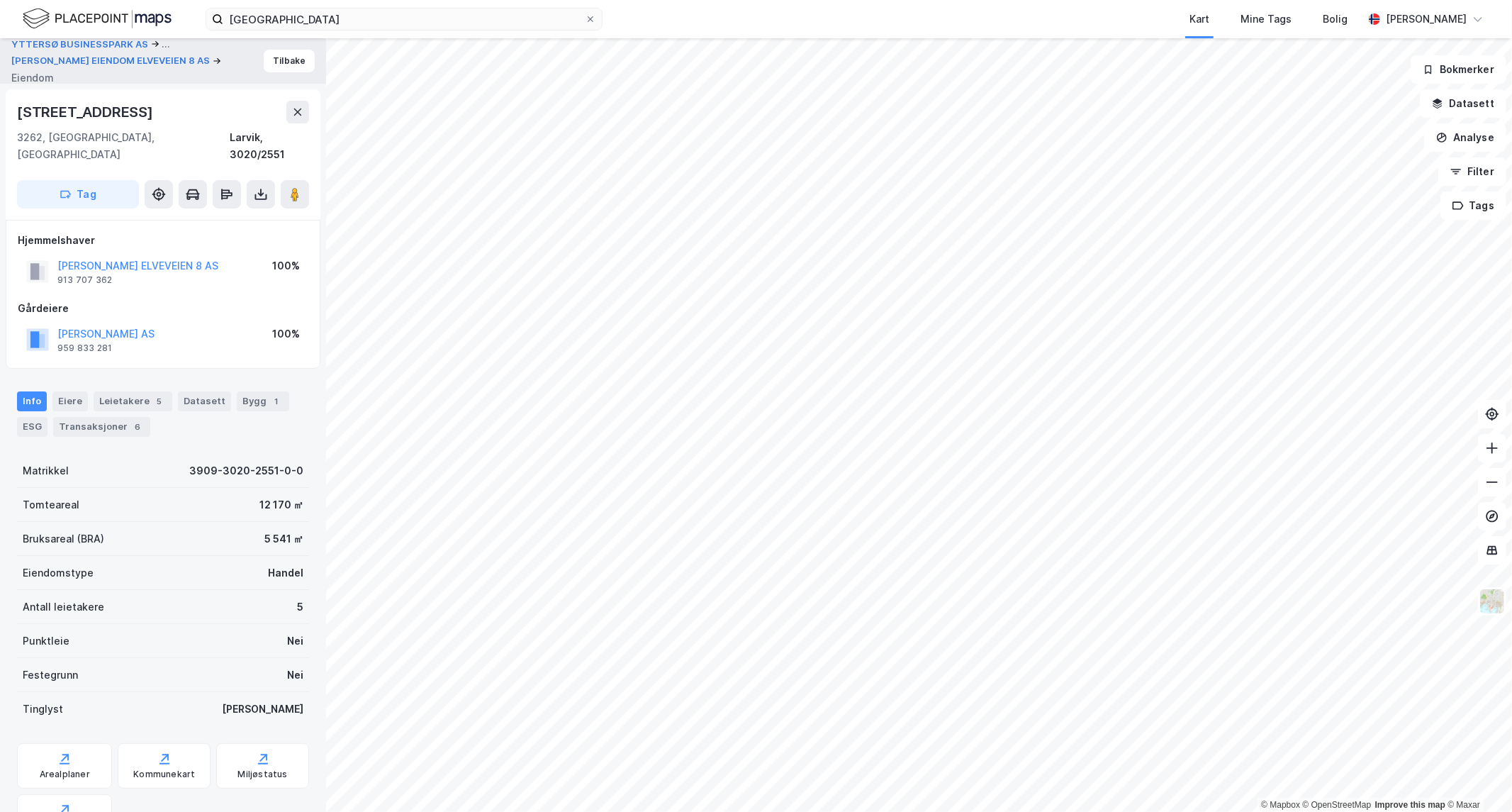
scroll to position [93, 0]
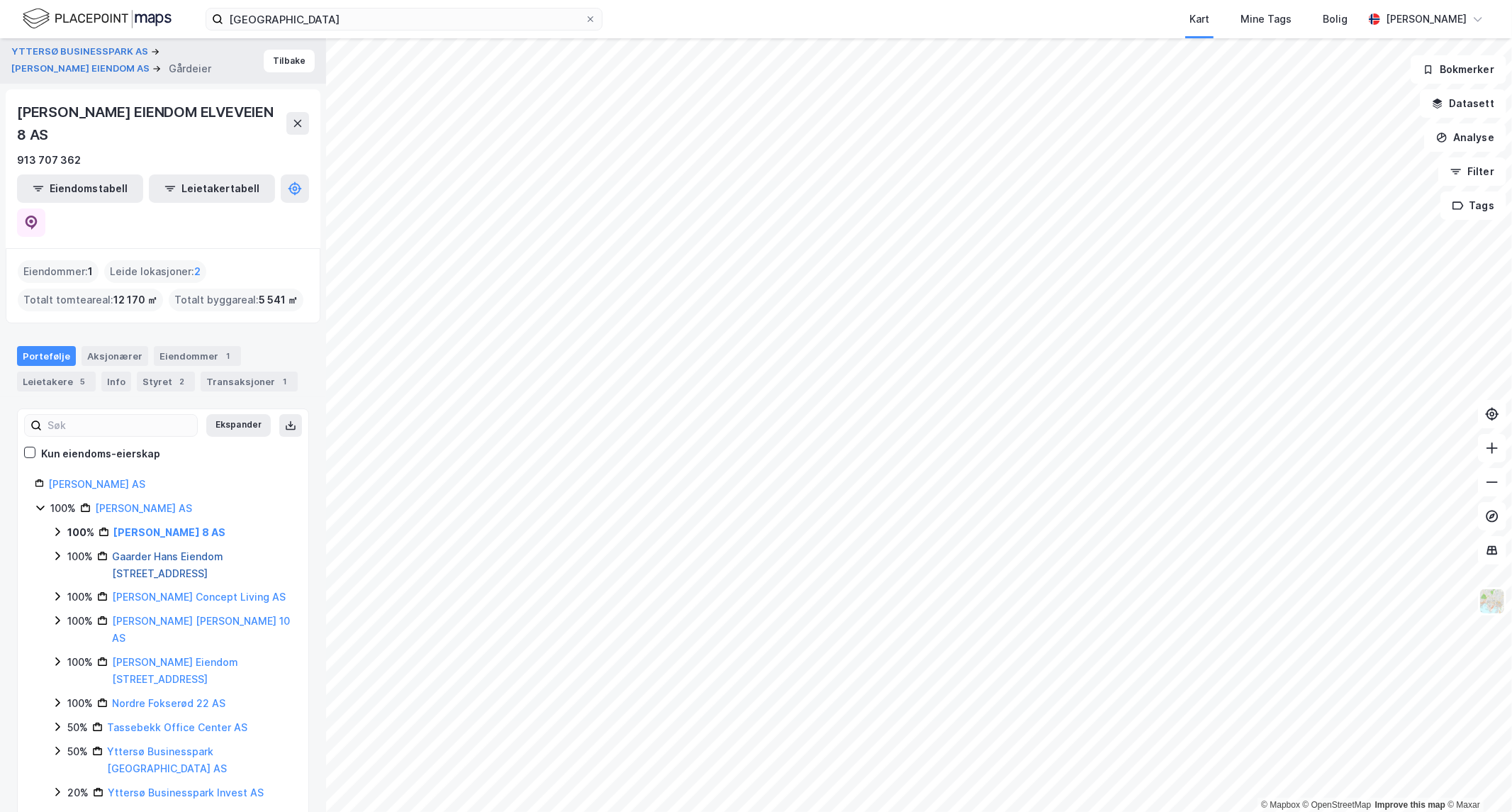
click at [181, 550] on link "Gaarder Hans Eiendom [STREET_ADDRESS]" at bounding box center [167, 565] width 111 height 29
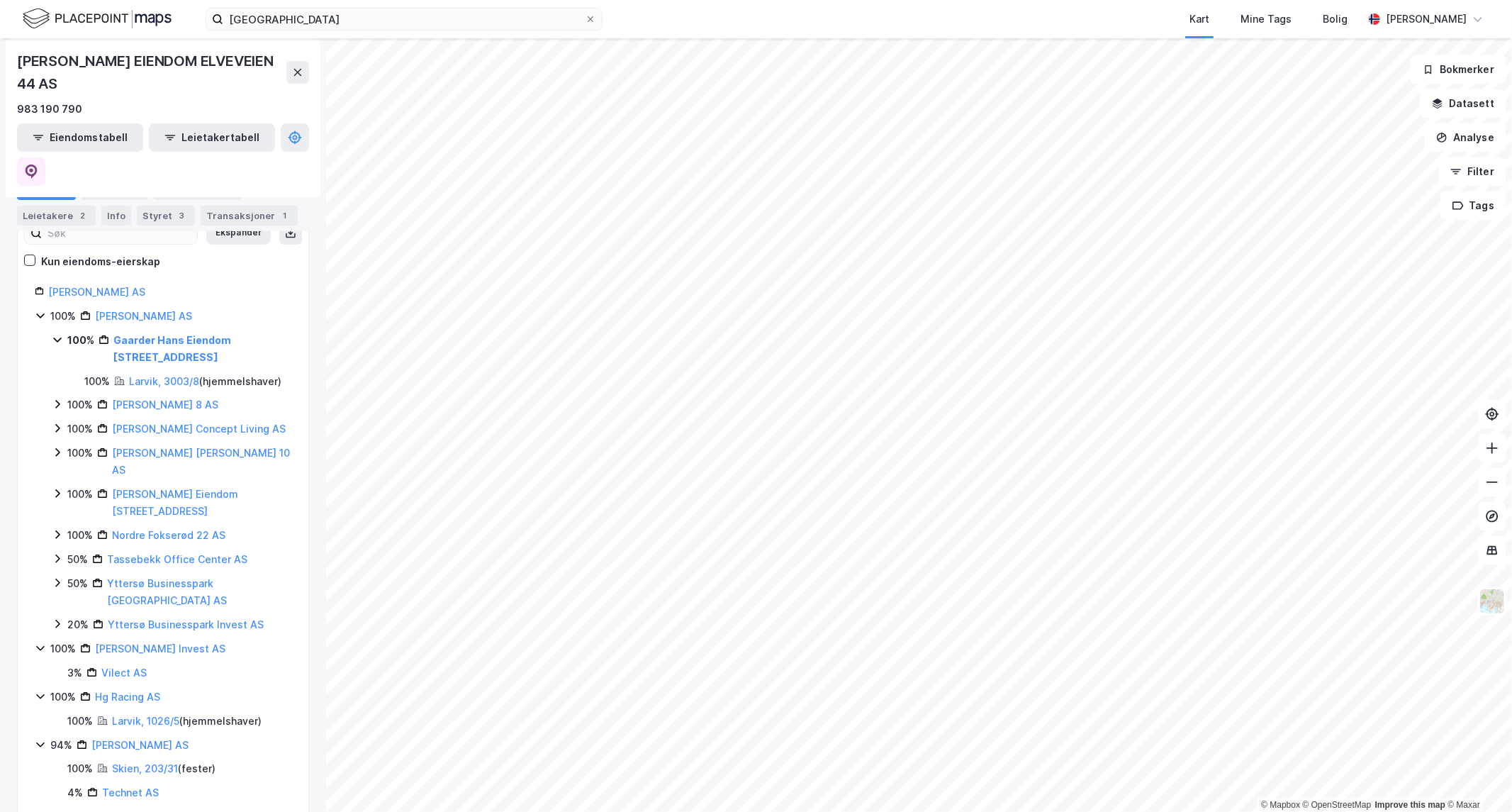
scroll to position [200, 0]
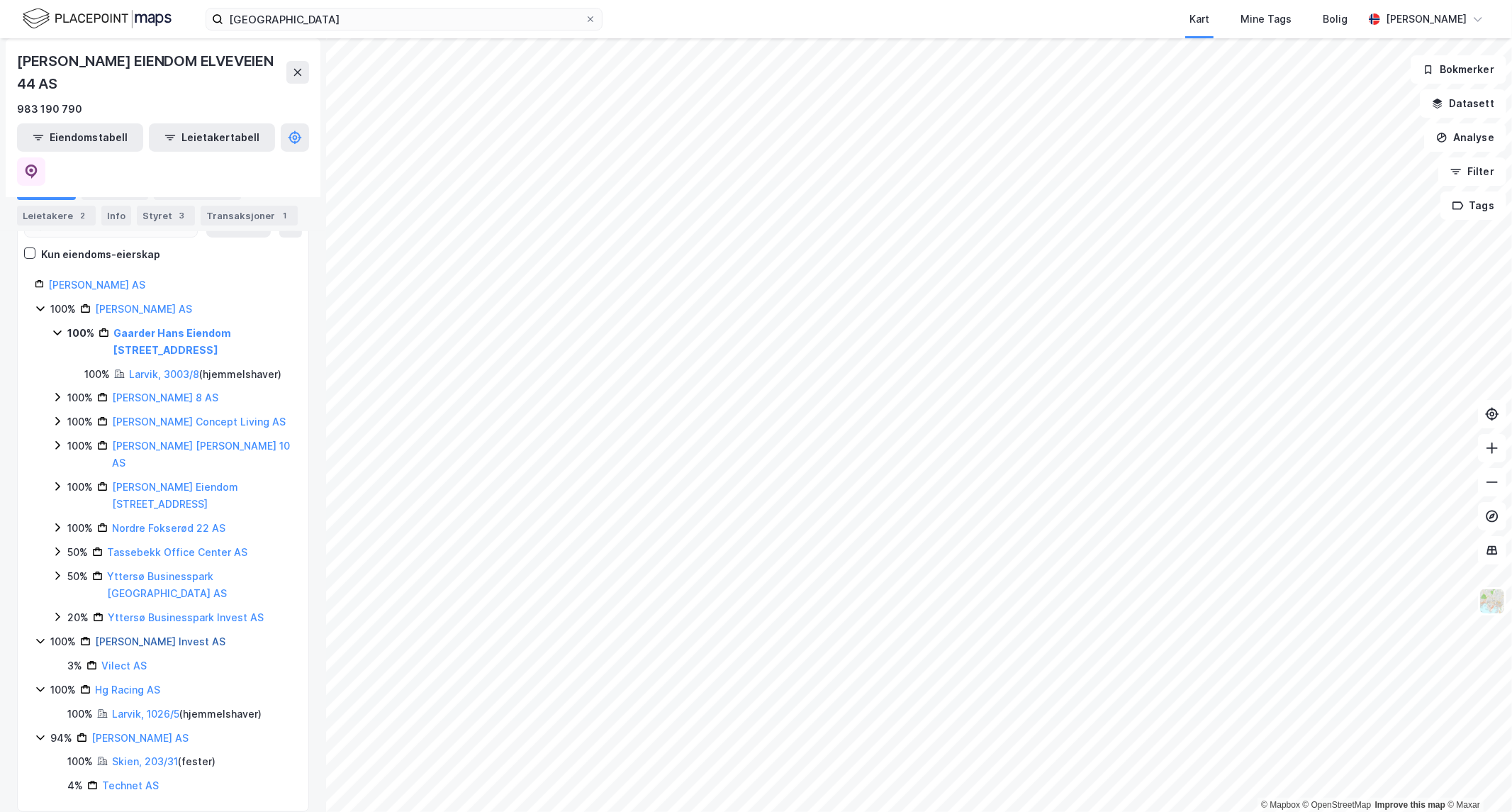
click at [140, 636] on link "[PERSON_NAME] Invest AS" at bounding box center [160, 642] width 131 height 12
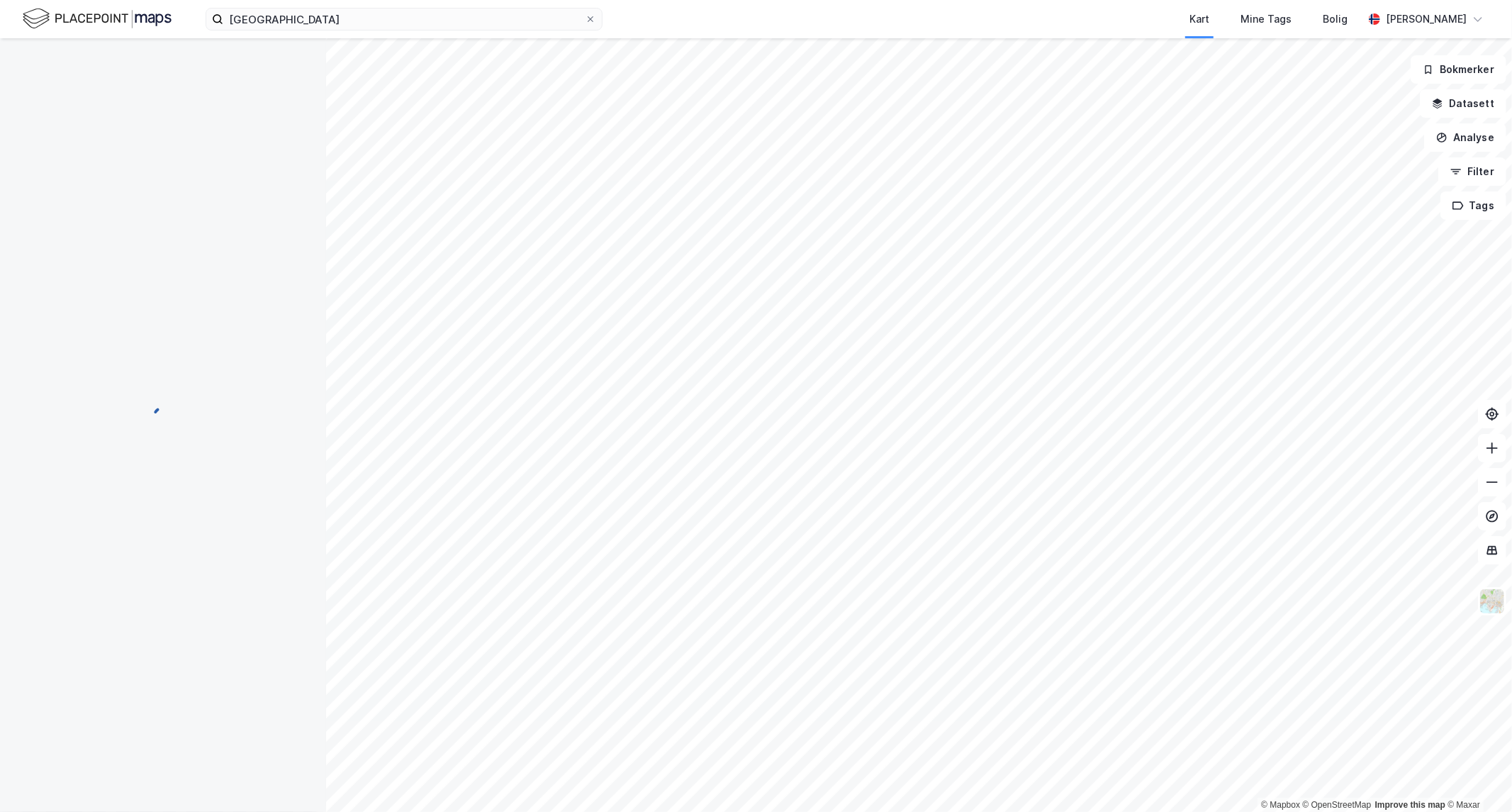
scroll to position [0, 0]
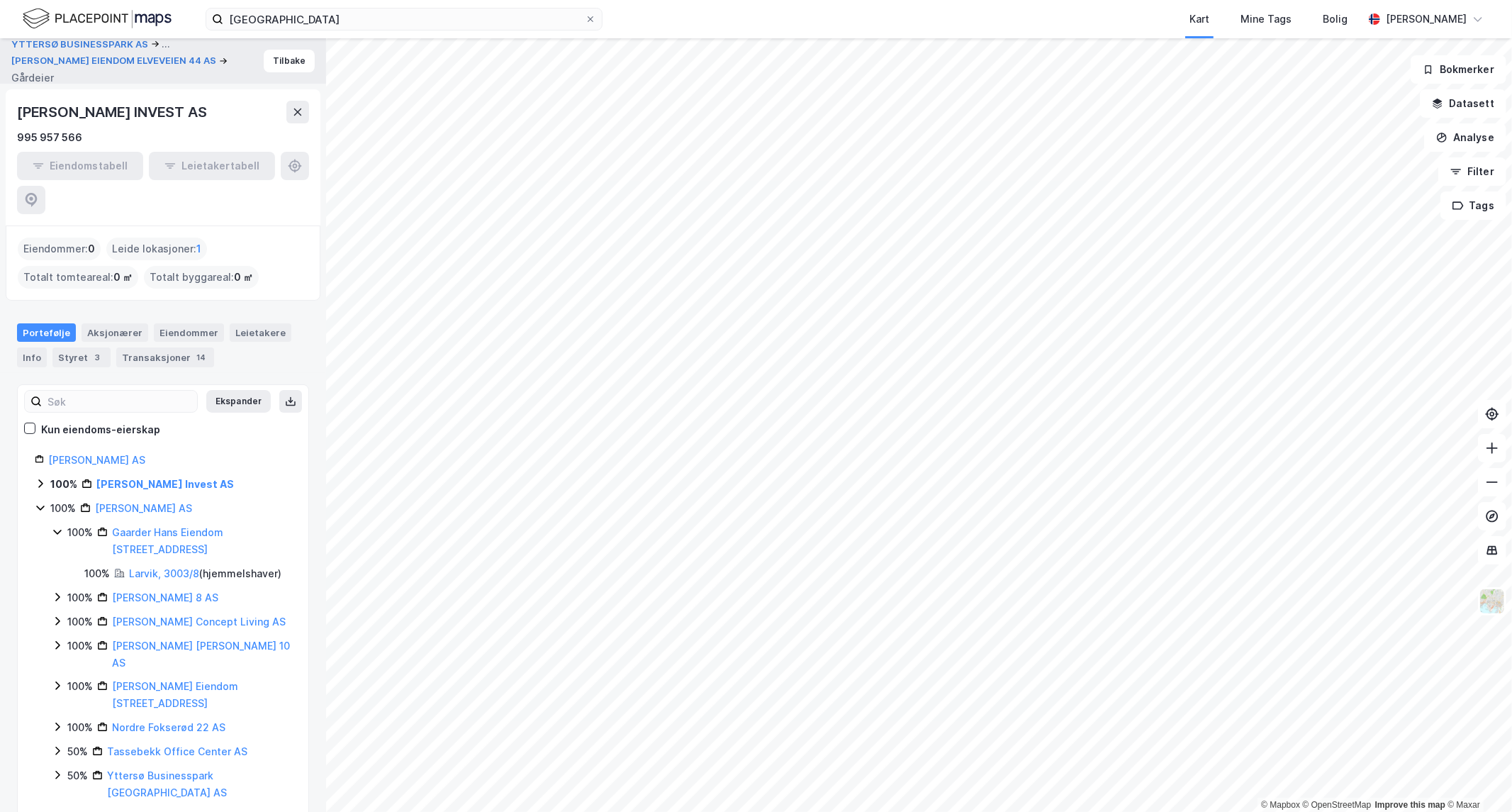
click at [32, 475] on div "[PERSON_NAME] Holding AS 100% [PERSON_NAME] Invest AS 100% [PERSON_NAME] AS 100…" at bounding box center [163, 699] width 291 height 495
click at [40, 506] on icon at bounding box center [40, 508] width 8 height 5
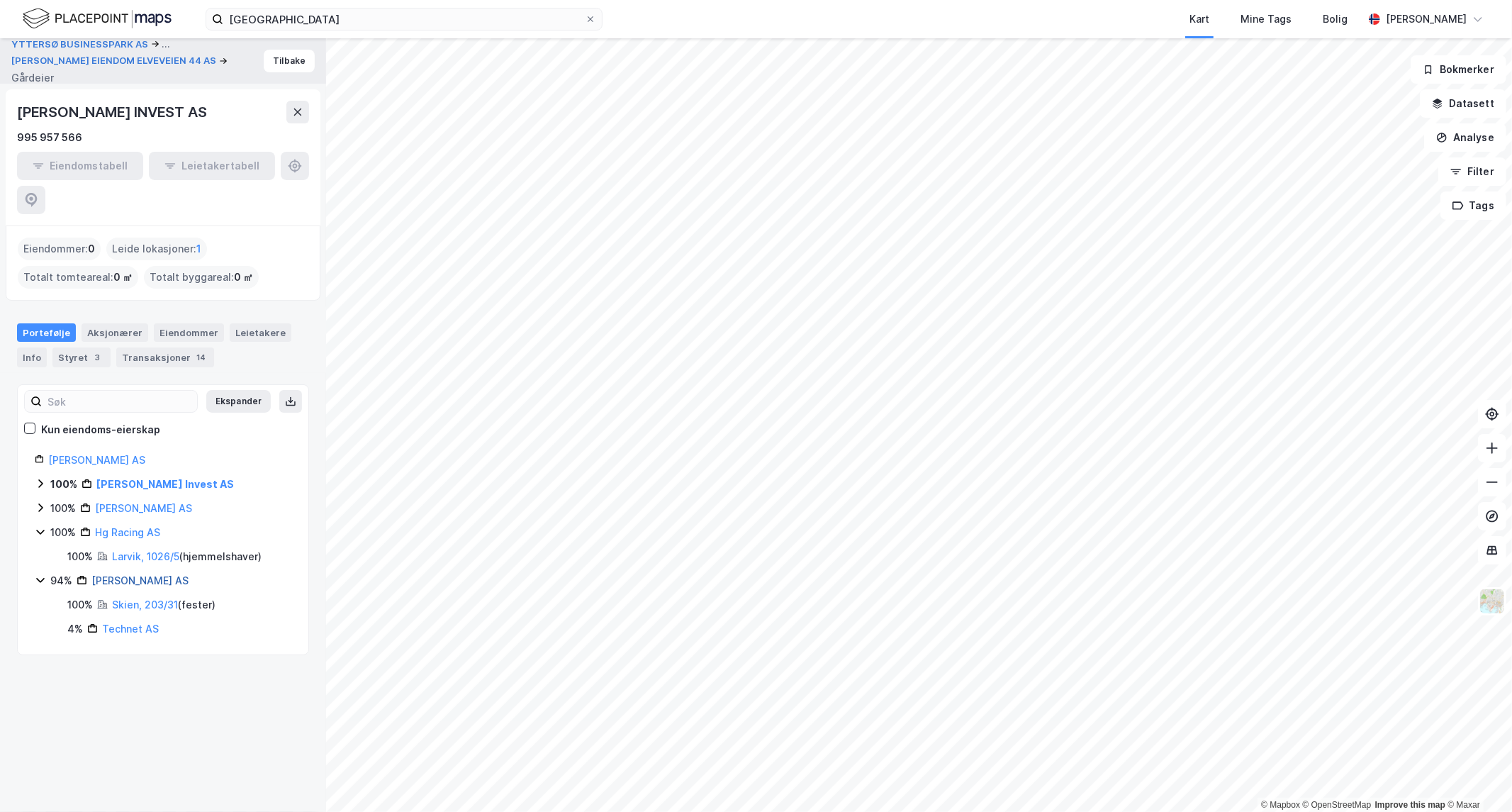
click at [110, 574] on link "[PERSON_NAME] AS" at bounding box center [140, 580] width 97 height 12
click at [157, 324] on div "Eiendommer" at bounding box center [189, 333] width 70 height 18
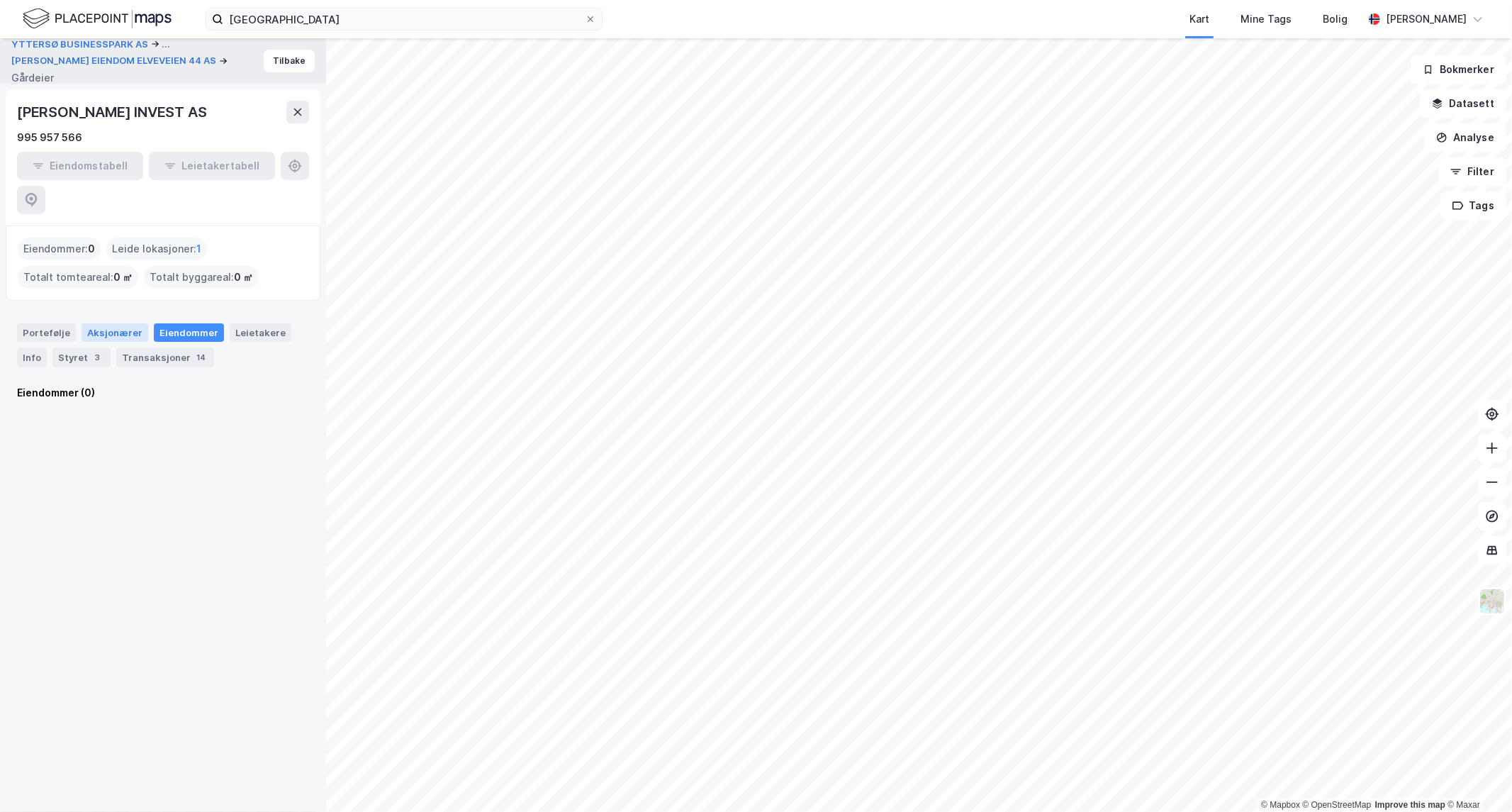
click at [103, 324] on div "Aksjonærer" at bounding box center [115, 333] width 66 height 18
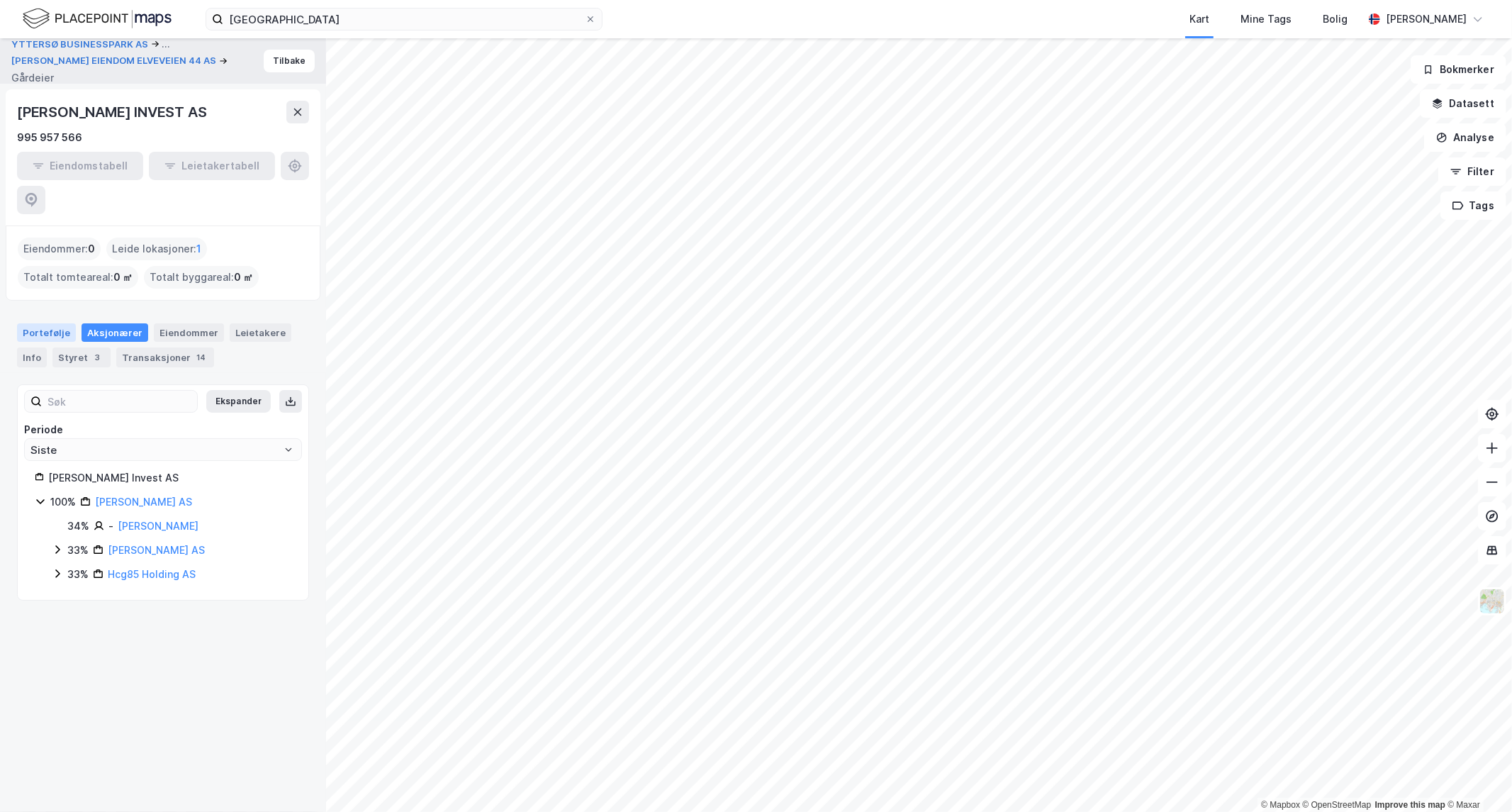
click at [18, 324] on div "Portefølje" at bounding box center [46, 333] width 59 height 18
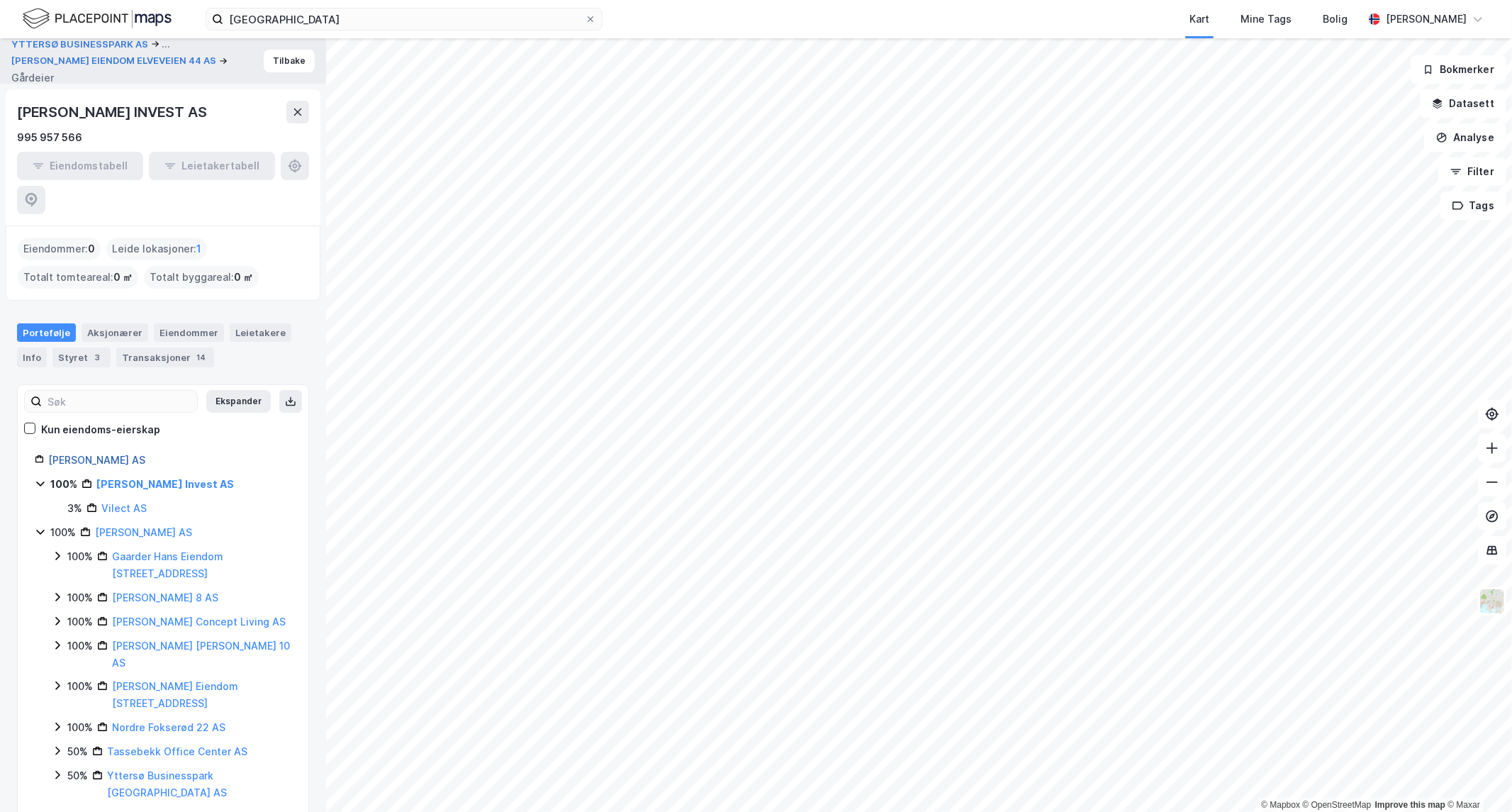
click at [126, 454] on link "[PERSON_NAME] AS" at bounding box center [96, 460] width 97 height 12
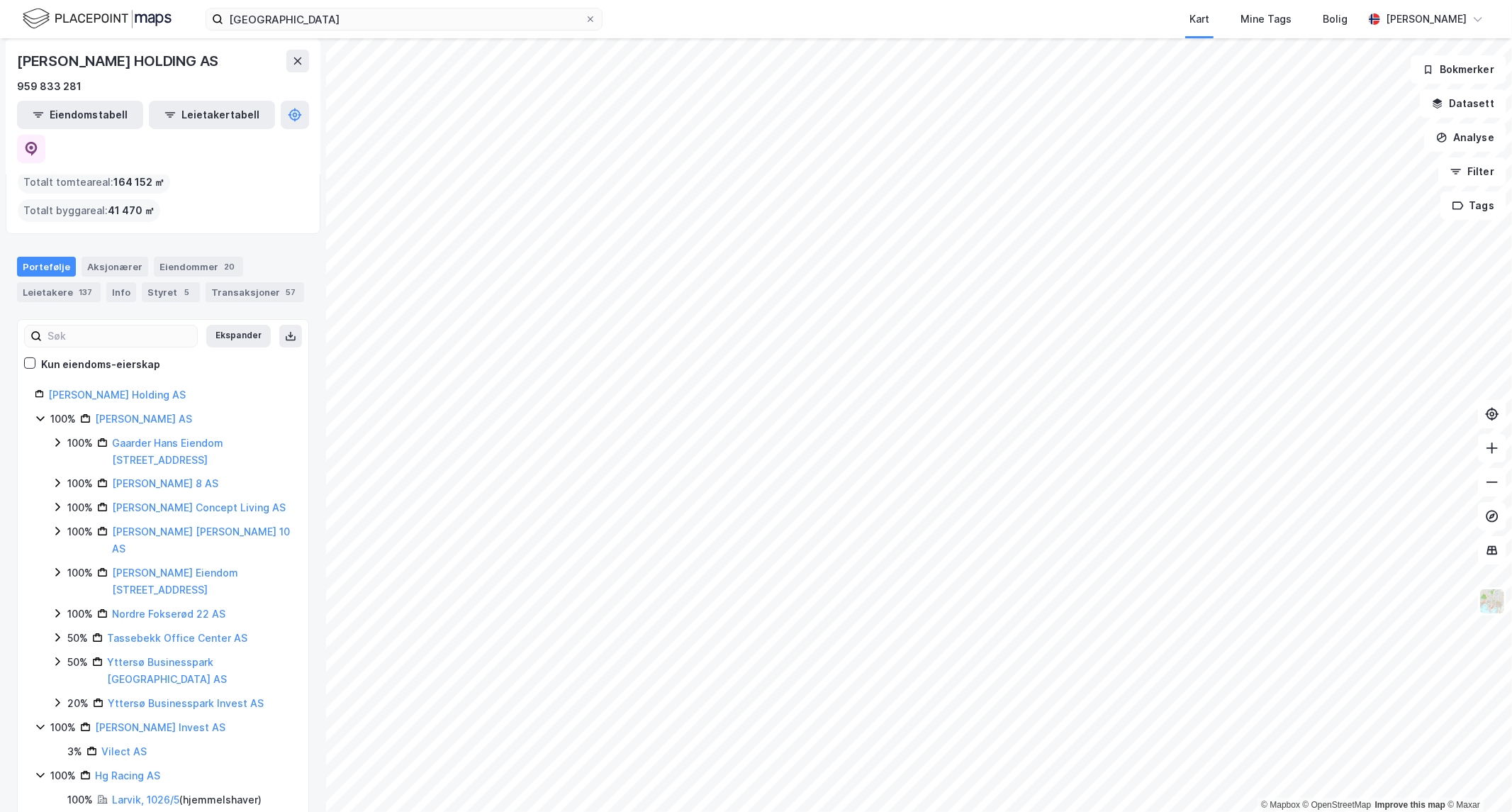
scroll to position [164, 0]
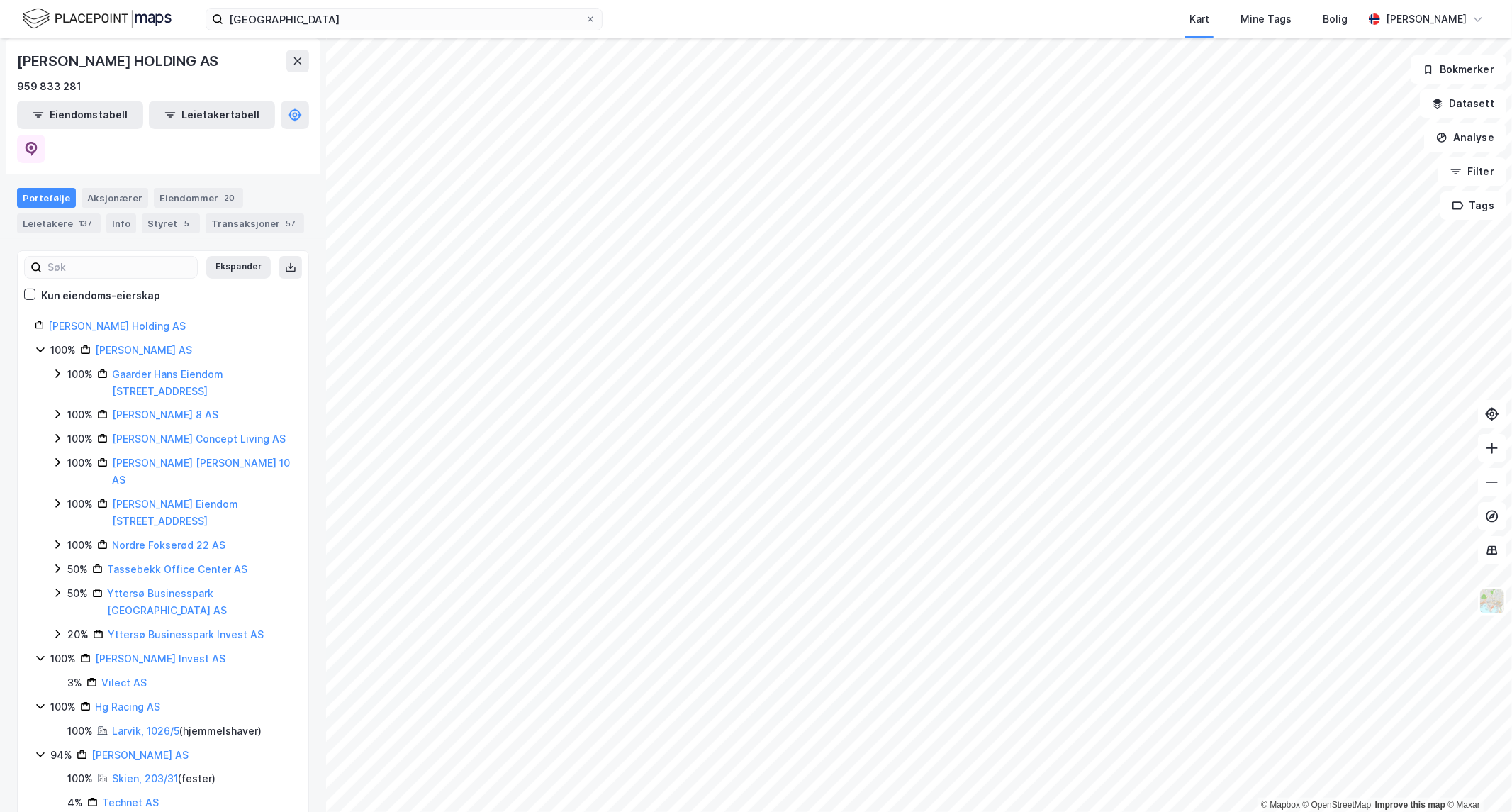
click at [83, 811] on html "yttersø business park Kart Mine Tags [PERSON_NAME] Pål [PERSON_NAME] © Mapbox ©…" at bounding box center [756, 406] width 1512 height 812
click at [270, 213] on div "Transaksjoner 57" at bounding box center [254, 223] width 99 height 20
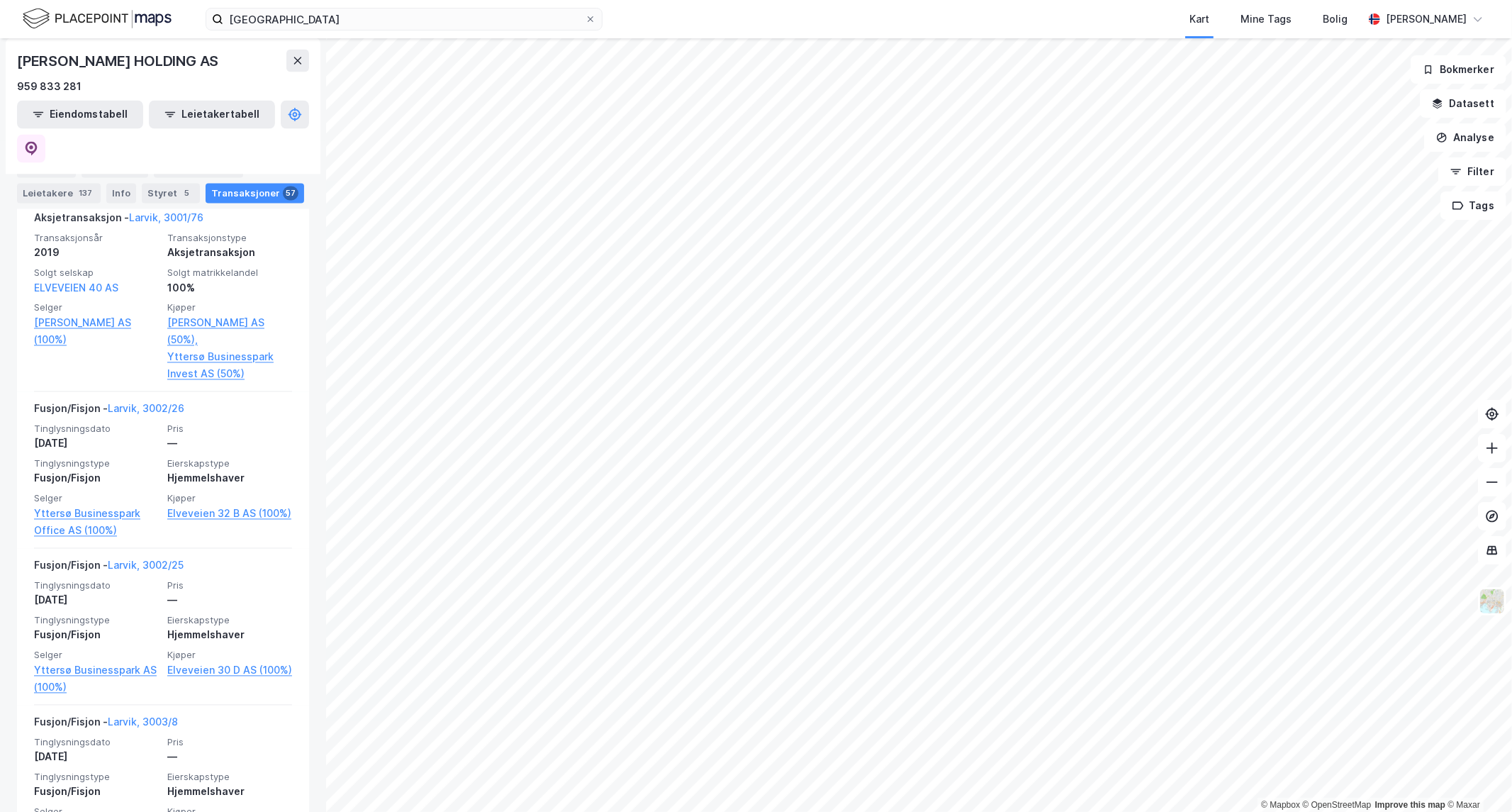
scroll to position [2205, 0]
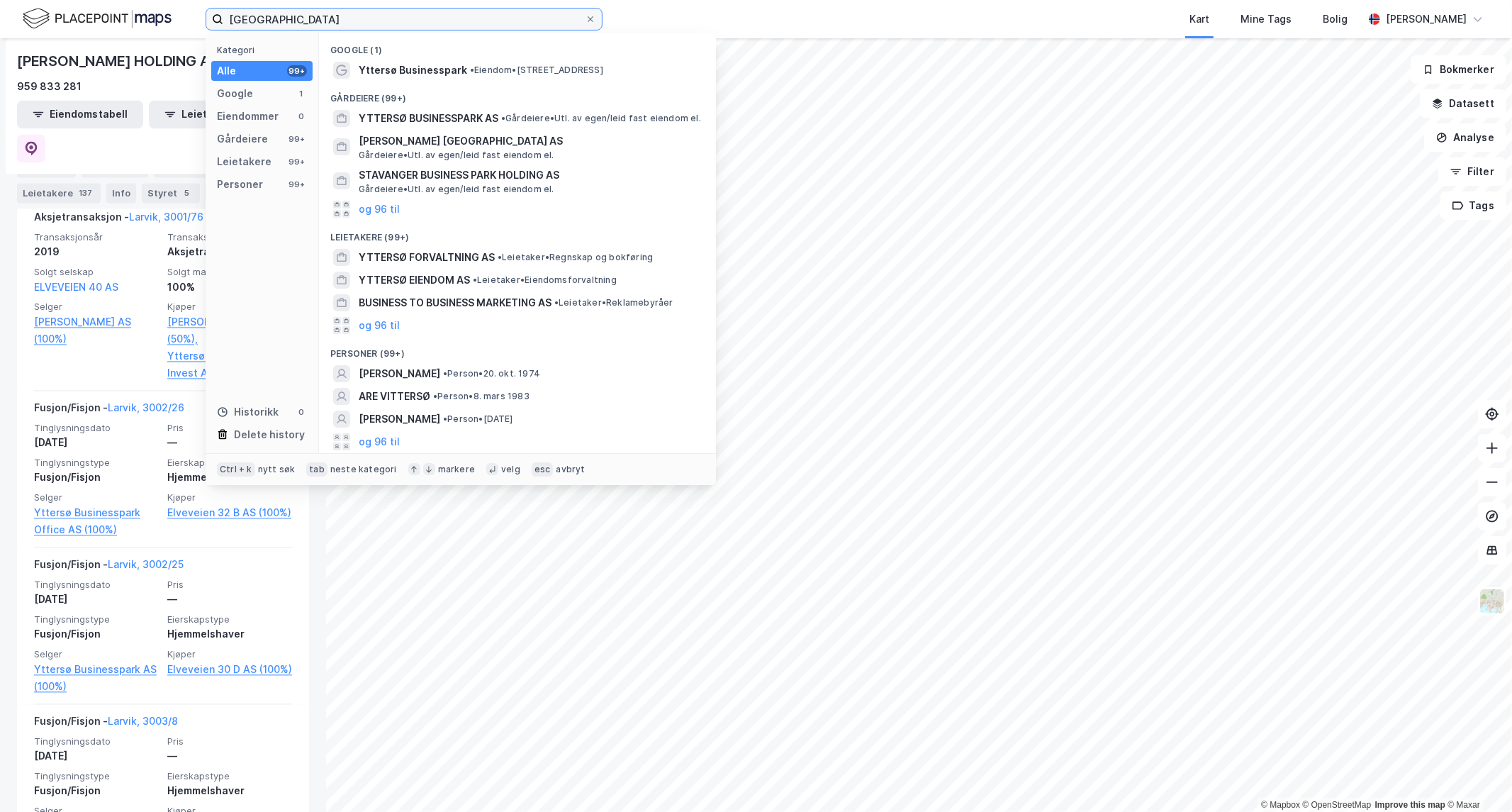
drag, startPoint x: 379, startPoint y: 15, endPoint x: -541, endPoint y: 61, distance: 921.1
click at [0, 61] on html "yttersø business park Kategori Alle 99+ Google 1 Eiendommer 0 Gårdeiere 99+ Lei…" at bounding box center [756, 406] width 1512 height 812
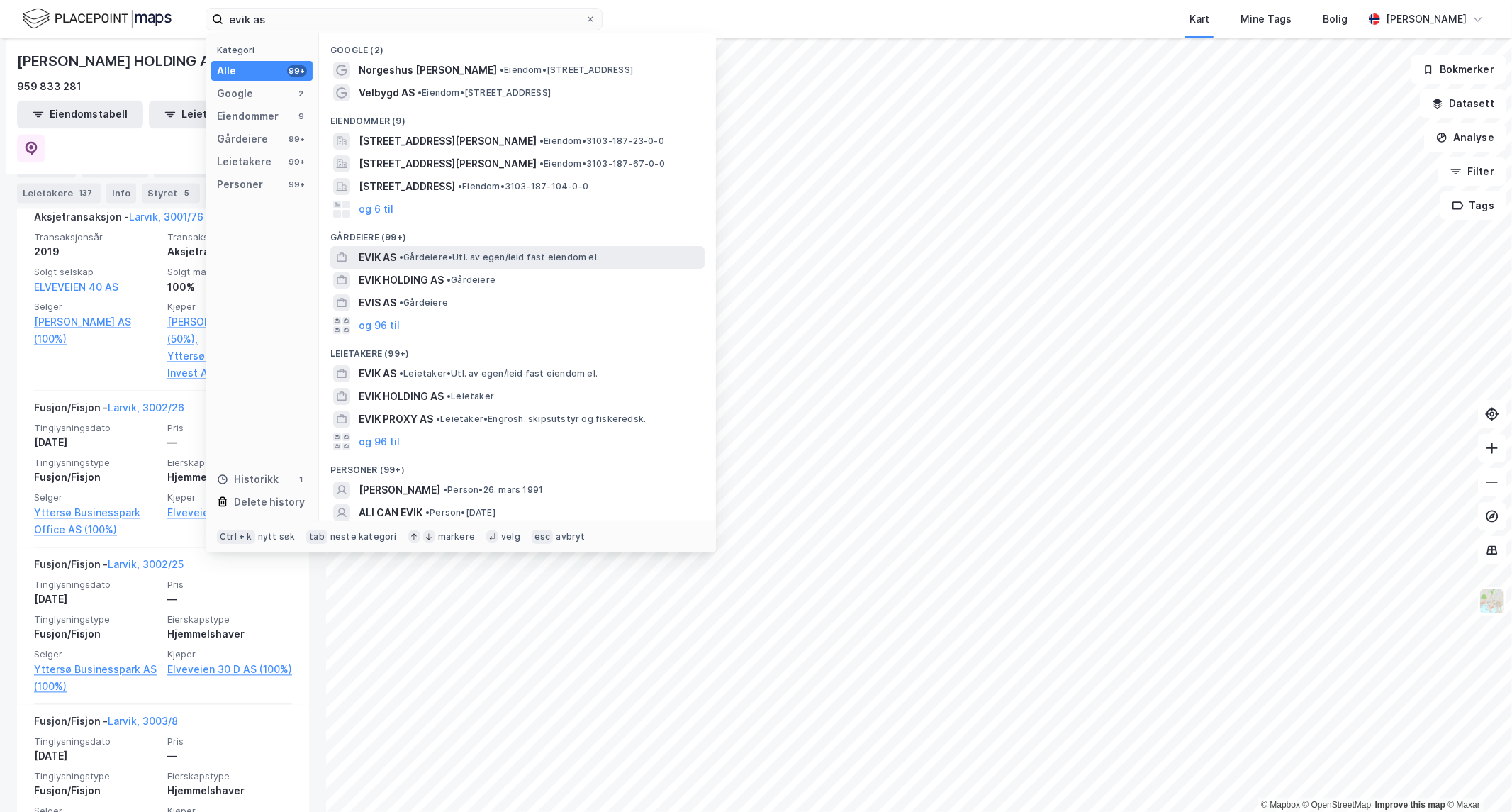
click at [396, 256] on span "EVIK AS" at bounding box center [377, 257] width 37 height 17
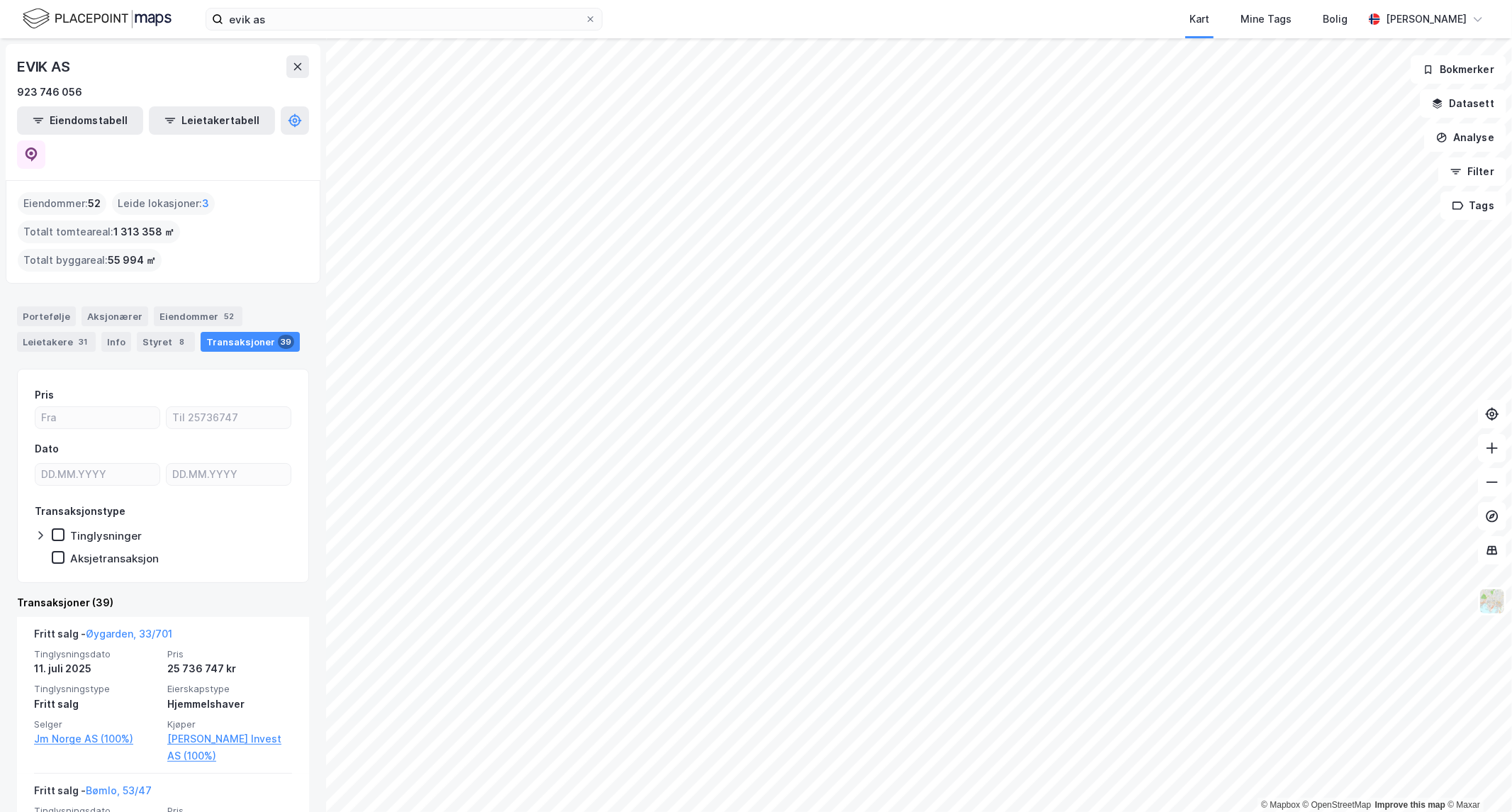
click at [253, 224] on div "© Mapbox © OpenStreetMap Improve this map © [PERSON_NAME] AS 923 746 056 Eiendo…" at bounding box center [756, 425] width 1512 height 774
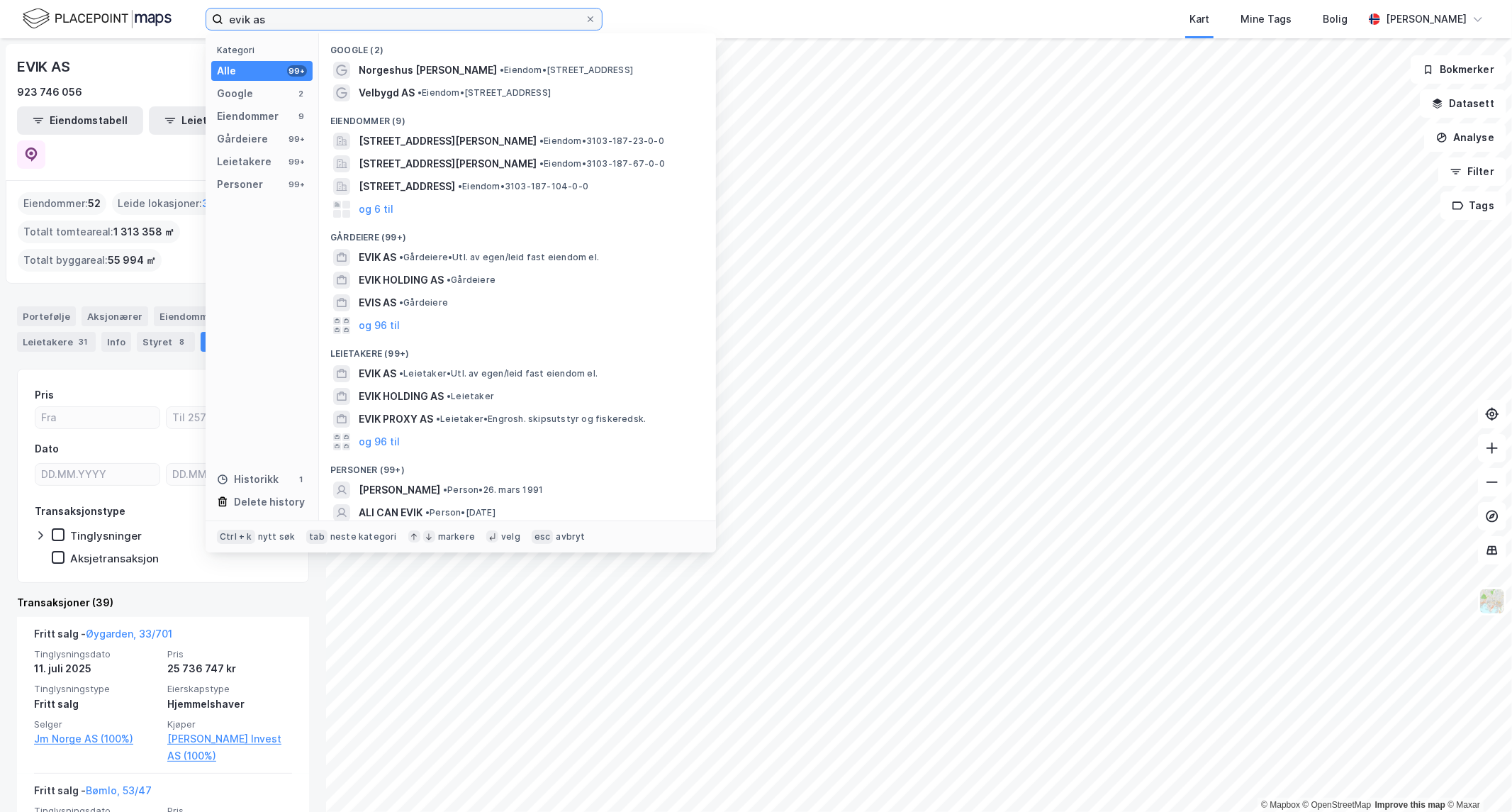
drag, startPoint x: 284, startPoint y: 12, endPoint x: -990, endPoint y: 97, distance: 1276.8
click at [0, 97] on html "evik as Kategori Alle 99+ Google 2 Eiendommer 9 Gårdeiere 99+ Leietakere 99+ Pe…" at bounding box center [756, 406] width 1512 height 812
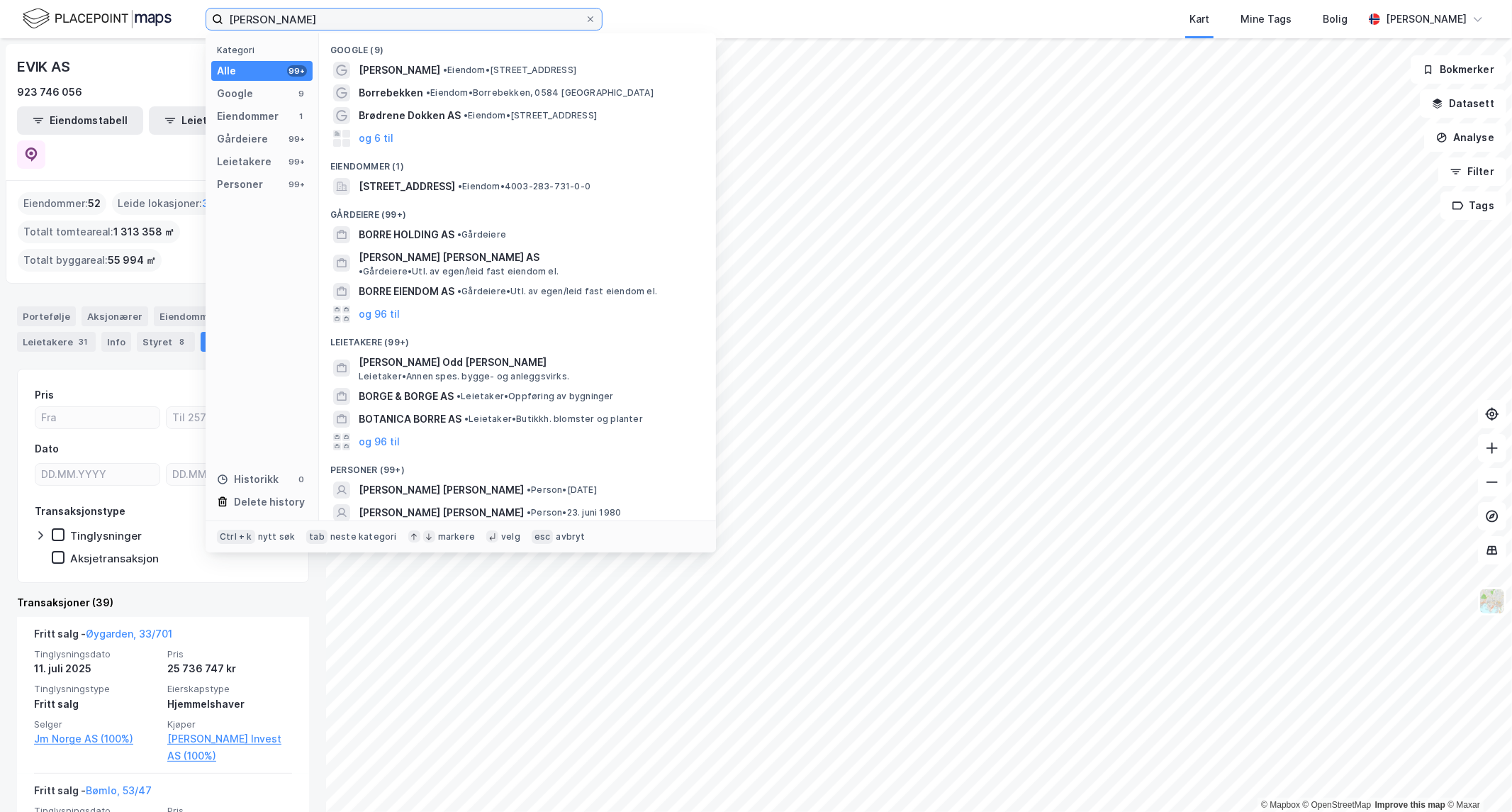
scroll to position [37, 0]
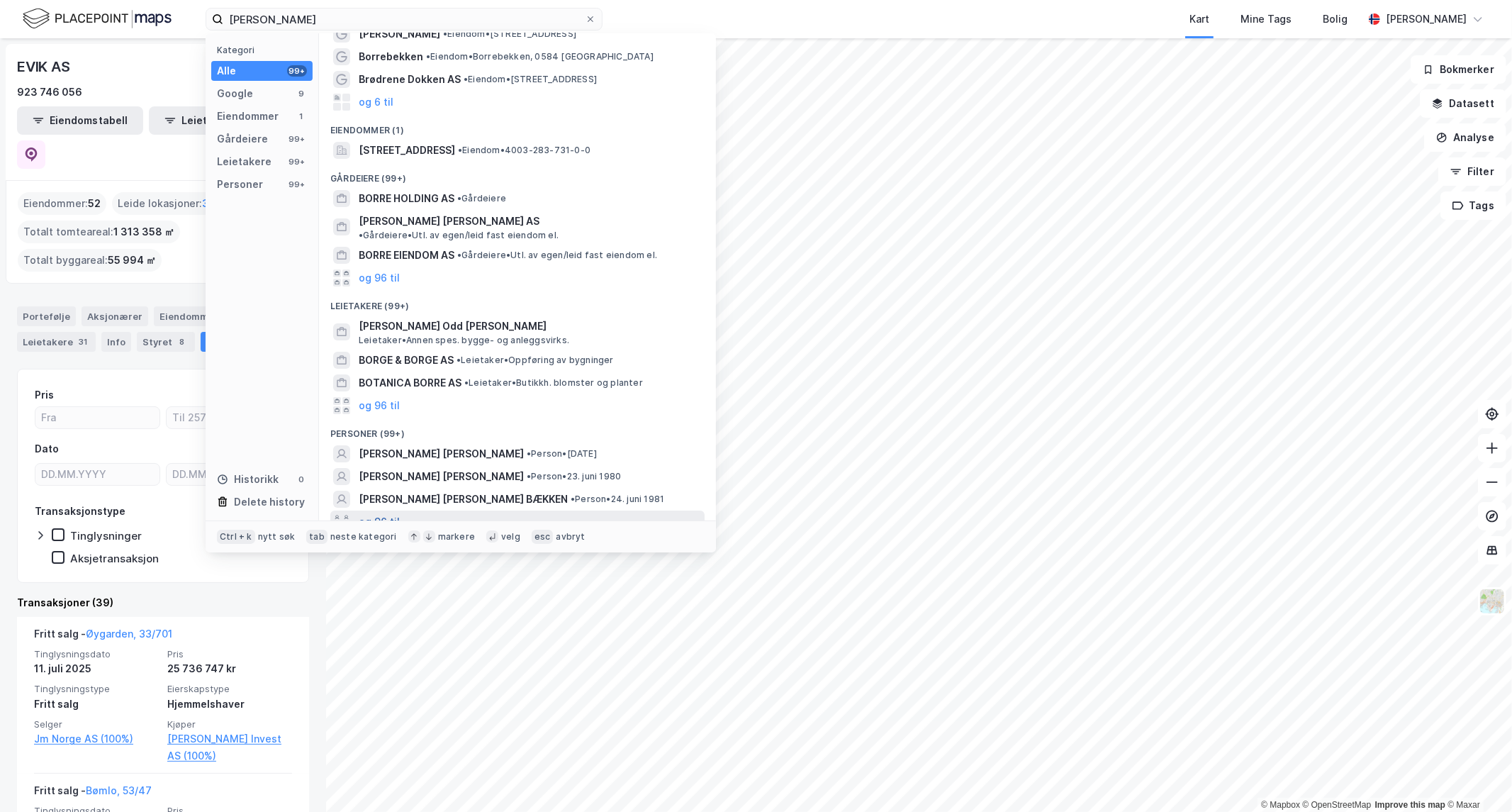
click at [369, 514] on button "og 96 til" at bounding box center [379, 522] width 41 height 17
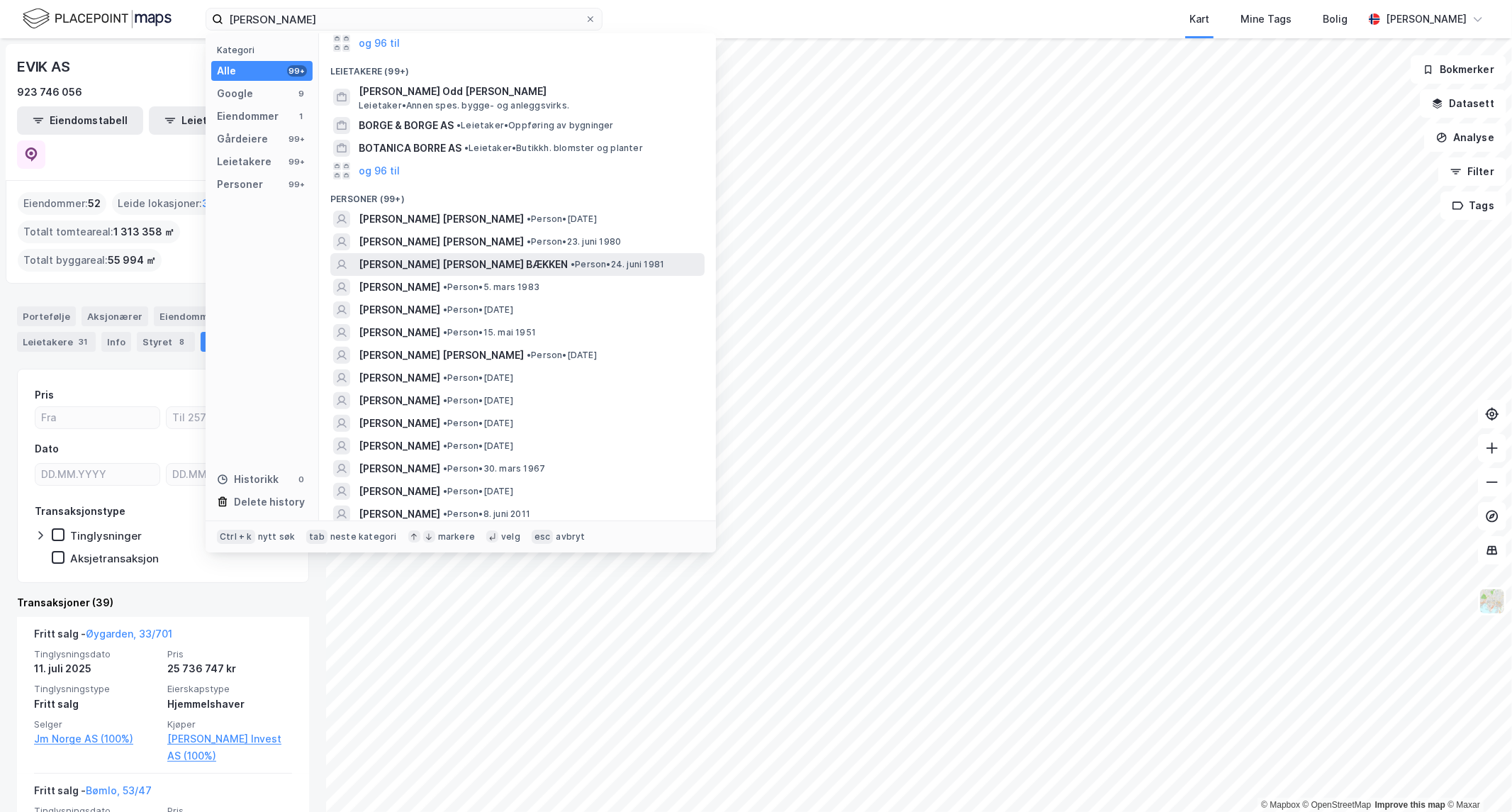
scroll to position [272, 0]
click at [480, 255] on span "[PERSON_NAME] [PERSON_NAME] BÆKKEN" at bounding box center [463, 263] width 209 height 17
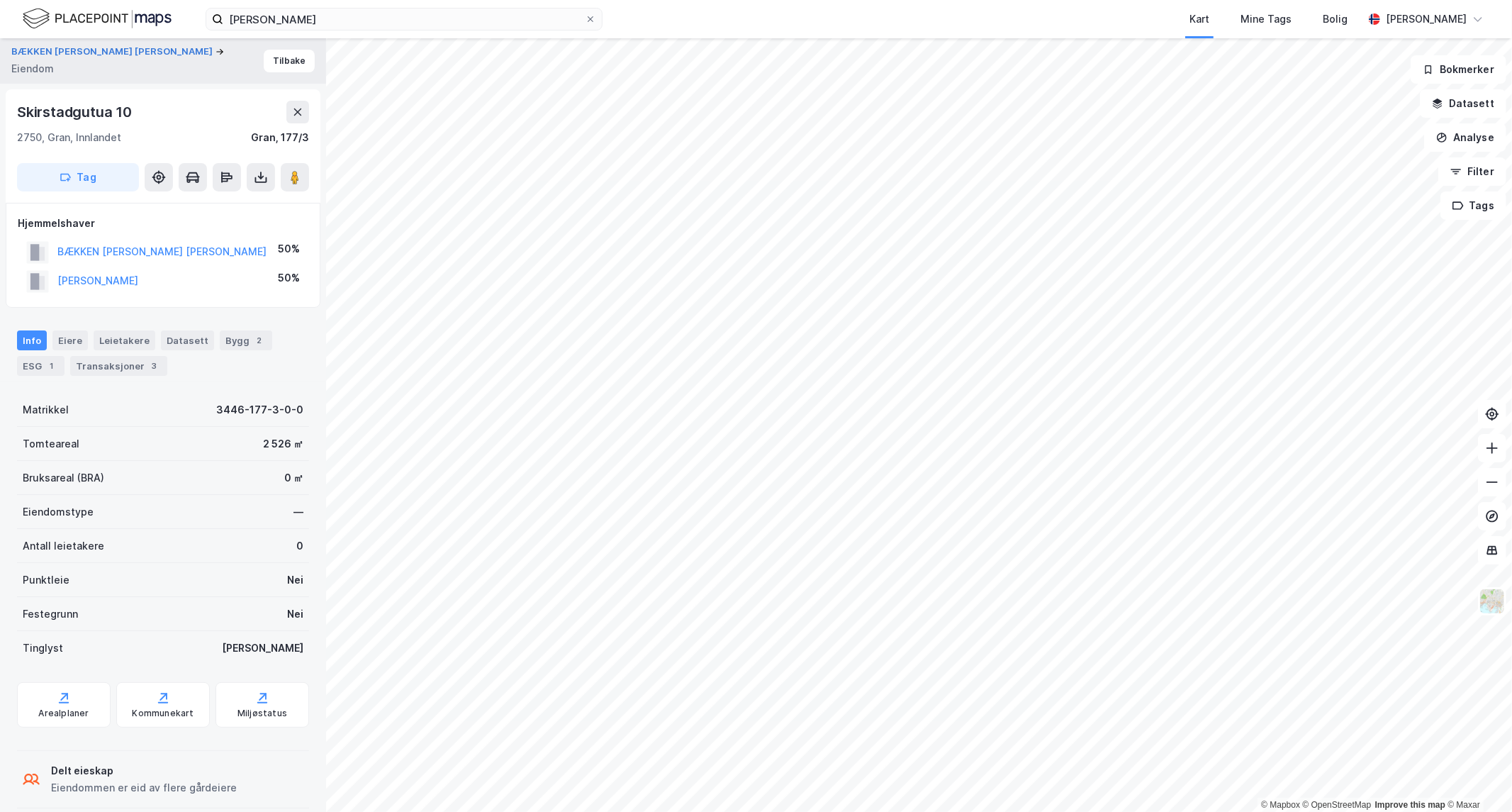
scroll to position [18, 0]
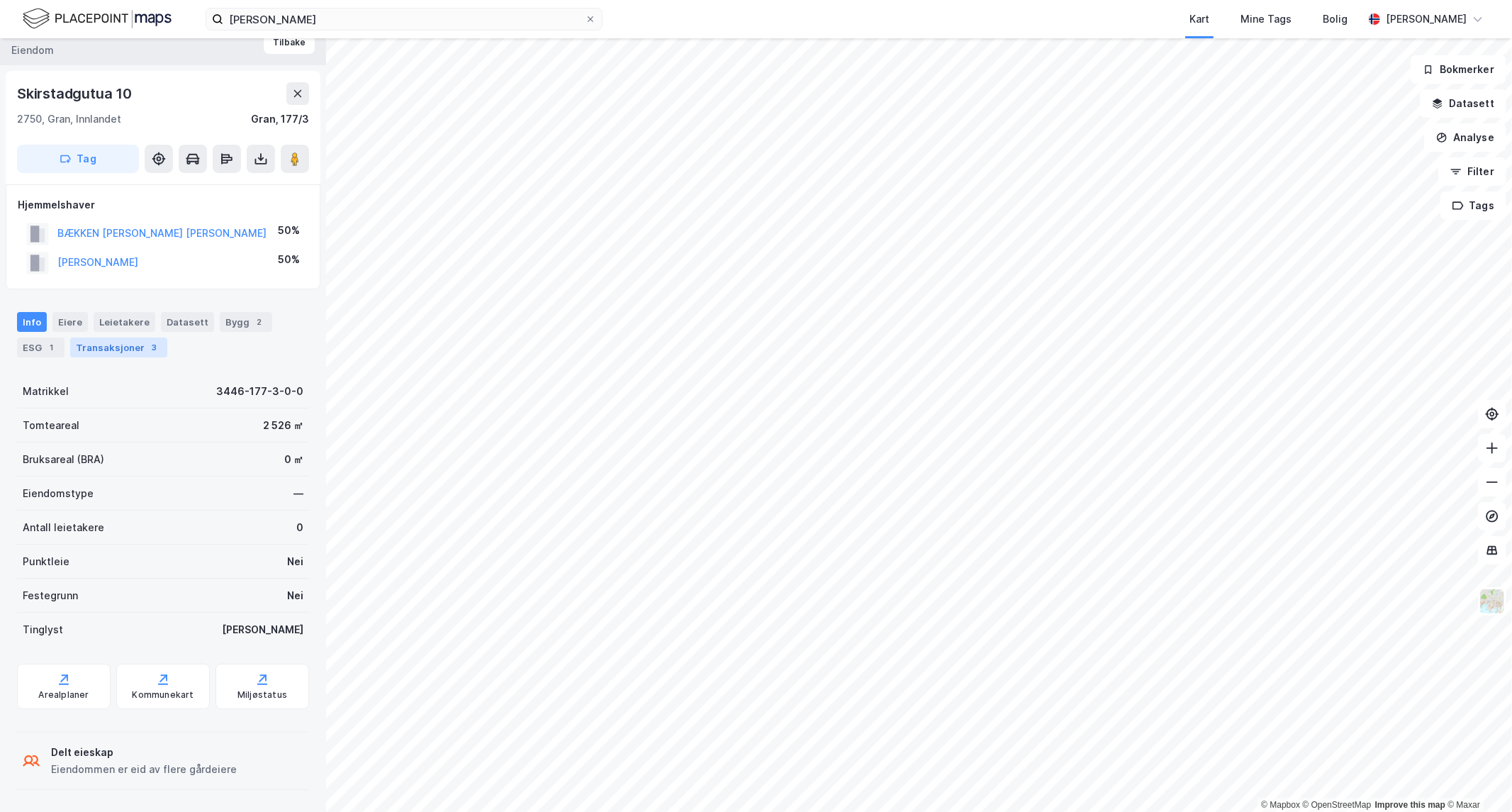
click at [125, 344] on div "Transaksjoner 3" at bounding box center [118, 347] width 97 height 20
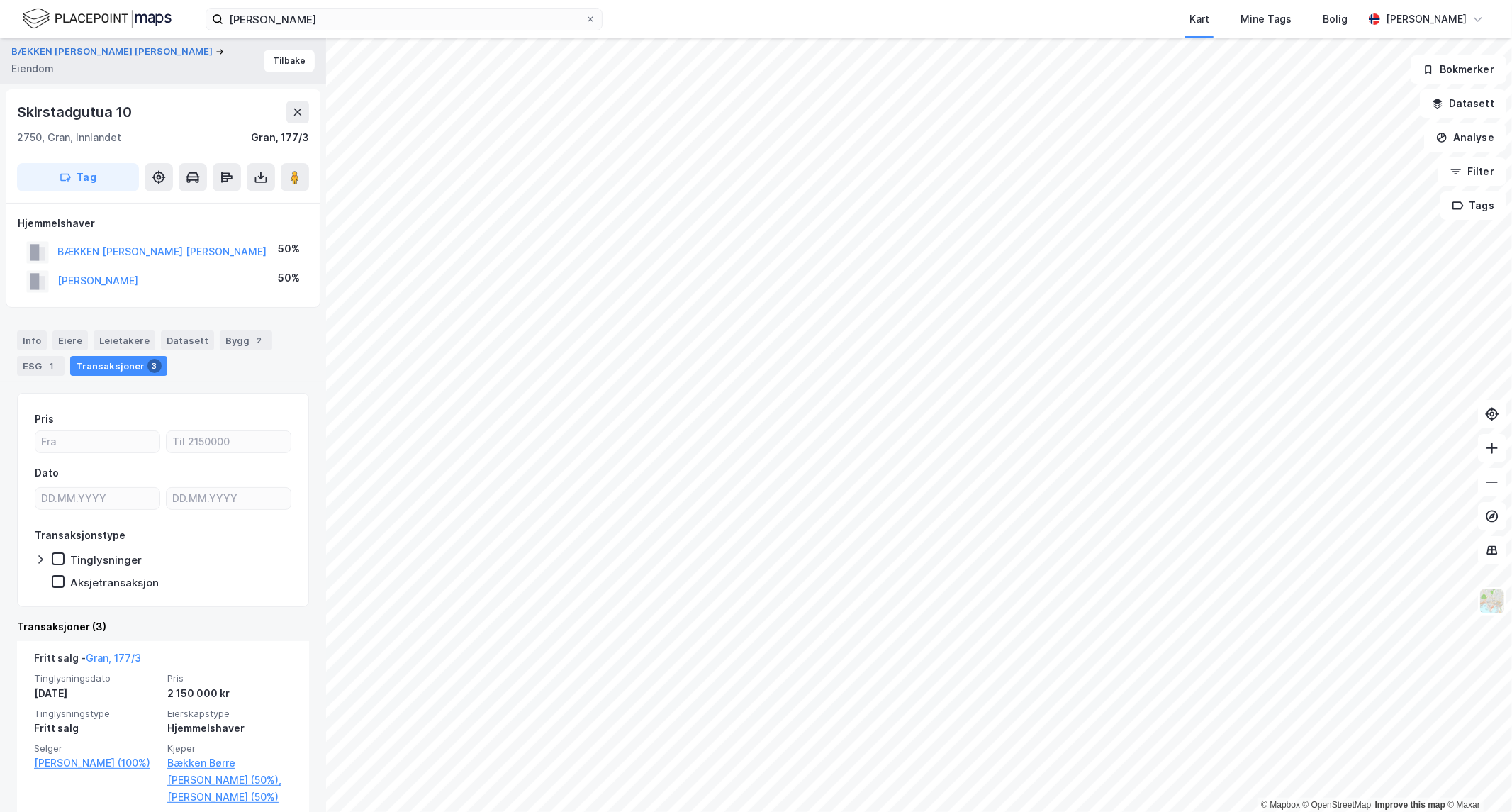
click at [87, 273] on div "[PERSON_NAME]" at bounding box center [98, 281] width 81 height 17
click at [0, 0] on button "[PERSON_NAME]" at bounding box center [0, 0] width 0 height 0
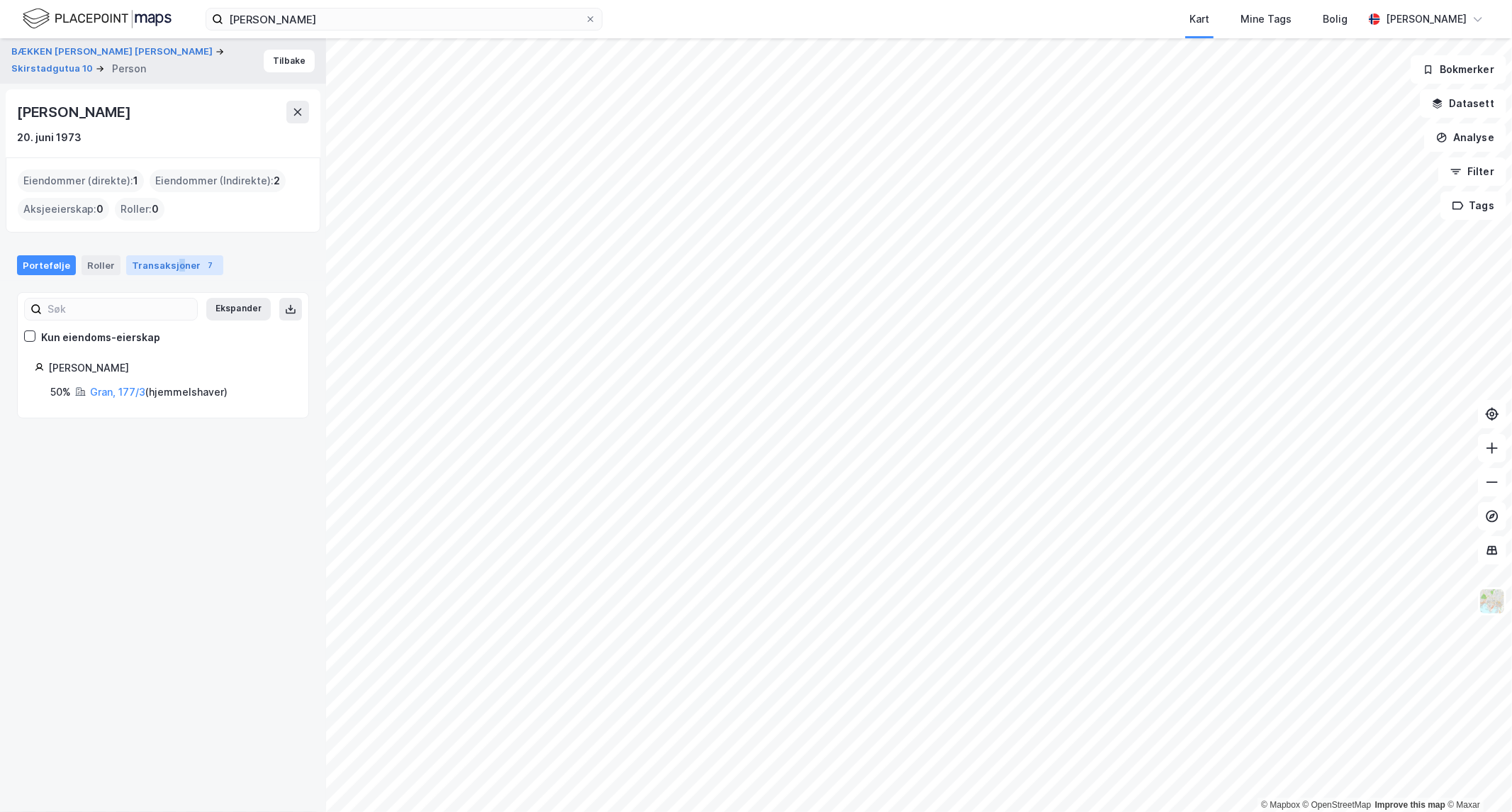
click at [172, 264] on div "Transaksjoner 7" at bounding box center [175, 265] width 97 height 20
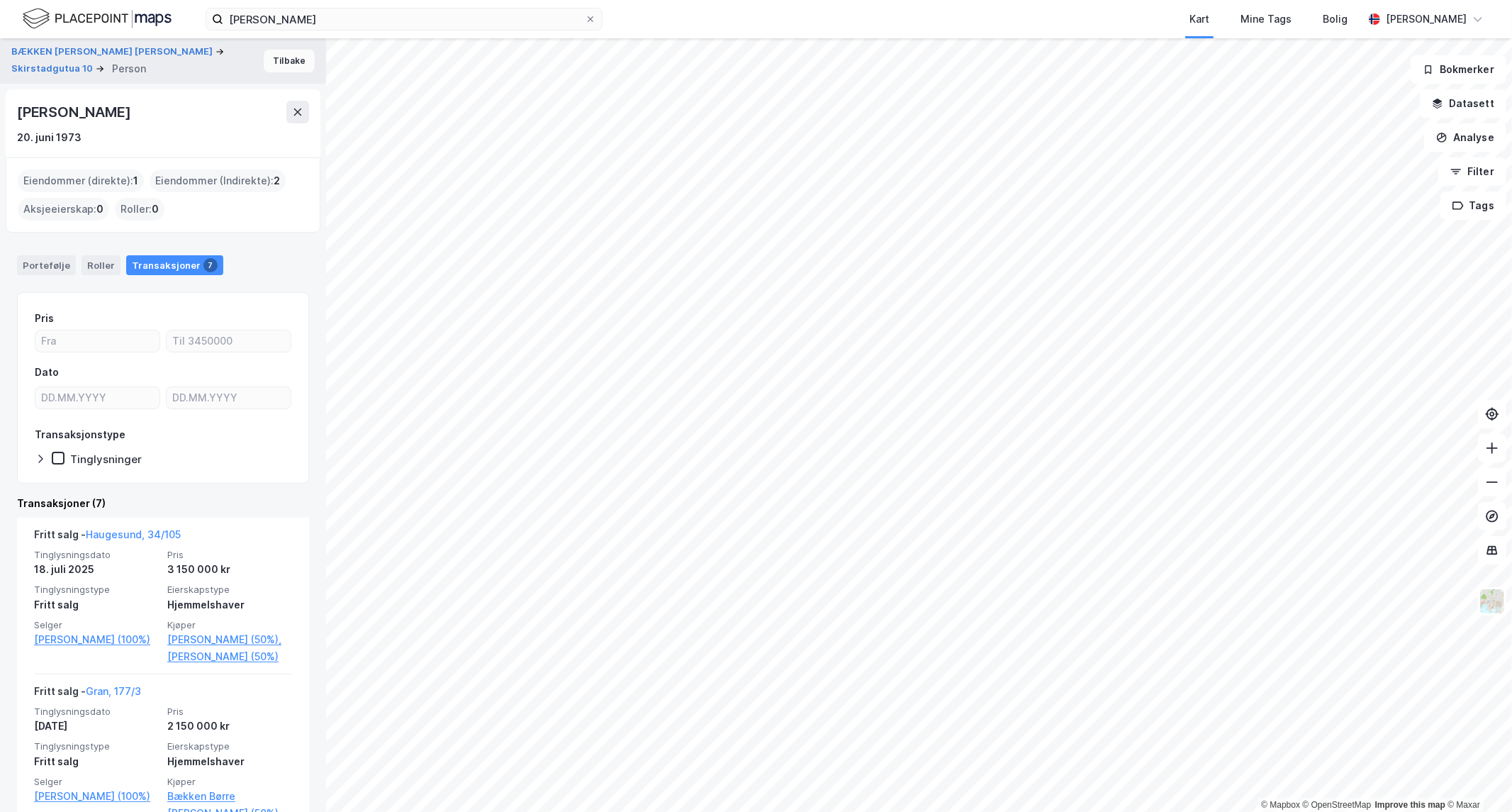
click at [284, 55] on button "Tilbake" at bounding box center [289, 61] width 51 height 23
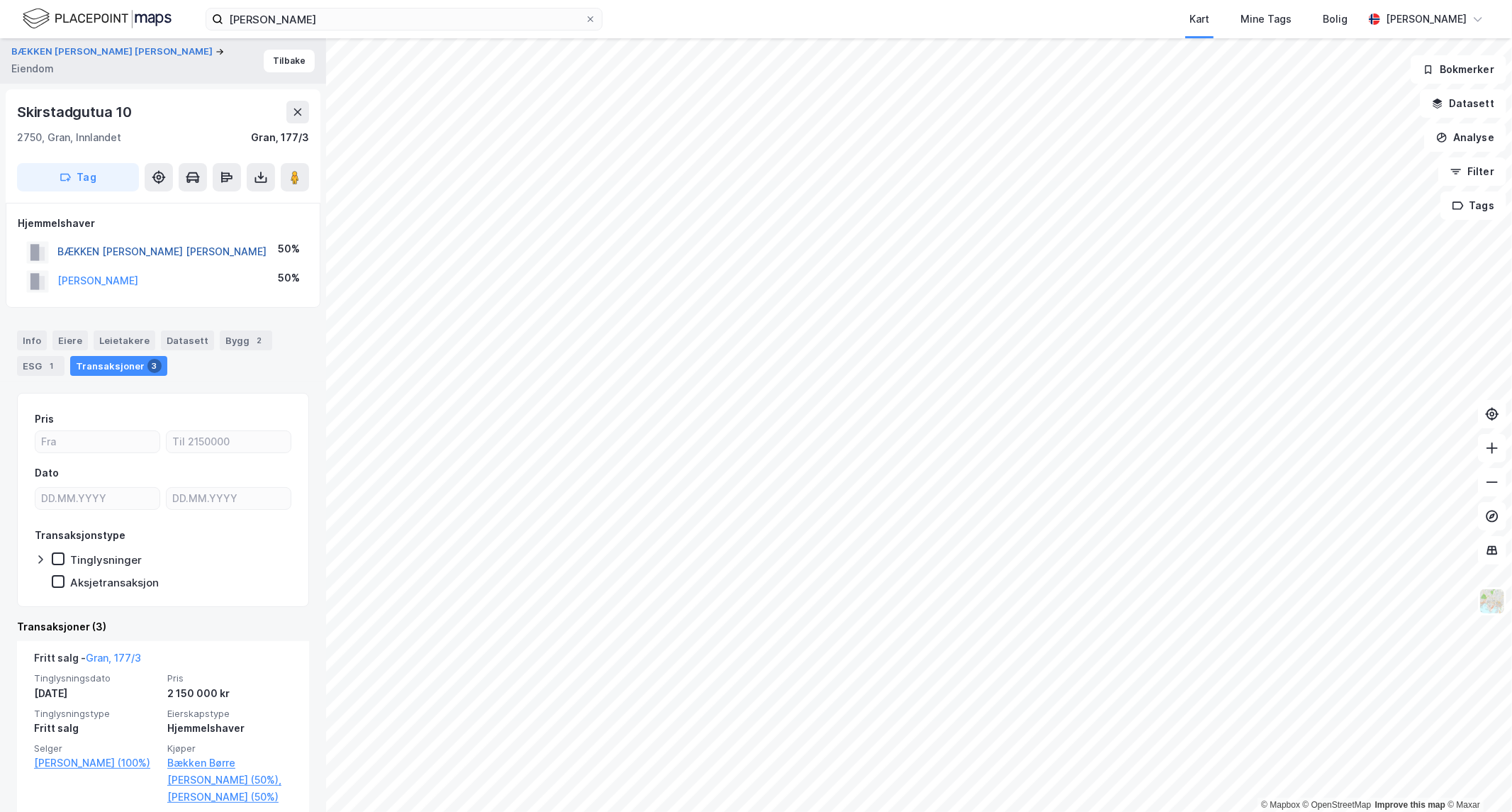
click at [0, 0] on button "BÆKKEN [PERSON_NAME] [PERSON_NAME]" at bounding box center [0, 0] width 0 height 0
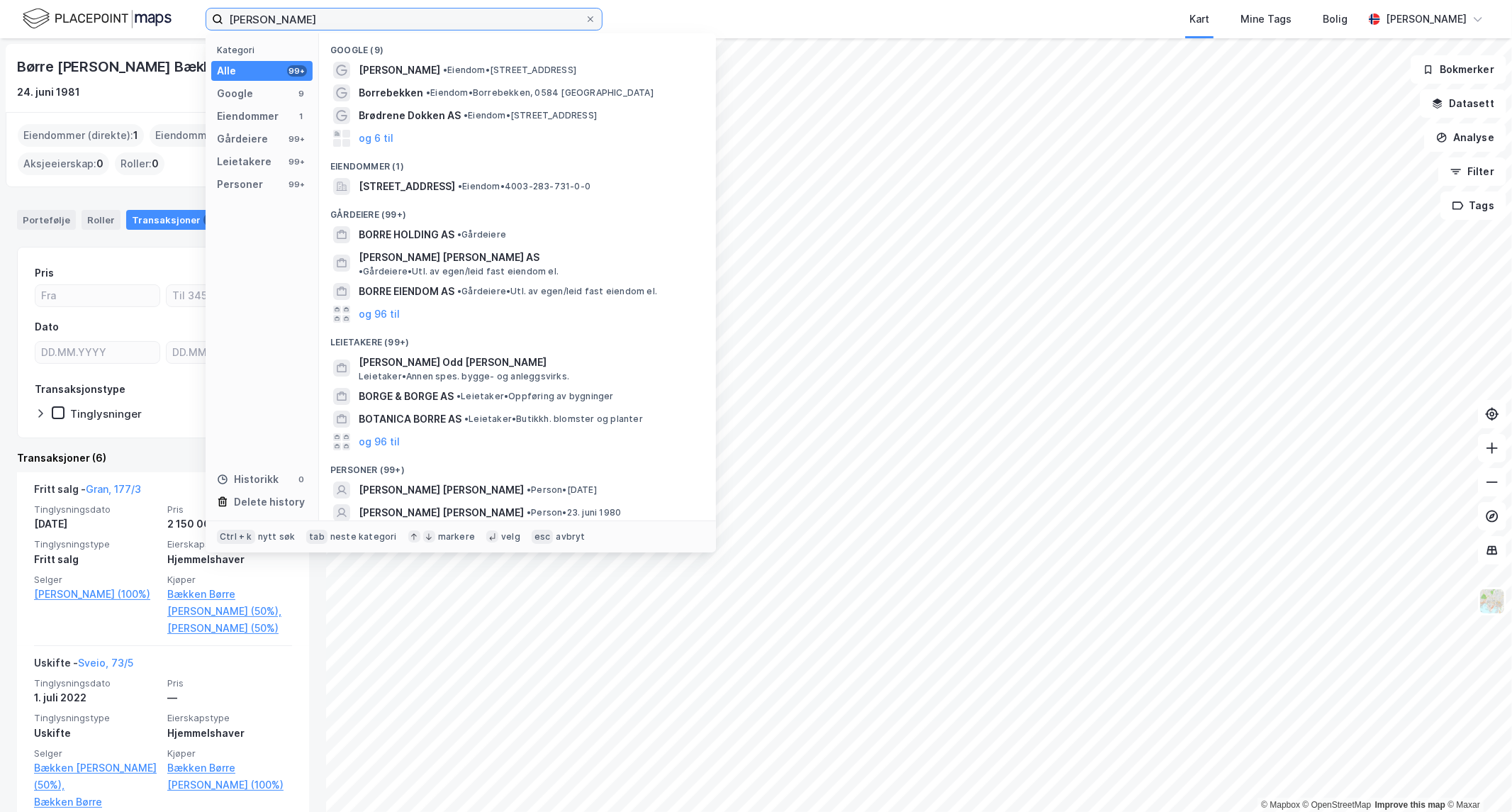
drag, startPoint x: 331, startPoint y: 15, endPoint x: -451, endPoint y: 68, distance: 783.8
click at [0, 68] on html "børre bækken Kategori Alle 99+ Google 9 Eiendommer 1 Gårdeiere 99+ Leietakere 9…" at bounding box center [756, 406] width 1512 height 812
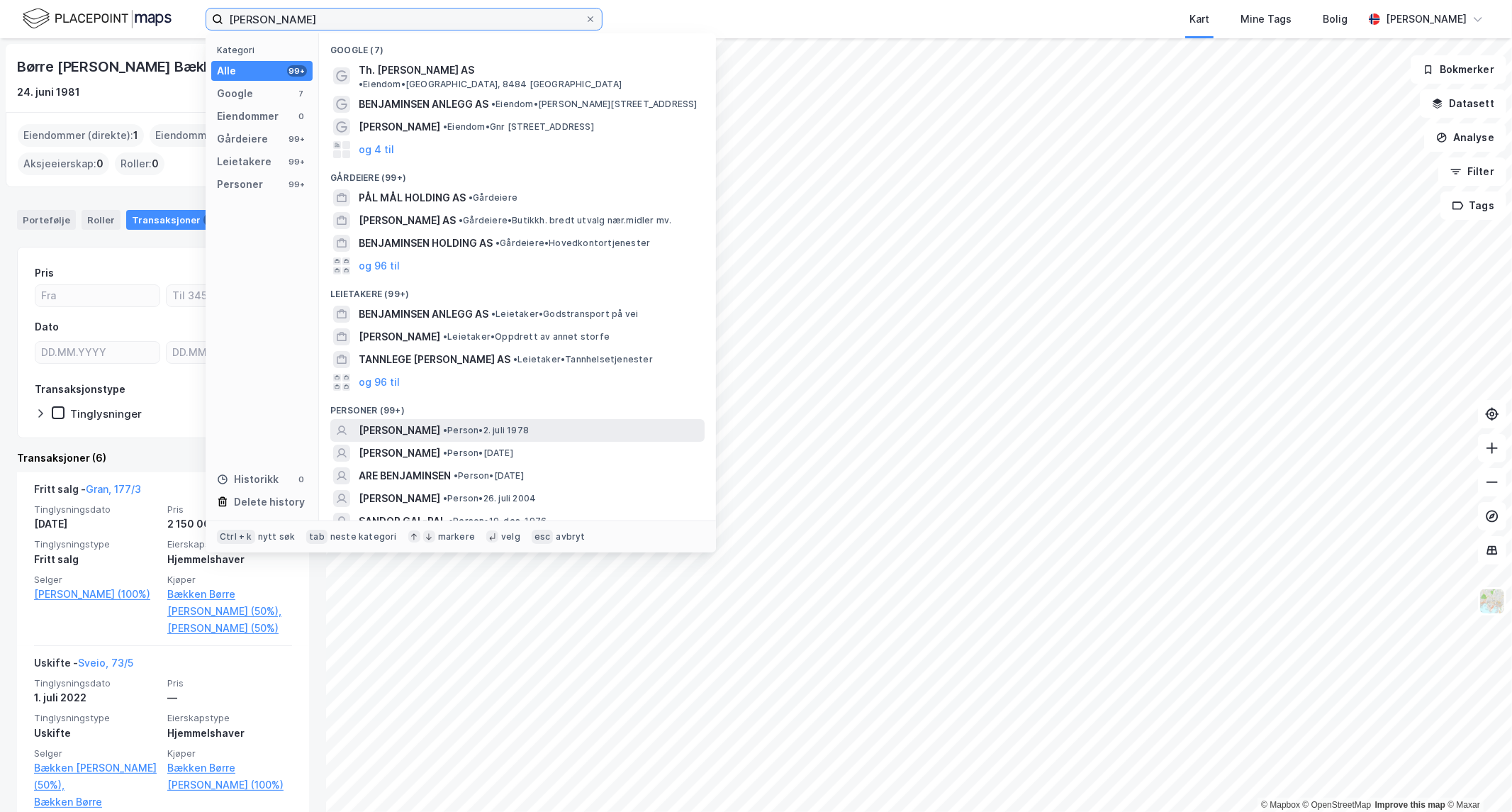
type input "[PERSON_NAME]"
click at [376, 422] on span "[PERSON_NAME]" at bounding box center [400, 430] width 82 height 17
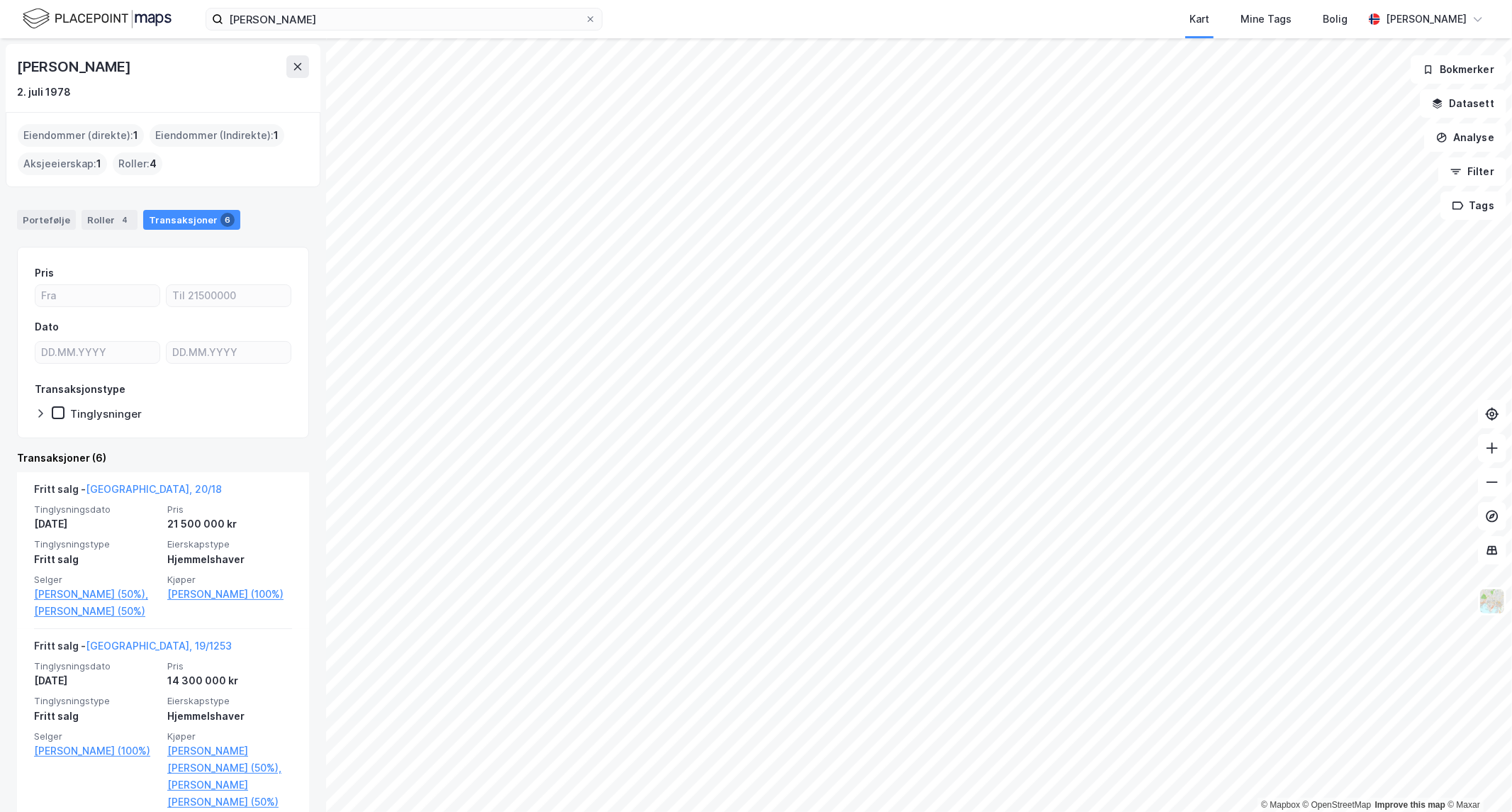
drag, startPoint x: 232, startPoint y: 451, endPoint x: 227, endPoint y: 434, distance: 17.7
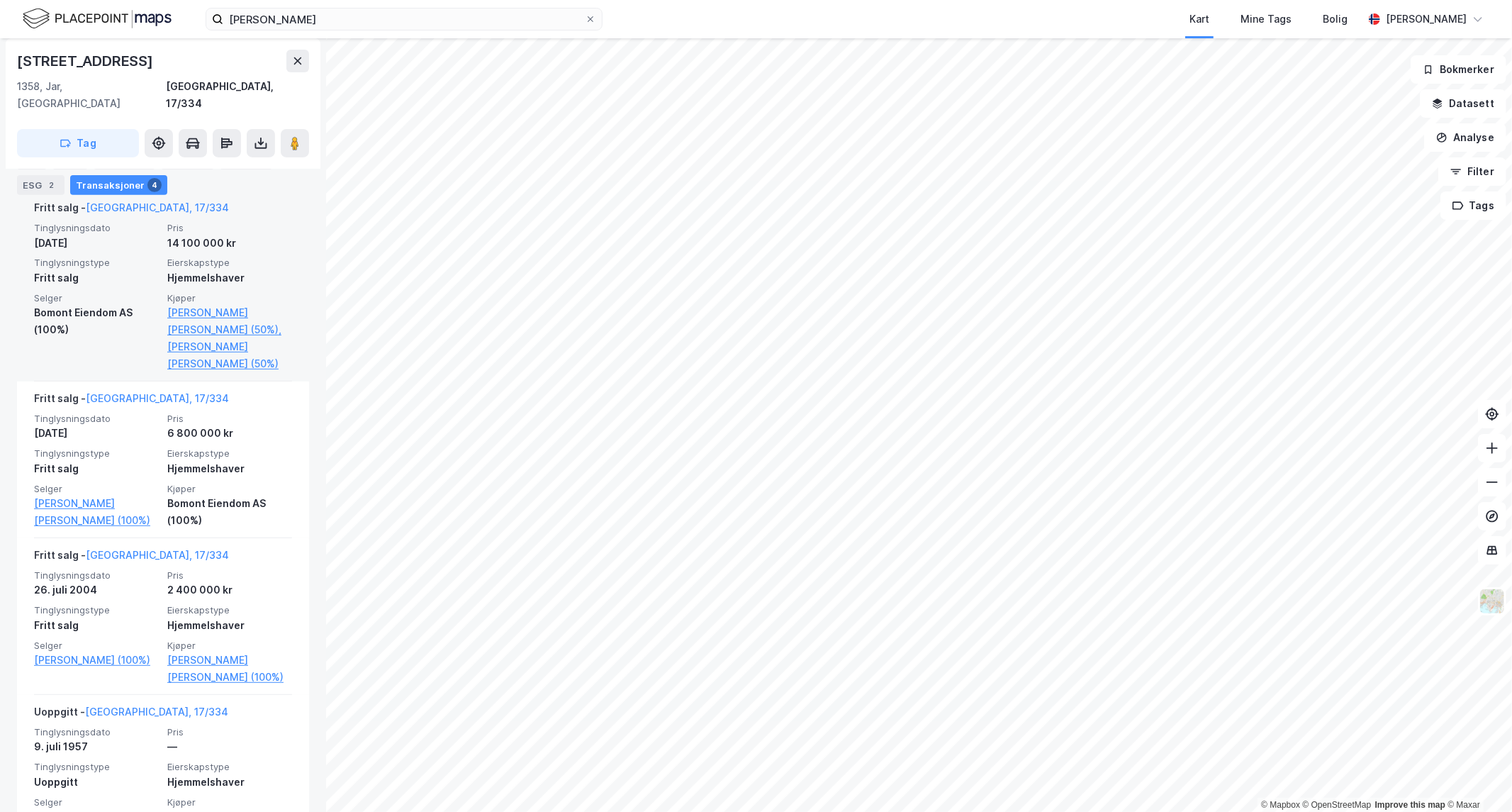
scroll to position [426, 0]
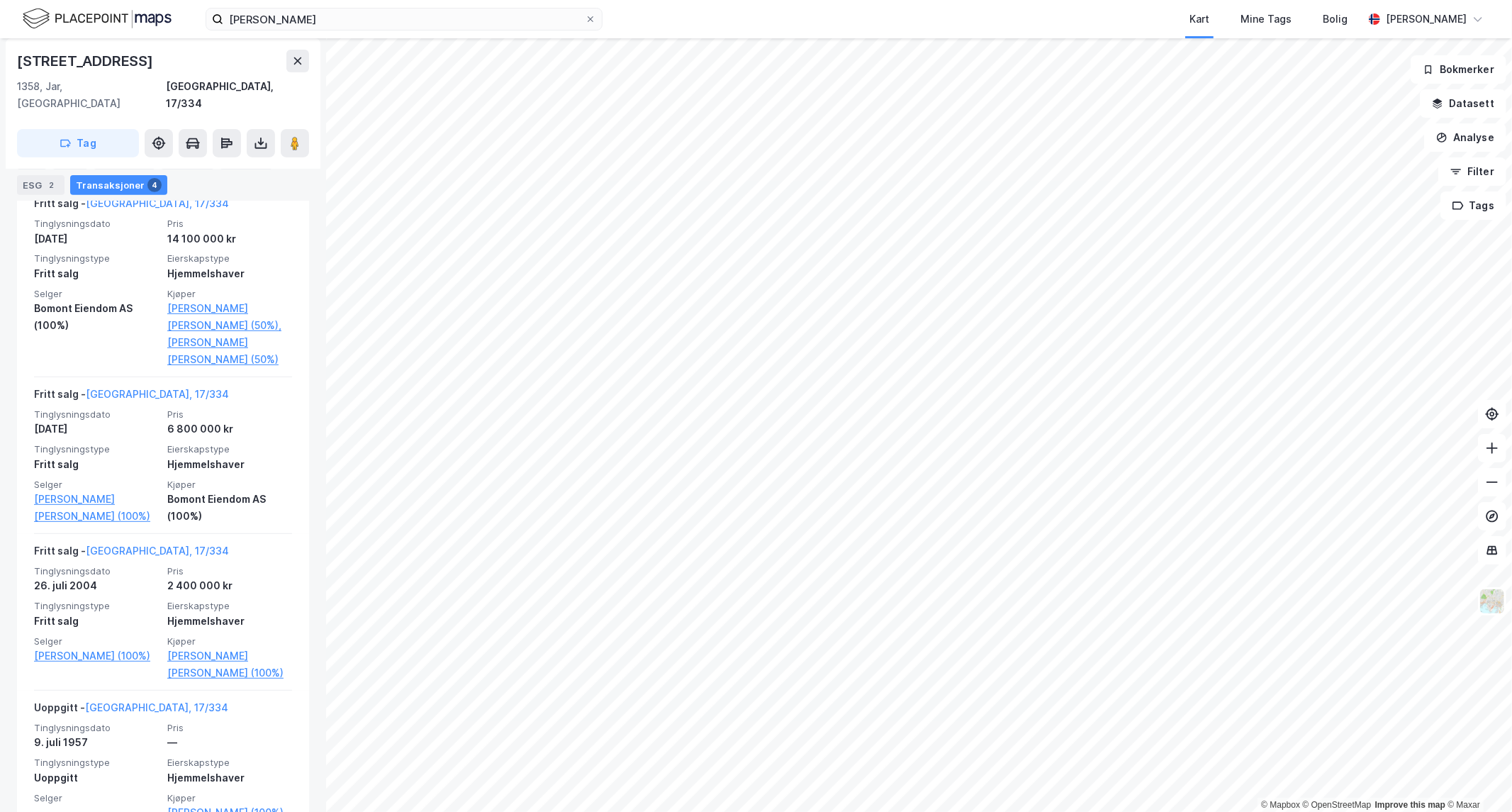
click at [1186, 0] on html "pål benjaminsen Kart Mine Tags [PERSON_NAME] Pål [PERSON_NAME] © Mapbox © OpenS…" at bounding box center [756, 406] width 1512 height 812
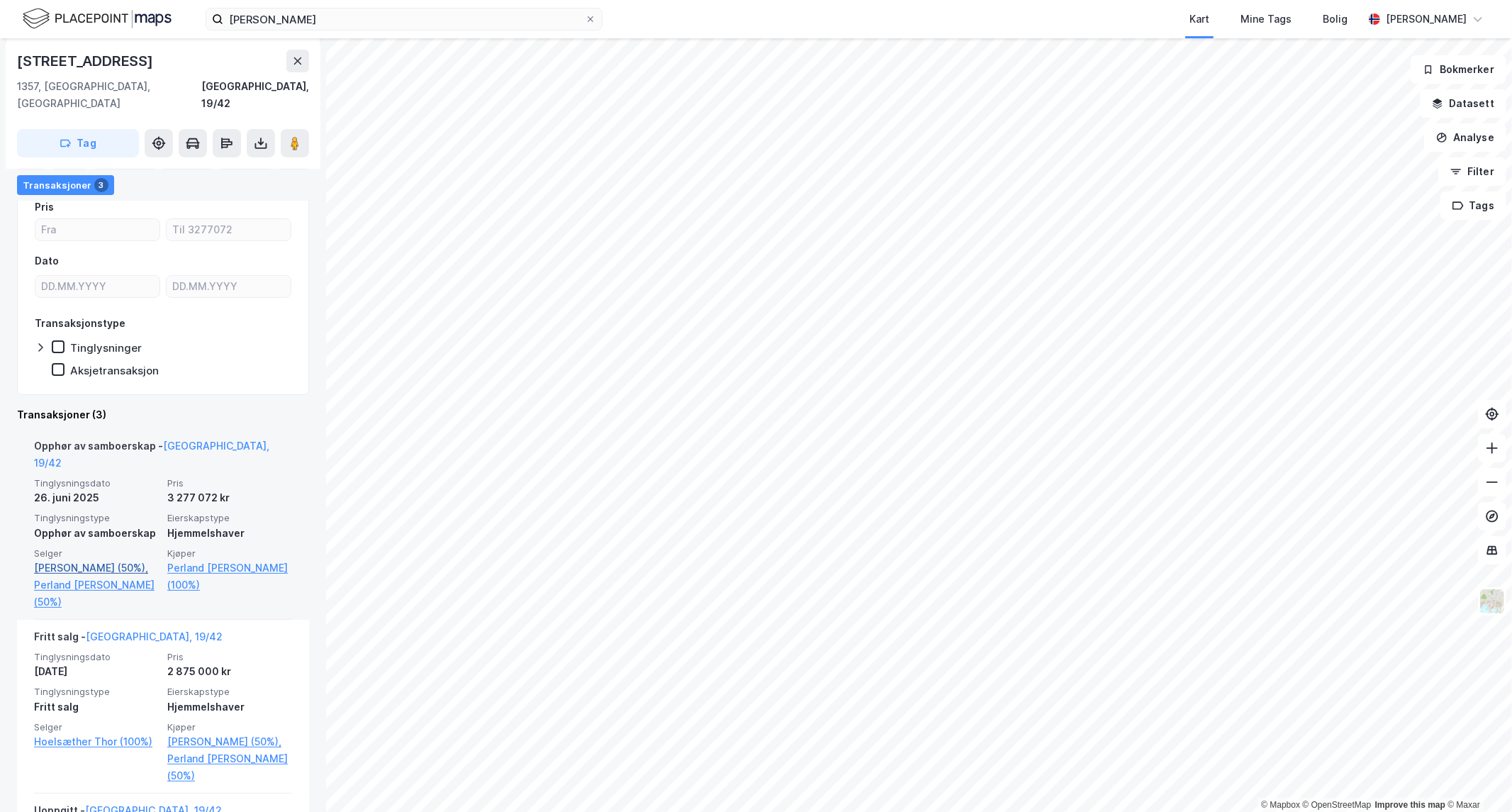
scroll to position [156, 0]
